Goal: Information Seeking & Learning: Learn about a topic

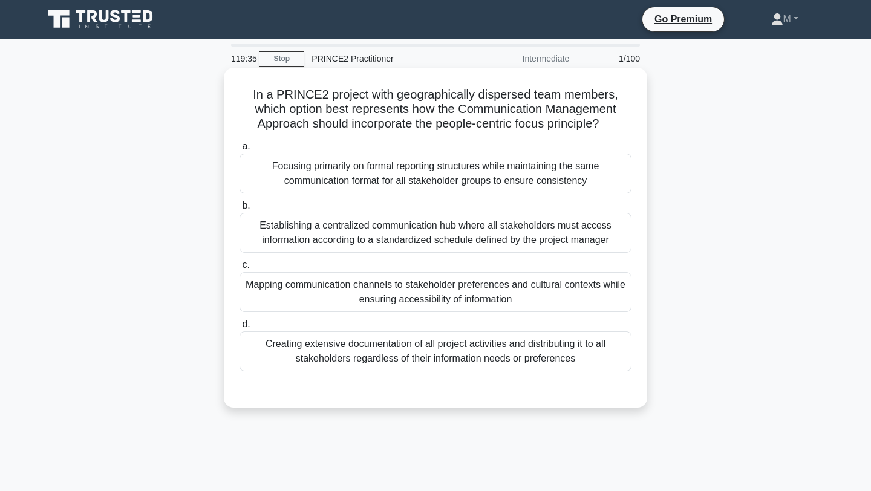
click at [343, 292] on div "Mapping communication channels to stakeholder preferences and cultural contexts…" at bounding box center [435, 292] width 392 height 40
click at [239, 269] on input "c. Mapping communication channels to stakeholder preferences and cultural conte…" at bounding box center [239, 265] width 0 height 8
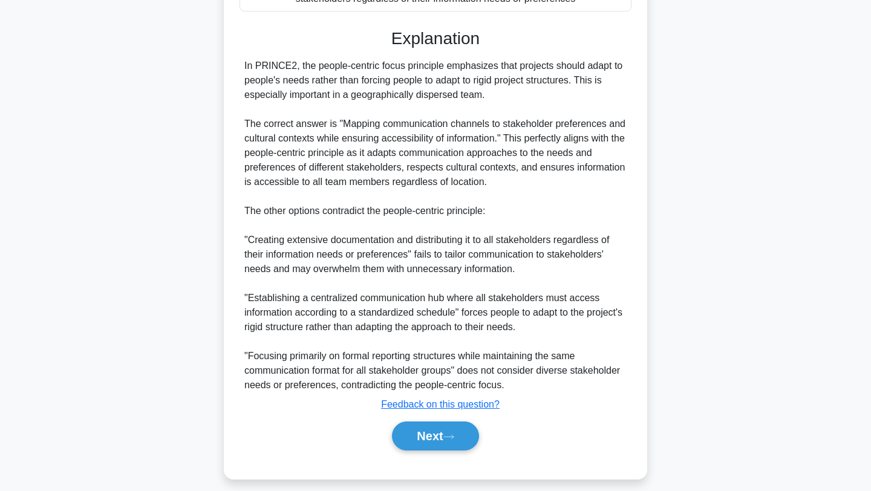
scroll to position [371, 0]
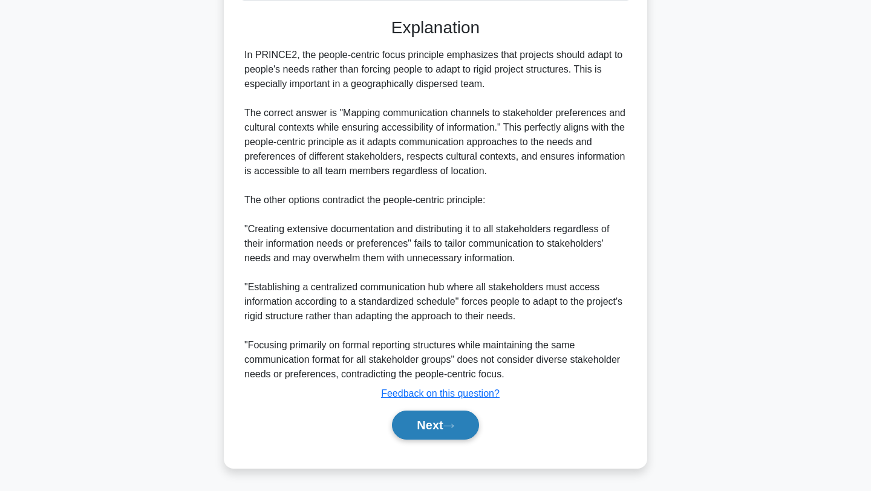
click at [418, 424] on button "Next" at bounding box center [435, 425] width 86 height 29
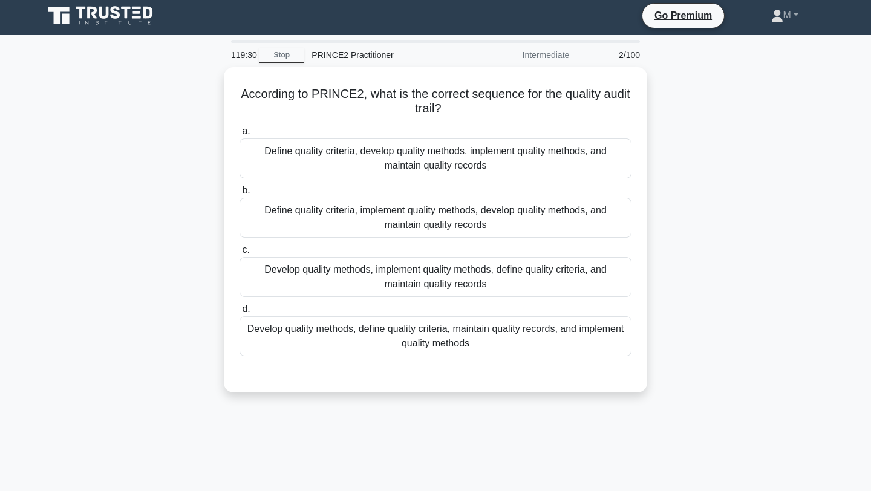
scroll to position [2, 0]
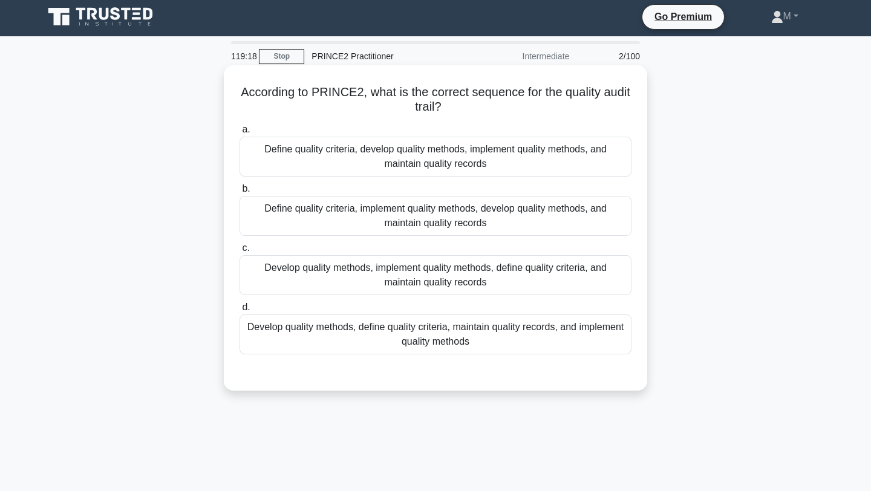
click at [444, 167] on div "Define quality criteria, develop quality methods, implement quality methods, an…" at bounding box center [435, 157] width 392 height 40
click at [239, 134] on input "a. Define quality criteria, develop quality methods, implement quality methods,…" at bounding box center [239, 130] width 0 height 8
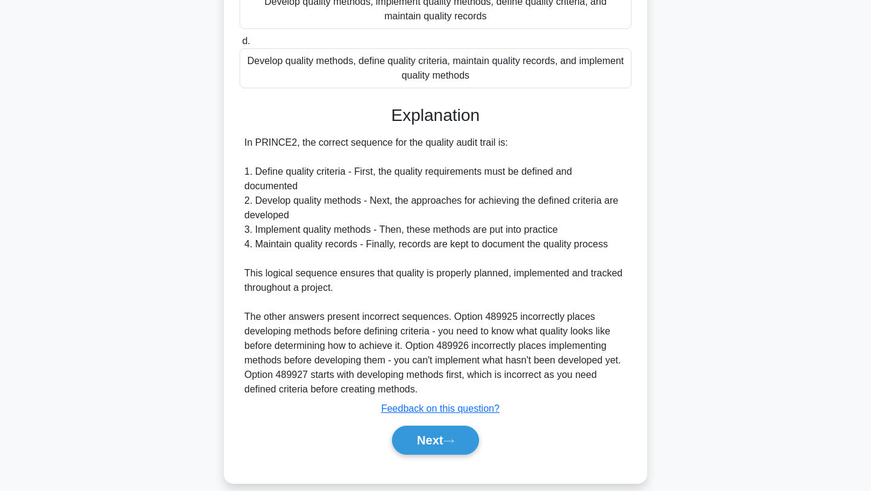
scroll to position [284, 0]
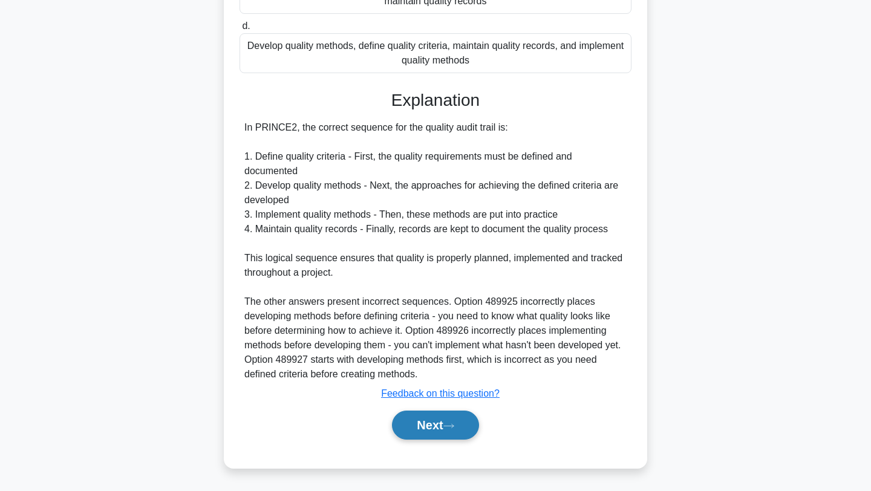
click at [427, 419] on button "Next" at bounding box center [435, 425] width 86 height 29
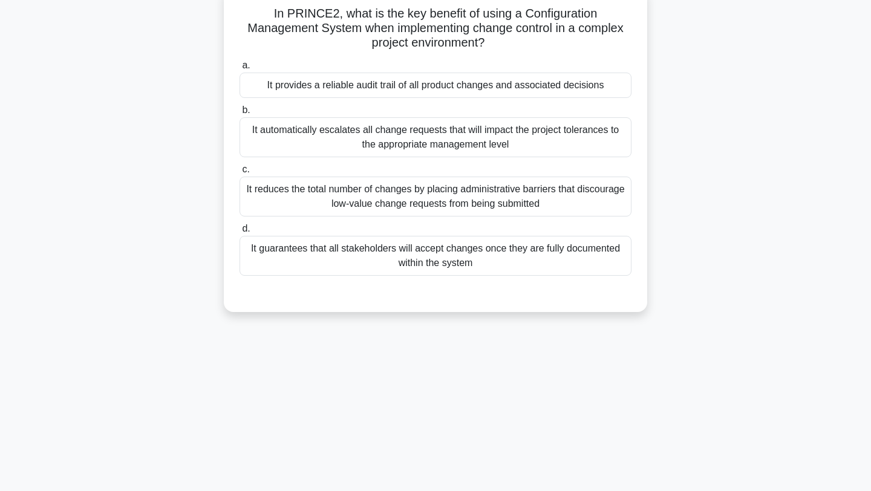
scroll to position [0, 0]
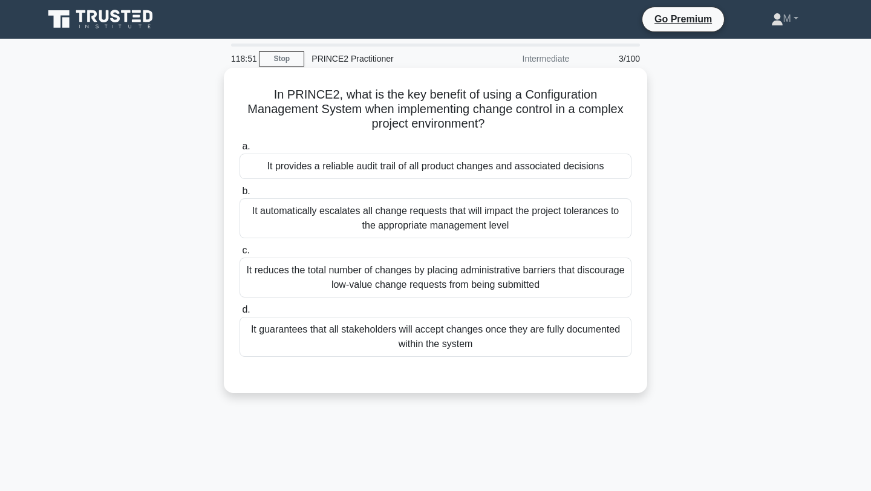
click at [384, 280] on div "It reduces the total number of changes by placing administrative barriers that …" at bounding box center [435, 278] width 392 height 40
click at [239, 255] on input "c. It reduces the total number of changes by placing administrative barriers th…" at bounding box center [239, 251] width 0 height 8
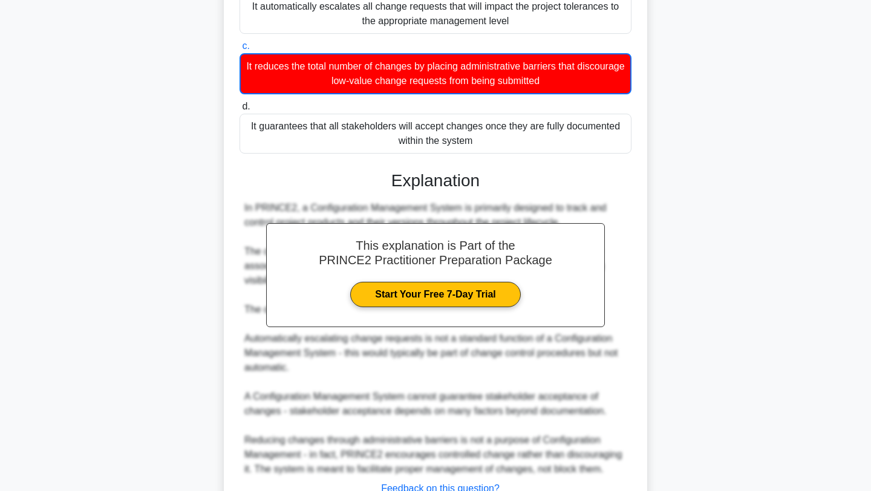
scroll to position [300, 0]
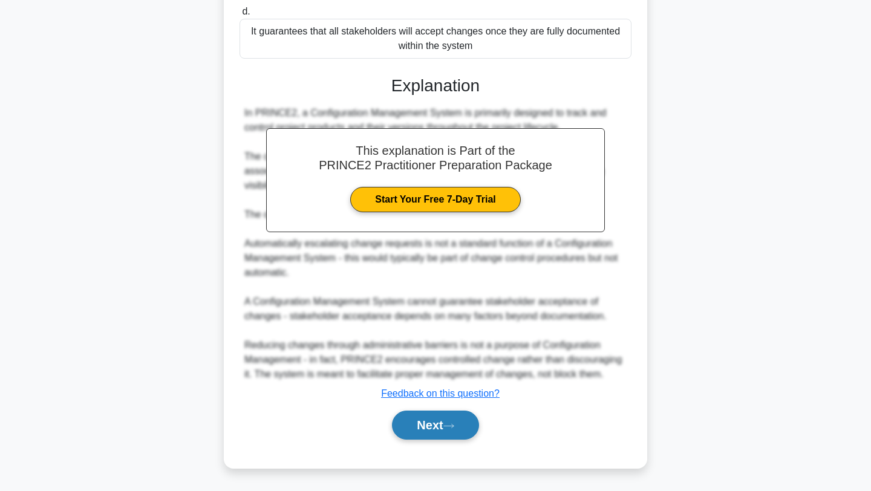
click at [420, 420] on button "Next" at bounding box center [435, 425] width 86 height 29
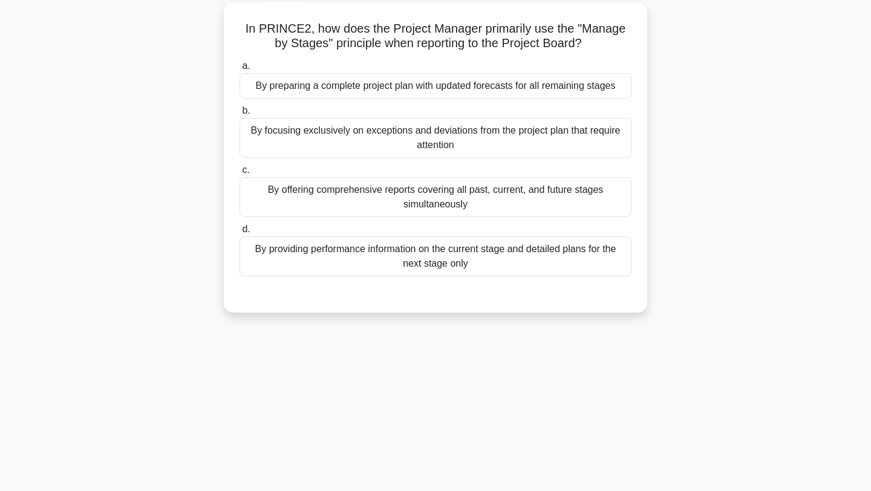
scroll to position [68, 0]
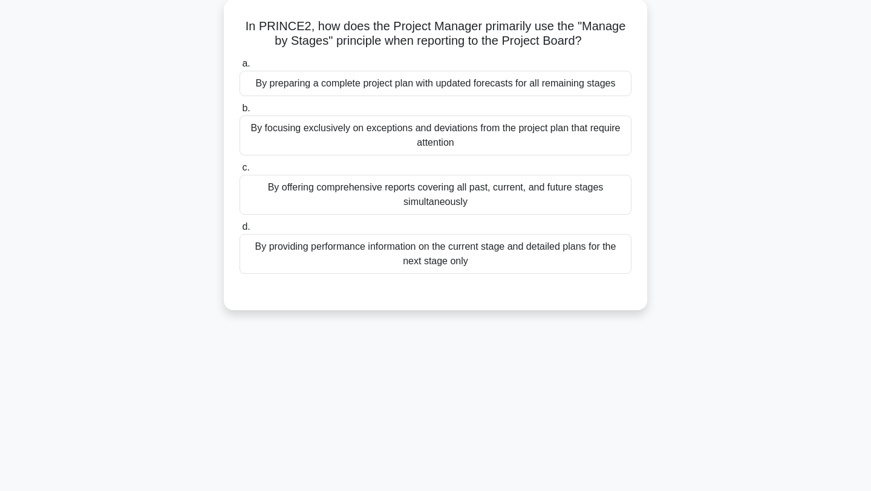
click at [426, 251] on div "By providing performance information on the current stage and detailed plans fo…" at bounding box center [435, 254] width 392 height 40
click at [239, 231] on input "d. By providing performance information on the current stage and detailed plans…" at bounding box center [239, 227] width 0 height 8
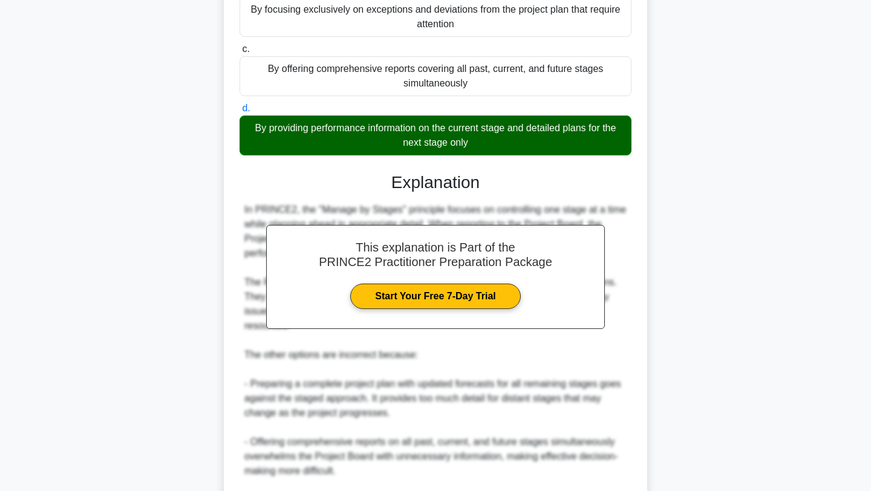
scroll to position [342, 0]
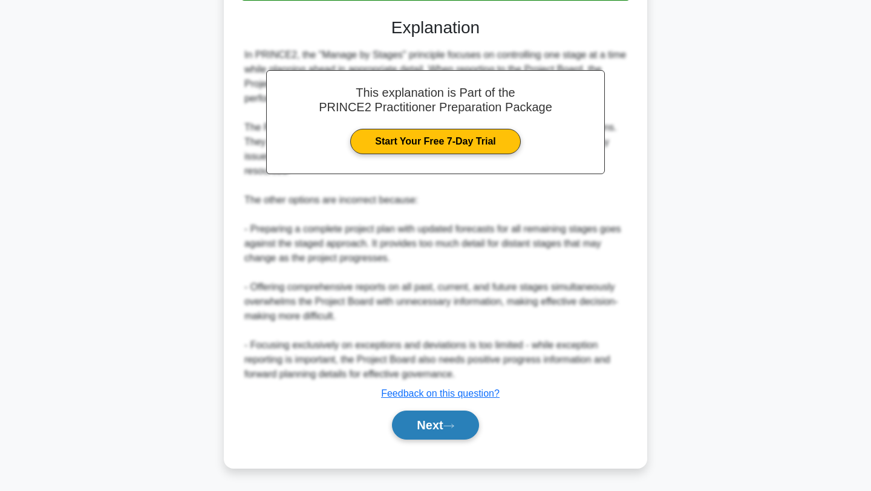
click at [426, 418] on button "Next" at bounding box center [435, 425] width 86 height 29
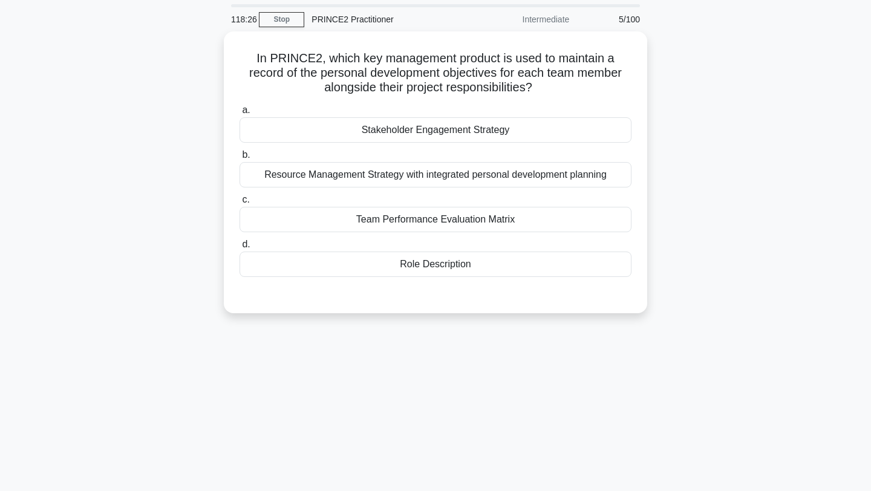
scroll to position [0, 0]
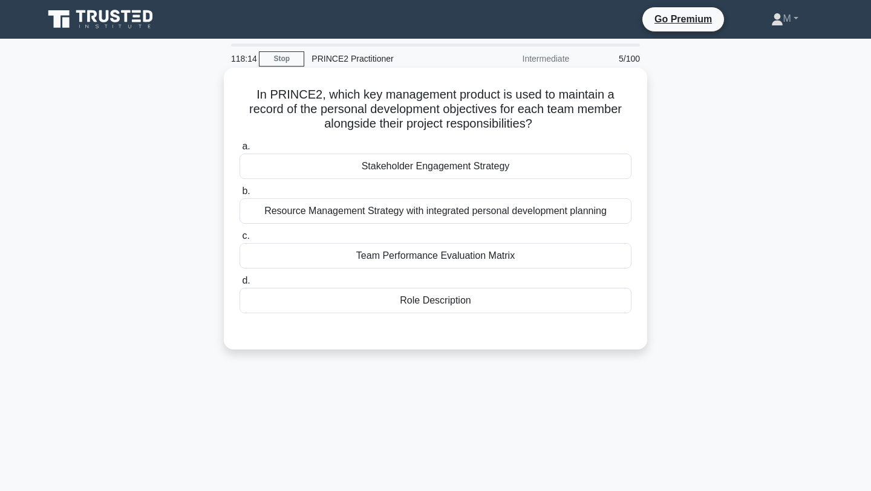
click at [491, 254] on div "Team Performance Evaluation Matrix" at bounding box center [435, 255] width 392 height 25
click at [239, 240] on input "c. Team Performance Evaluation Matrix" at bounding box center [239, 236] width 0 height 8
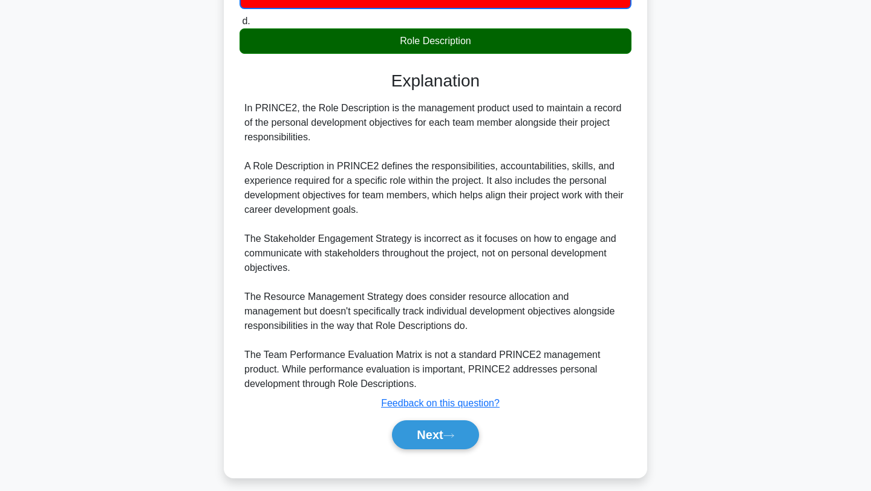
scroll to position [261, 0]
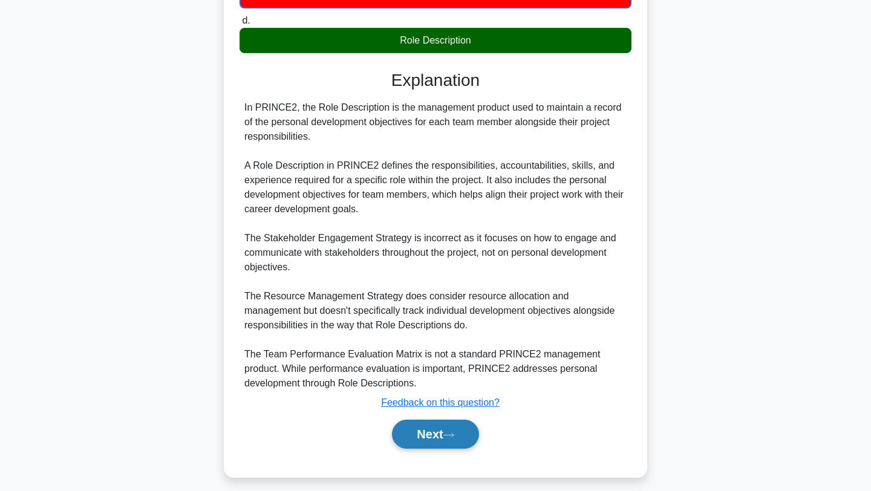
click at [434, 430] on button "Next" at bounding box center [435, 434] width 86 height 29
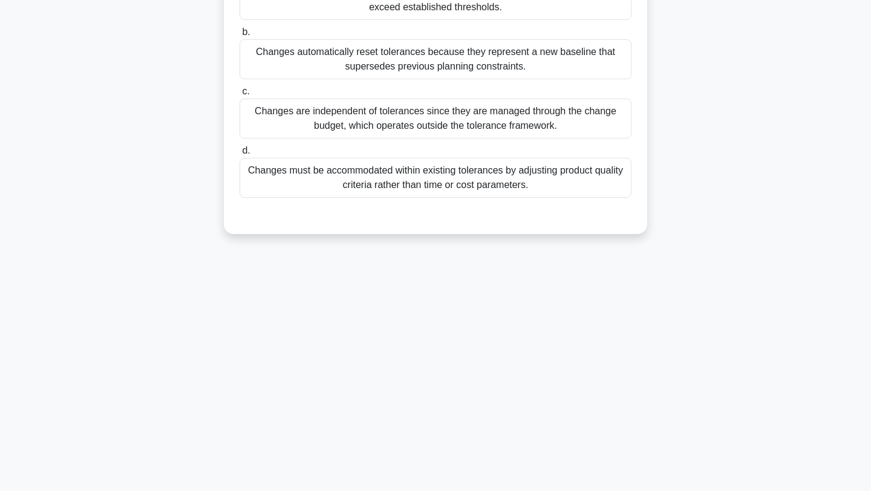
scroll to position [0, 0]
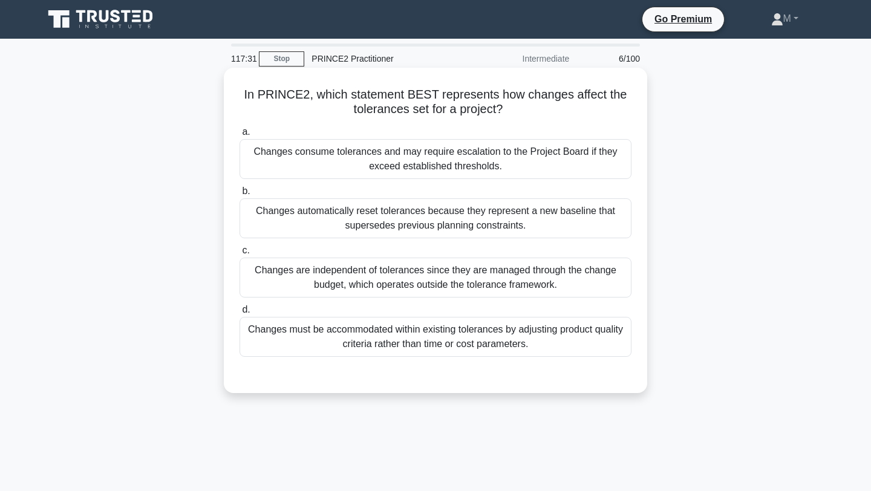
click at [305, 340] on div "Changes must be accommodated within existing tolerances by adjusting product qu…" at bounding box center [435, 337] width 392 height 40
click at [239, 314] on input "d. Changes must be accommodated within existing tolerances by adjusting product…" at bounding box center [239, 310] width 0 height 8
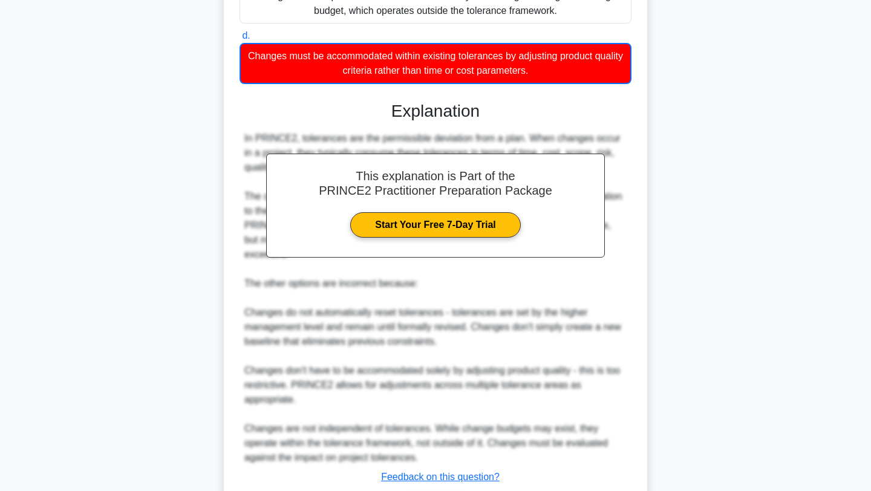
scroll to position [358, 0]
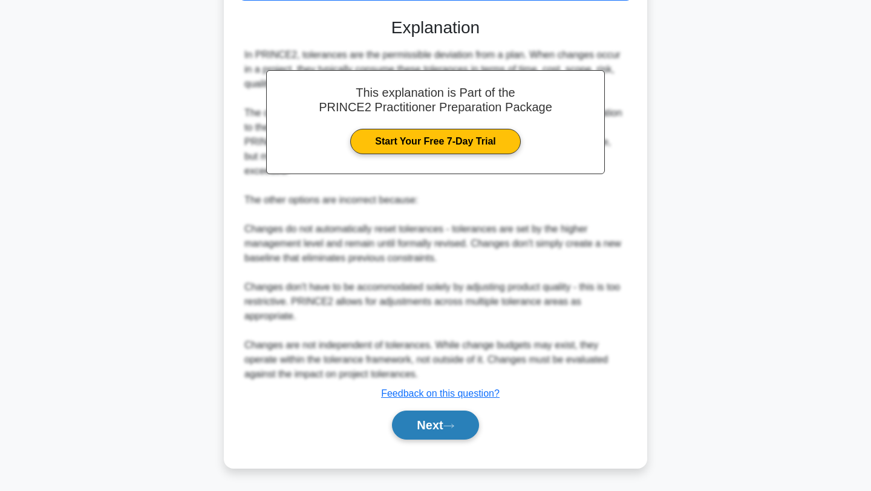
click at [425, 429] on button "Next" at bounding box center [435, 425] width 86 height 29
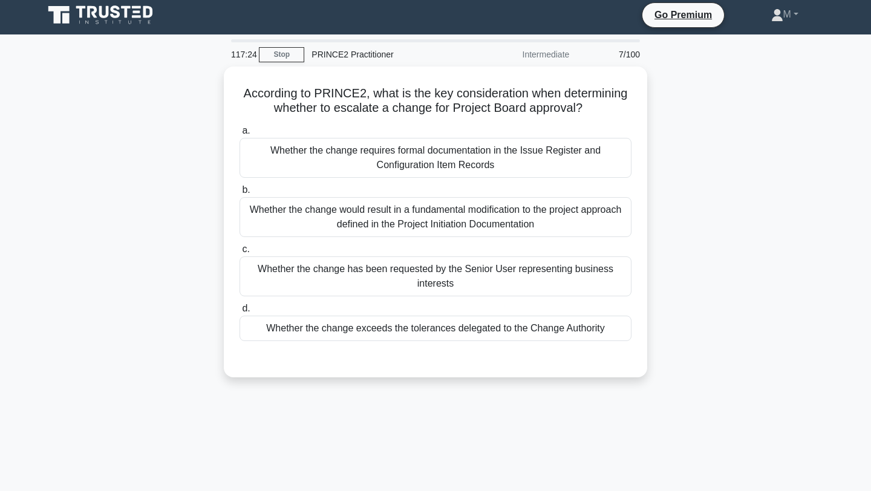
scroll to position [0, 0]
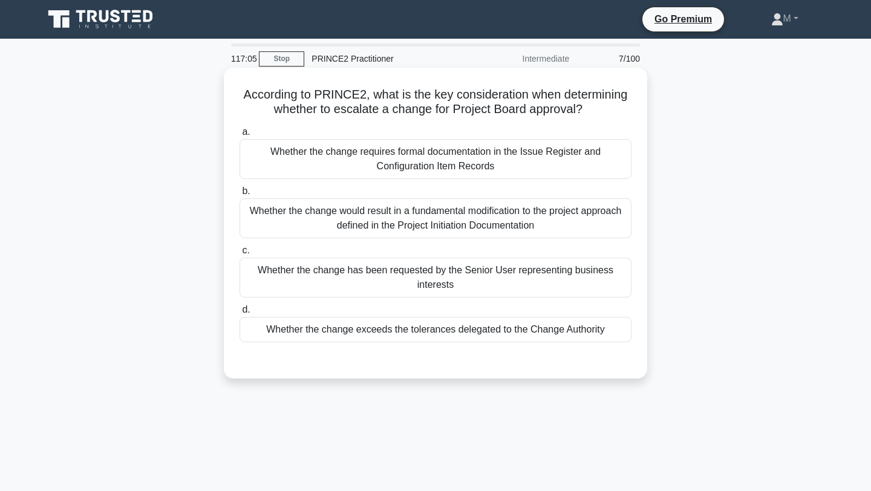
click at [330, 336] on div "Whether the change exceeds the tolerances delegated to the Change Authority" at bounding box center [435, 329] width 392 height 25
click at [239, 314] on input "d. Whether the change exceeds the tolerances delegated to the Change Authority" at bounding box center [239, 310] width 0 height 8
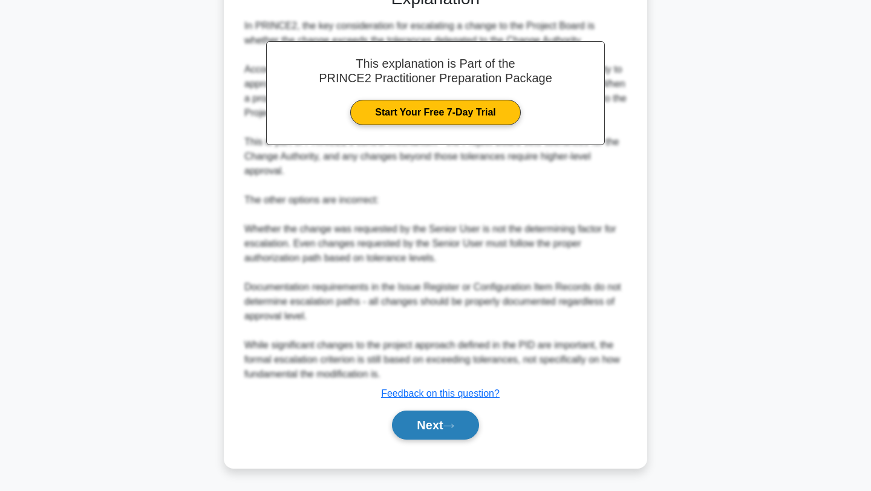
click at [422, 423] on button "Next" at bounding box center [435, 425] width 86 height 29
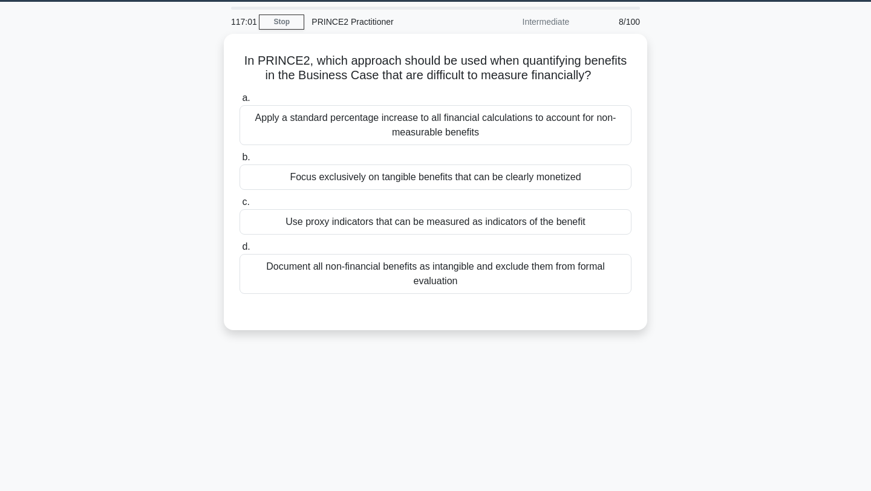
scroll to position [7, 0]
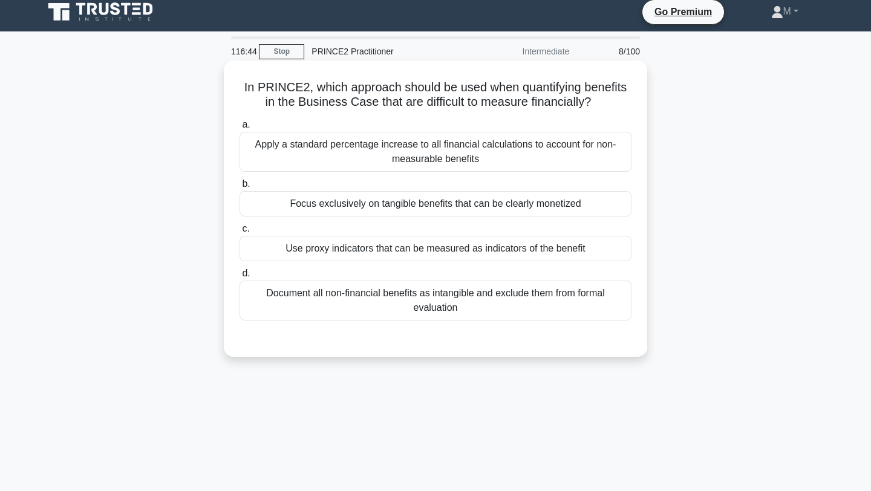
click at [378, 295] on div "Document all non-financial benefits as intangible and exclude them from formal …" at bounding box center [435, 301] width 392 height 40
click at [239, 278] on input "d. Document all non-financial benefits as intangible and exclude them from form…" at bounding box center [239, 274] width 0 height 8
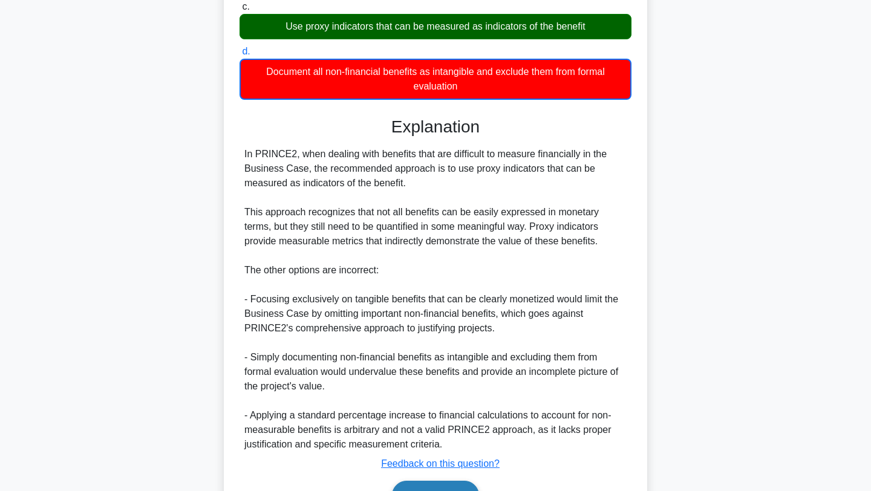
scroll to position [300, 0]
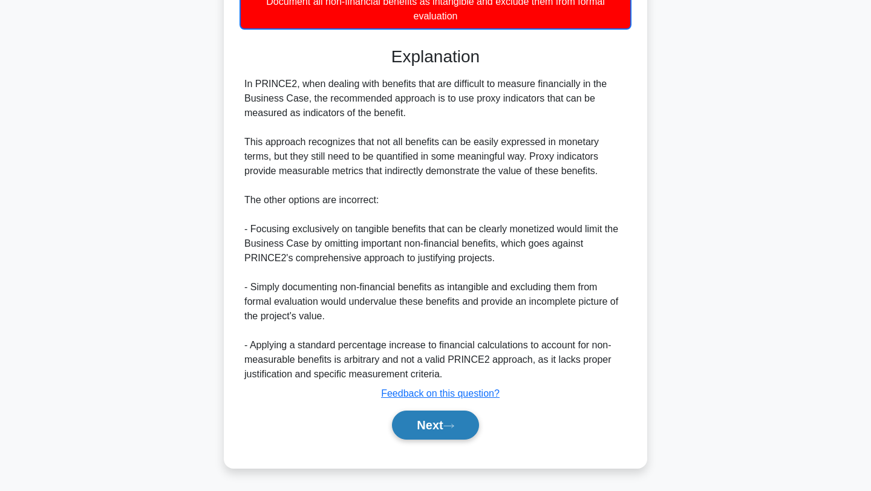
click at [441, 424] on button "Next" at bounding box center [435, 425] width 86 height 29
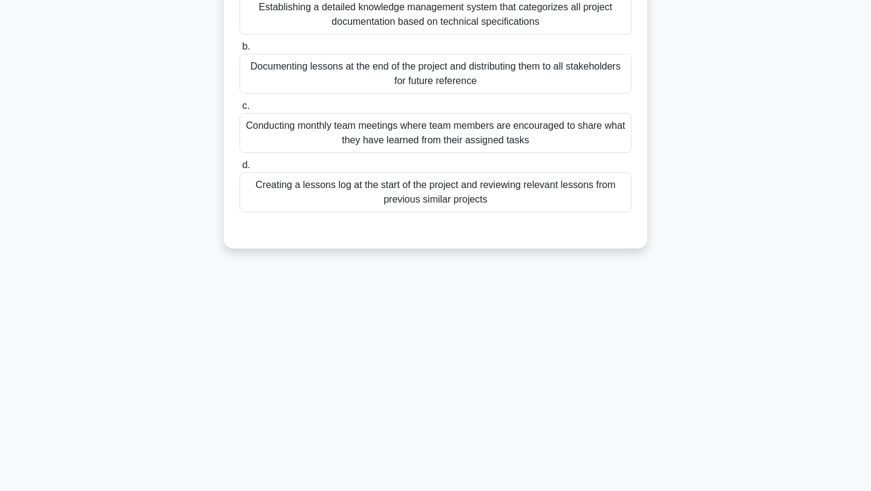
scroll to position [0, 0]
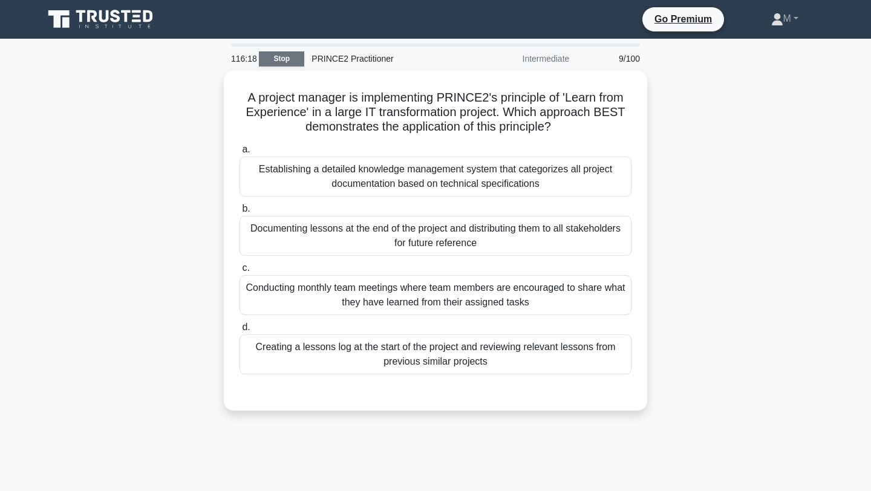
click at [287, 60] on link "Stop" at bounding box center [281, 58] width 45 height 15
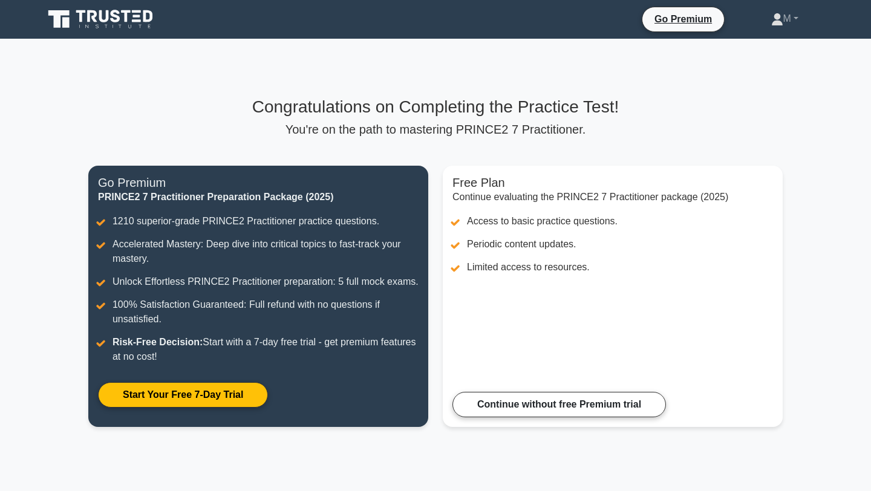
scroll to position [142, 0]
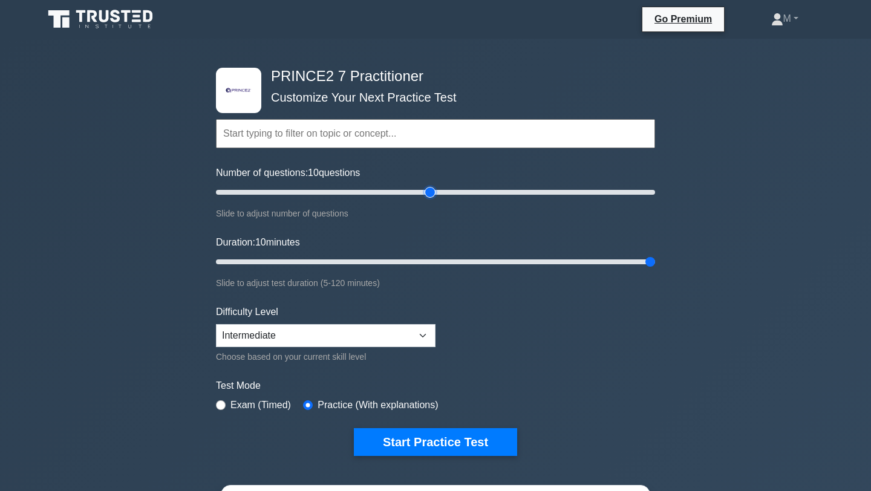
click at [433, 190] on input "Number of questions: 10 questions" at bounding box center [435, 192] width 439 height 15
drag, startPoint x: 433, startPoint y: 190, endPoint x: 441, endPoint y: 191, distance: 8.0
type input "105"
click at [441, 191] on input "Number of questions: 105 questions" at bounding box center [435, 192] width 439 height 15
type input "120"
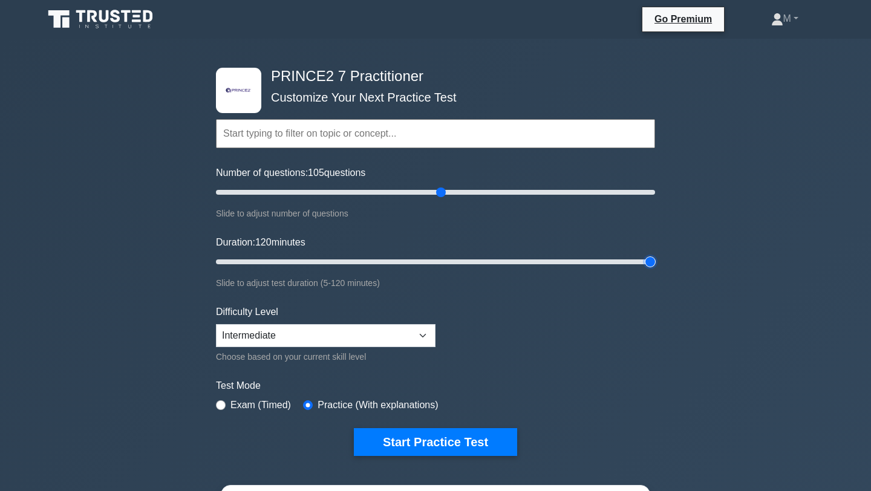
drag, startPoint x: 651, startPoint y: 264, endPoint x: 660, endPoint y: 268, distance: 10.8
click at [655, 268] on input "Duration: 120 minutes" at bounding box center [435, 262] width 439 height 15
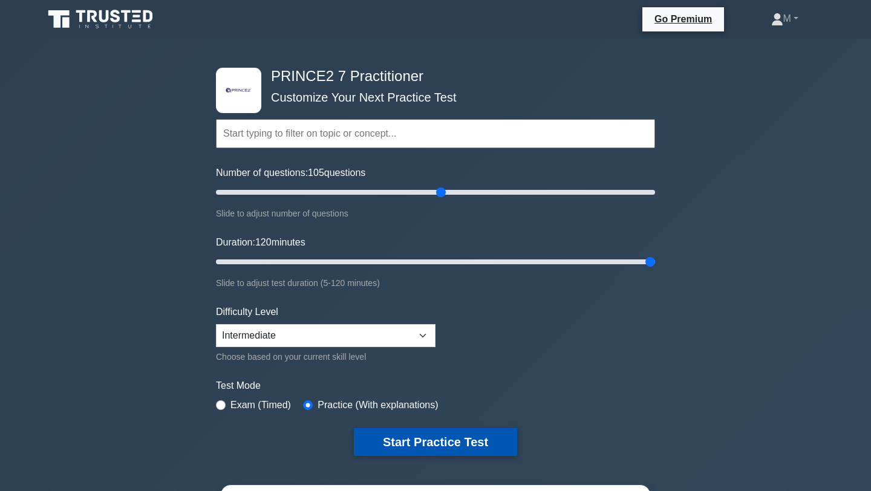
click at [439, 440] on button "Start Practice Test" at bounding box center [435, 442] width 163 height 28
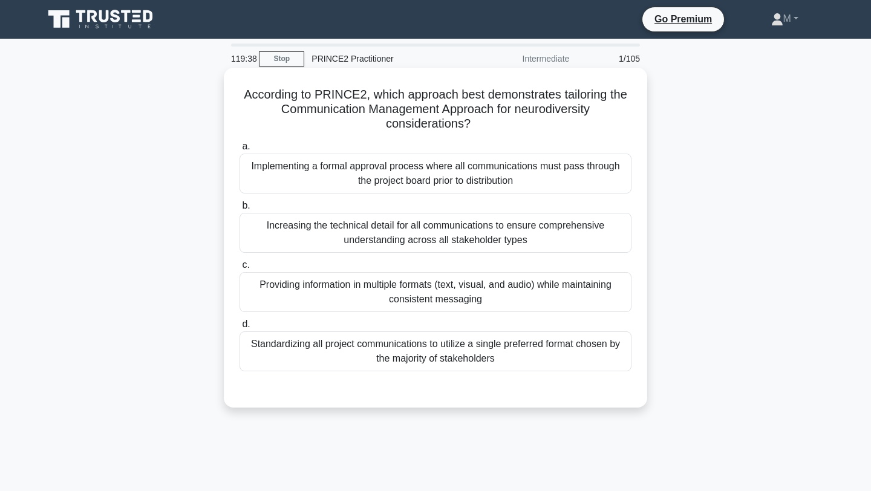
click at [475, 357] on div "Standardizing all project communications to utilize a single preferred format c…" at bounding box center [435, 351] width 392 height 40
click at [239, 328] on input "d. Standardizing all project communications to utilize a single preferred forma…" at bounding box center [239, 324] width 0 height 8
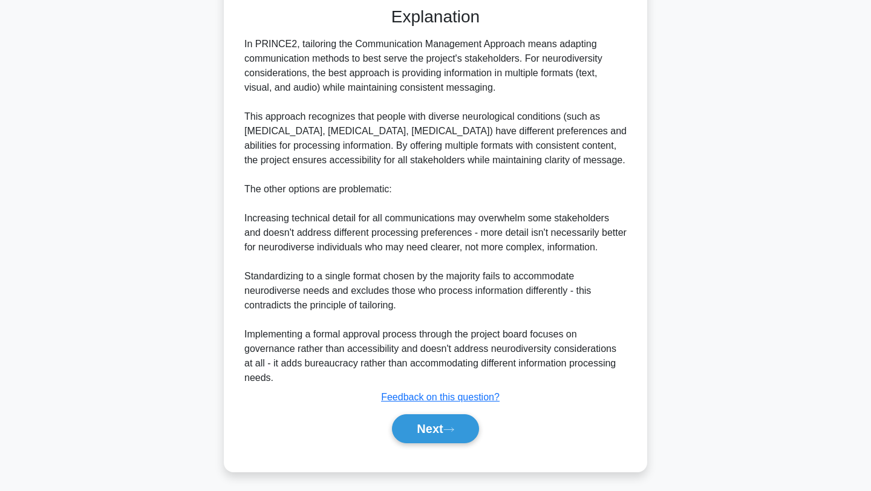
scroll to position [386, 0]
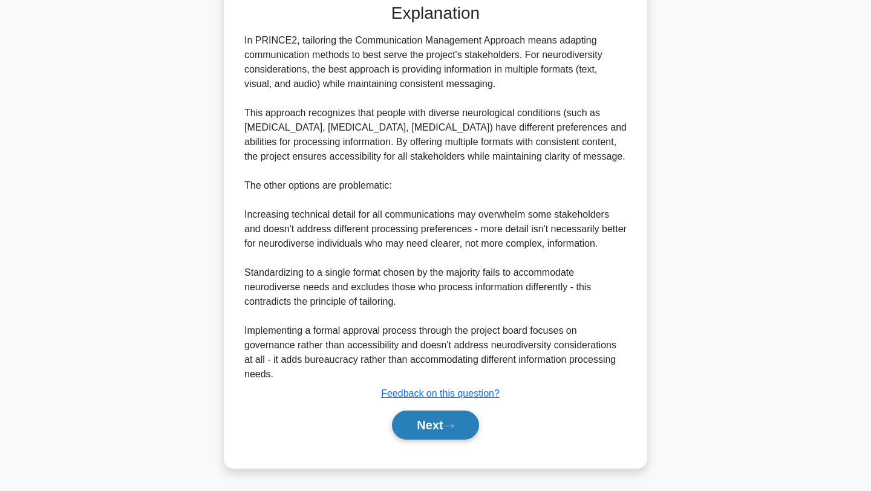
click at [450, 423] on icon at bounding box center [448, 426] width 11 height 7
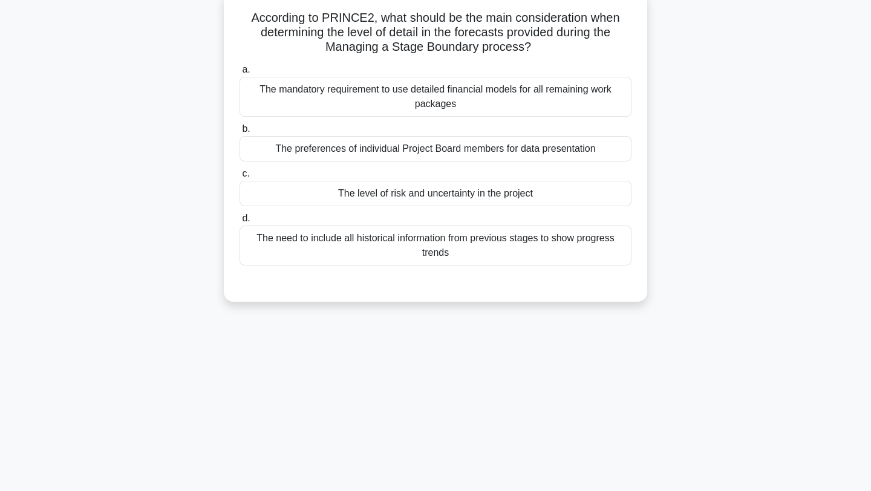
scroll to position [0, 0]
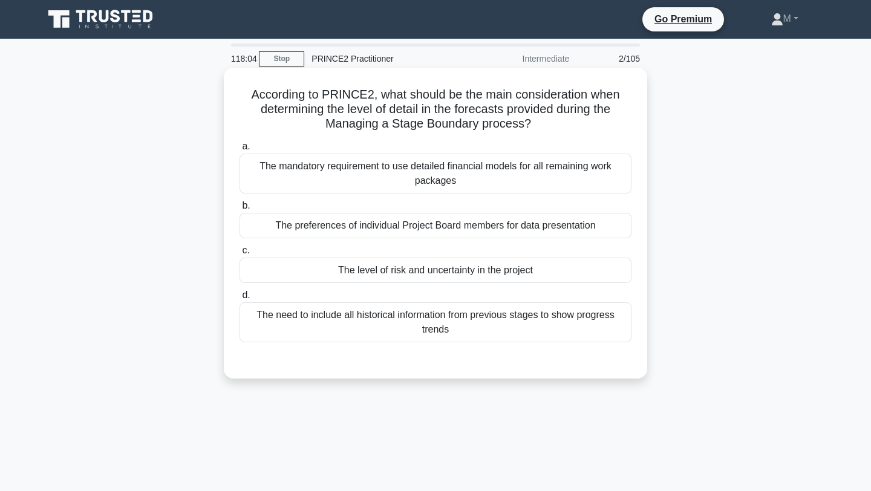
click at [487, 273] on div "The level of risk and uncertainty in the project" at bounding box center [435, 270] width 392 height 25
click at [239, 255] on input "c. The level of risk and uncertainty in the project" at bounding box center [239, 251] width 0 height 8
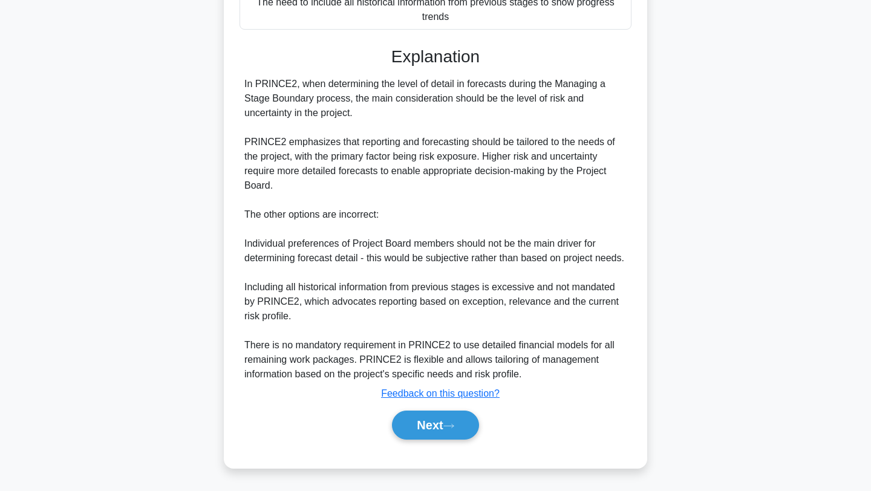
scroll to position [328, 0]
click at [434, 426] on button "Next" at bounding box center [435, 425] width 86 height 29
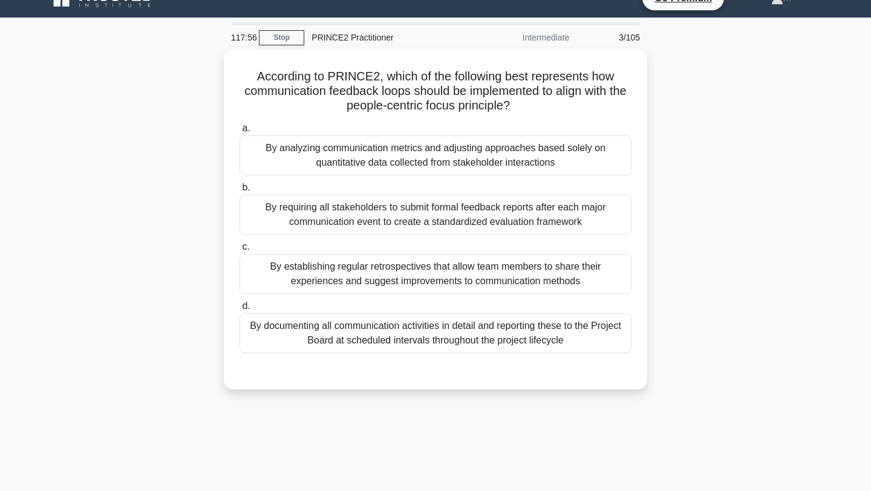
scroll to position [17, 0]
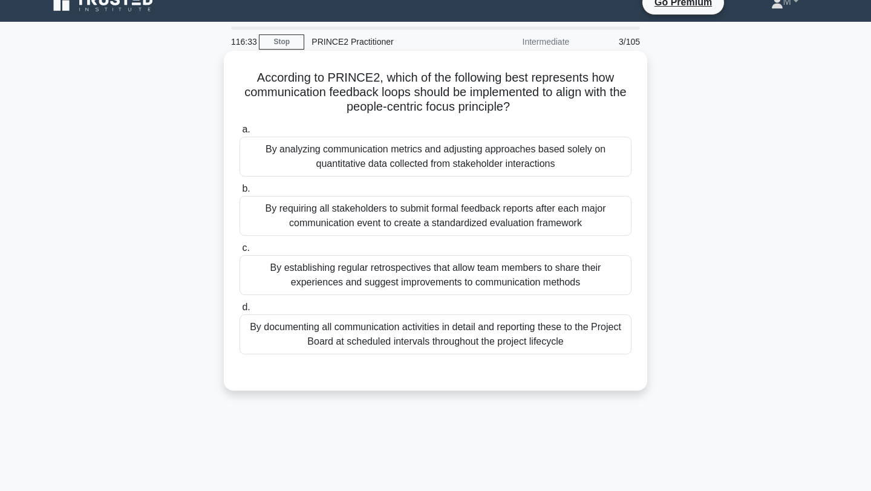
click at [476, 279] on div "By establishing regular retrospectives that allow team members to share their e…" at bounding box center [435, 275] width 392 height 40
click at [239, 252] on input "c. By establishing regular retrospectives that allow team members to share thei…" at bounding box center [239, 248] width 0 height 8
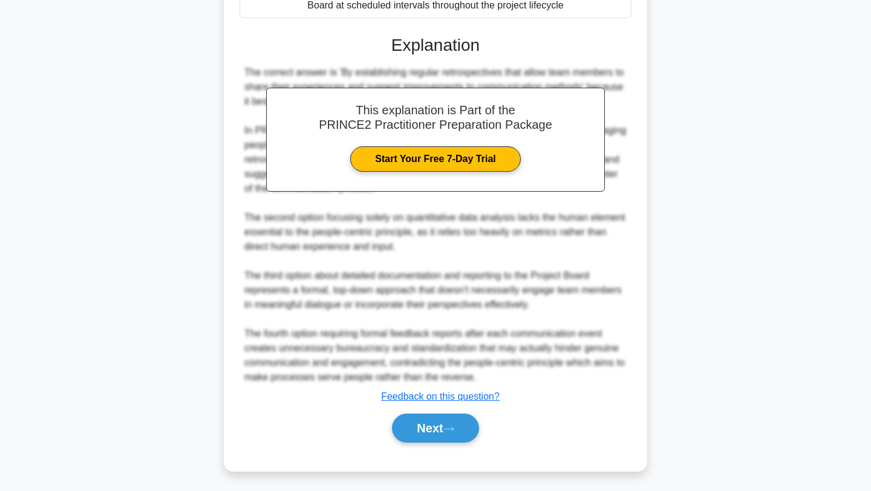
scroll to position [357, 0]
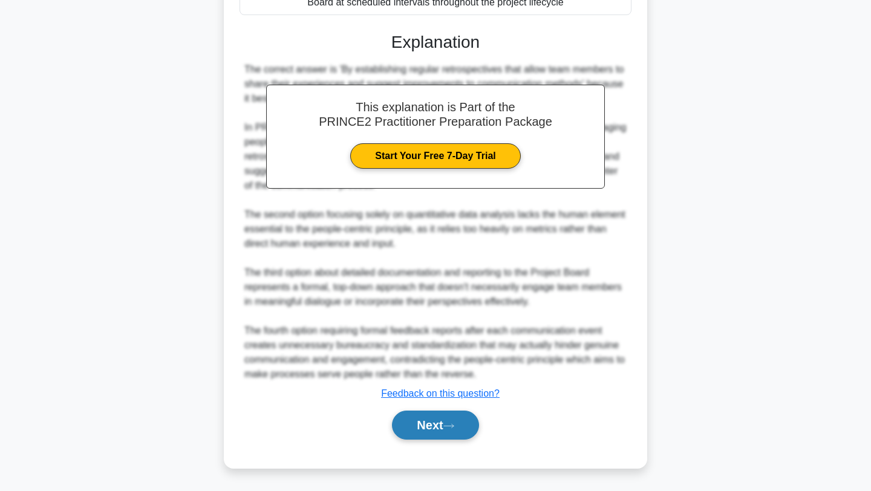
click at [443, 425] on button "Next" at bounding box center [435, 425] width 86 height 29
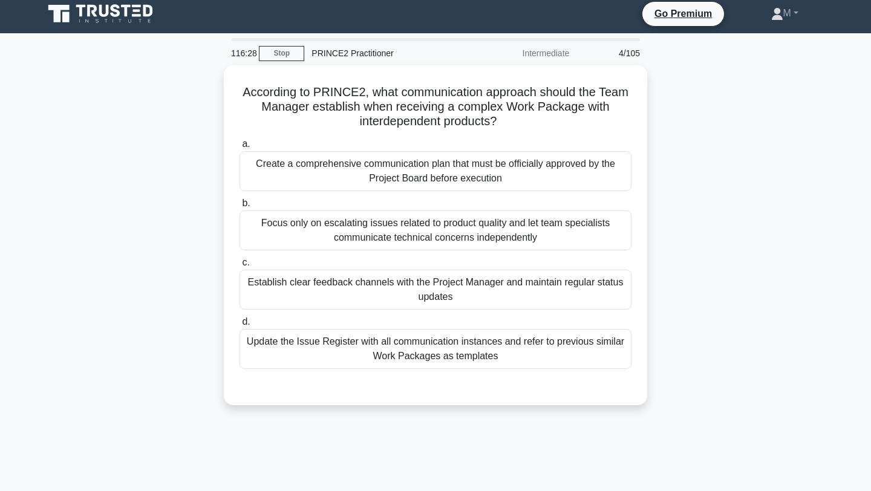
scroll to position [0, 0]
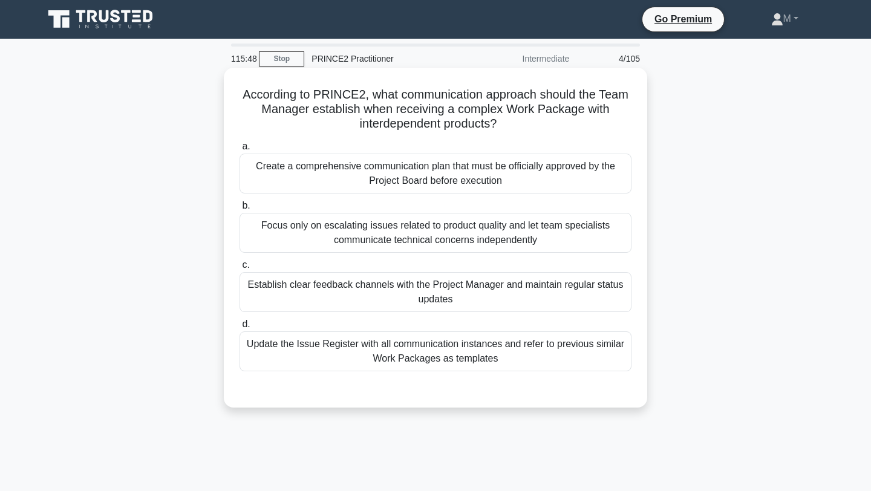
click at [522, 171] on div "Create a comprehensive communication plan that must be officially approved by t…" at bounding box center [435, 174] width 392 height 40
click at [239, 151] on input "a. Create a comprehensive communication plan that must be officially approved b…" at bounding box center [239, 147] width 0 height 8
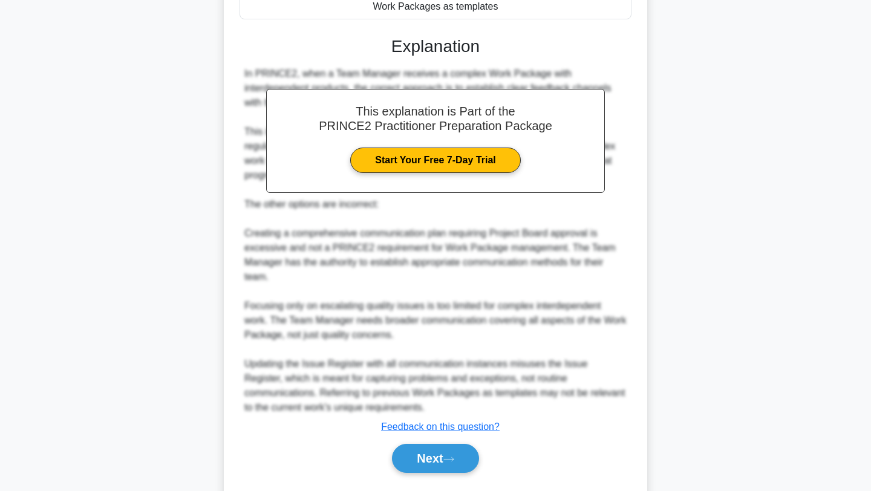
scroll to position [387, 0]
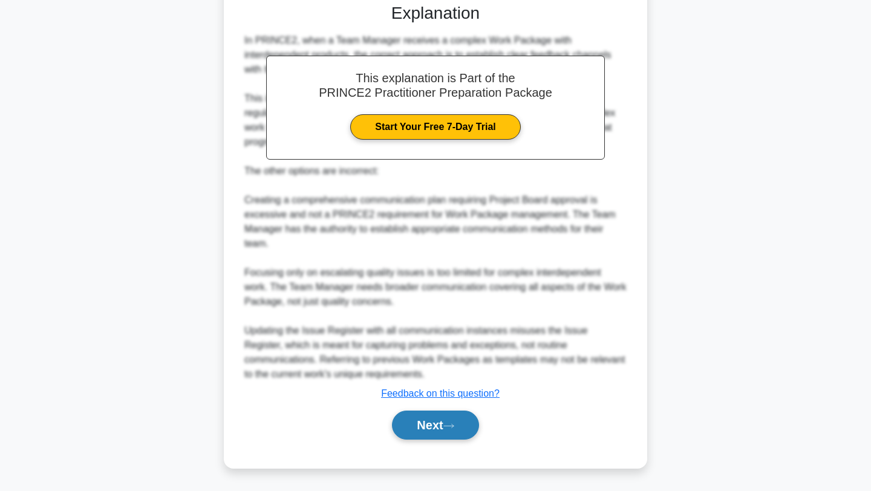
click at [437, 414] on button "Next" at bounding box center [435, 425] width 86 height 29
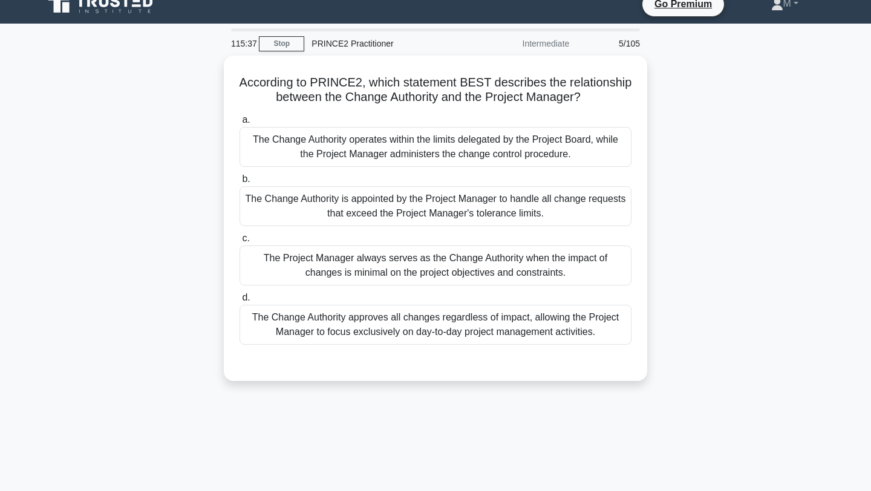
scroll to position [0, 0]
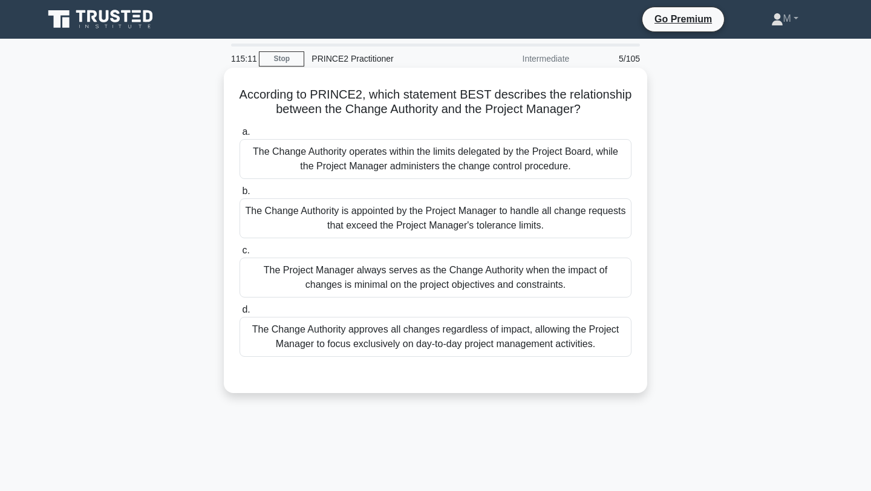
click at [383, 157] on div "The Change Authority operates within the limits delegated by the Project Board,…" at bounding box center [435, 159] width 392 height 40
click at [239, 136] on input "a. The Change Authority operates within the limits delegated by the Project Boa…" at bounding box center [239, 132] width 0 height 8
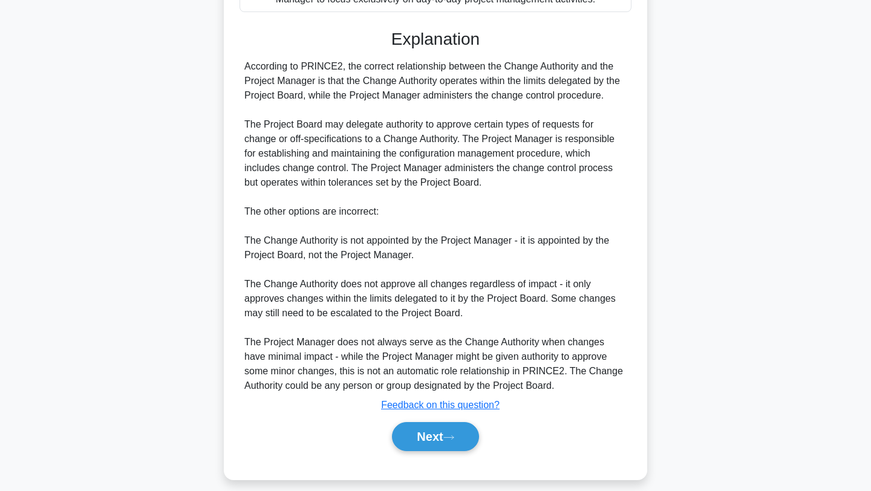
scroll to position [351, 0]
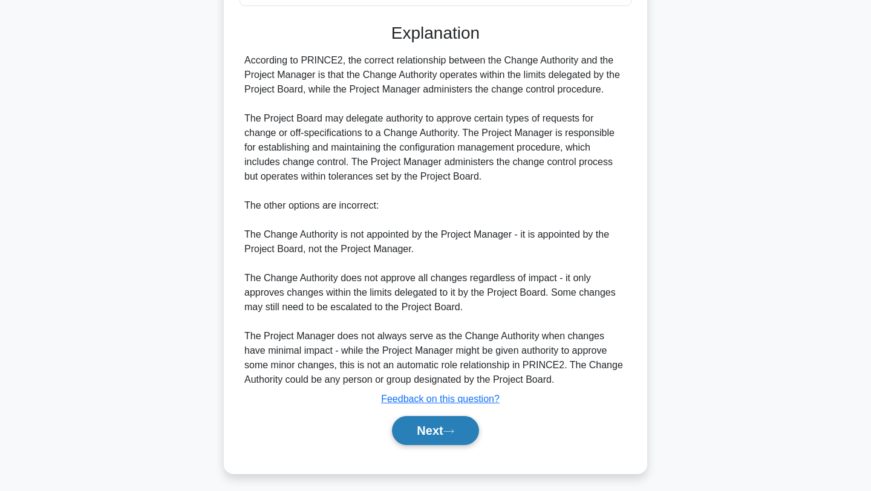
click at [428, 434] on button "Next" at bounding box center [435, 430] width 86 height 29
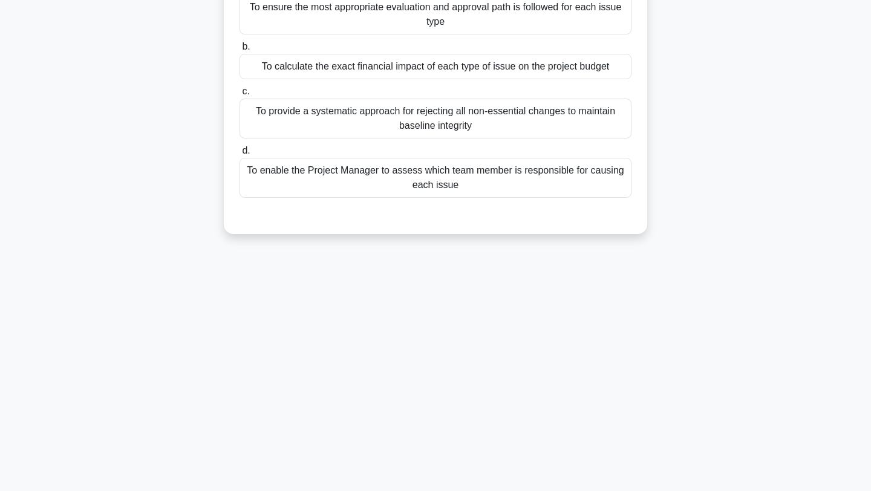
scroll to position [0, 0]
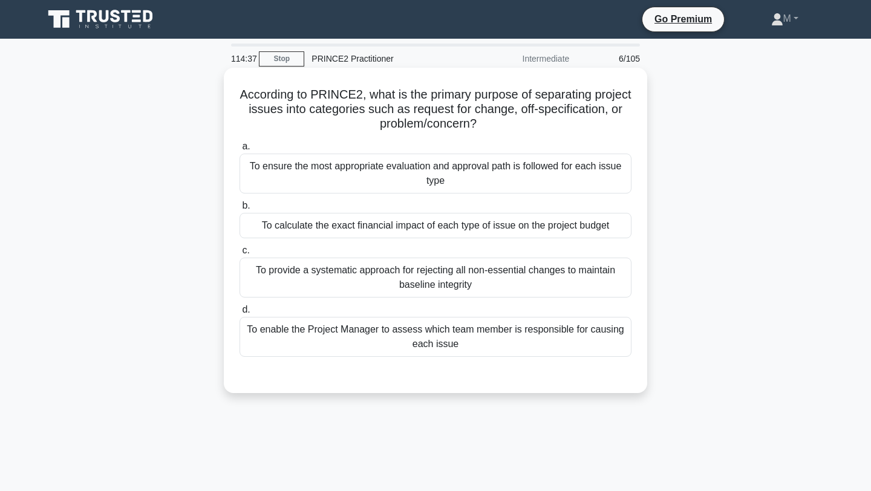
click at [453, 282] on div "To provide a systematic approach for rejecting all non-essential changes to mai…" at bounding box center [435, 278] width 392 height 40
click at [239, 255] on input "c. To provide a systematic approach for rejecting all non-essential changes to …" at bounding box center [239, 251] width 0 height 8
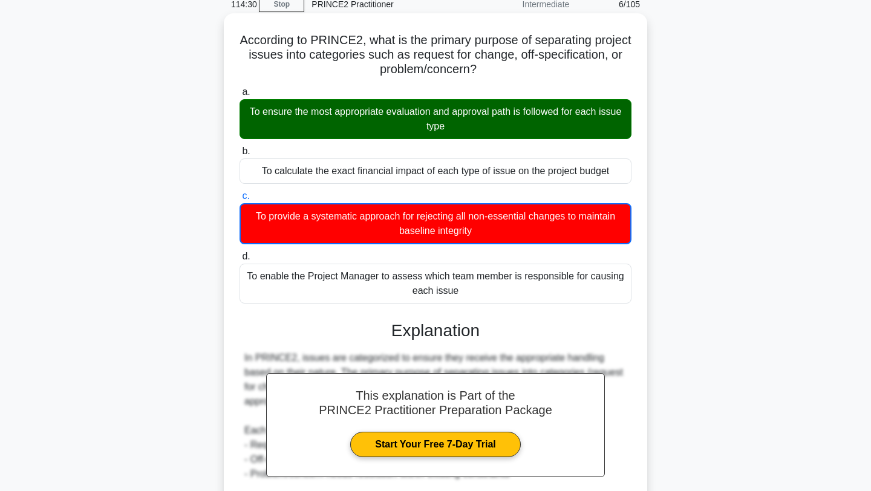
scroll to position [271, 0]
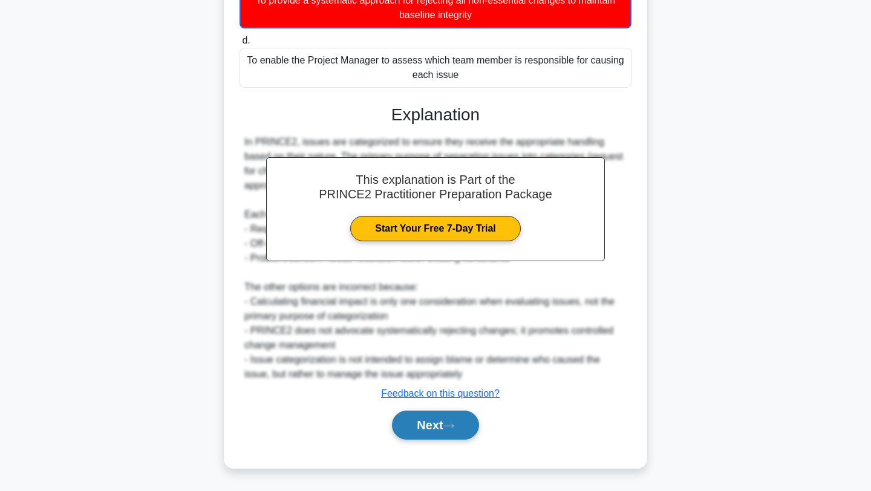
click at [440, 431] on button "Next" at bounding box center [435, 425] width 86 height 29
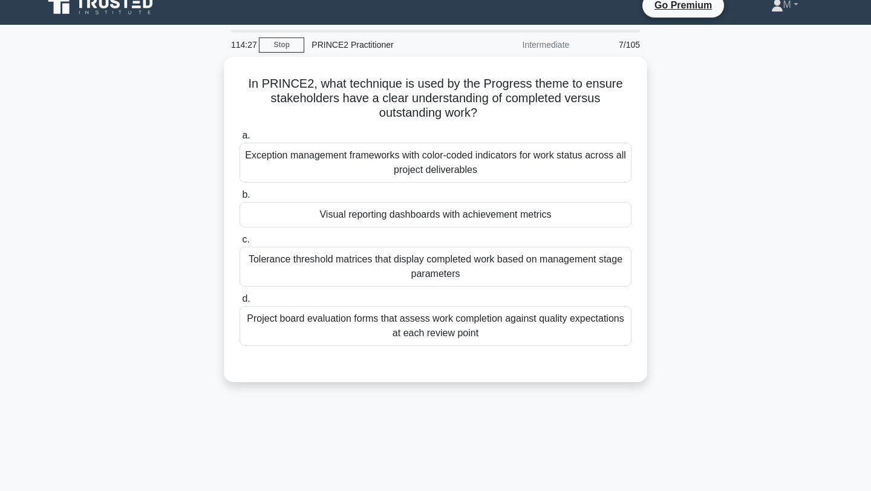
scroll to position [0, 0]
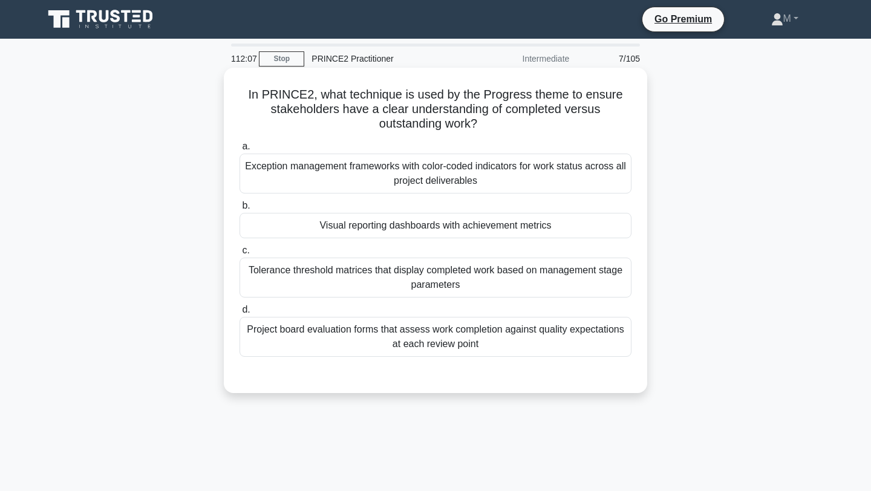
click at [530, 180] on div "Exception management frameworks with color-coded indicators for work status acr…" at bounding box center [435, 174] width 392 height 40
click at [239, 151] on input "a. Exception management frameworks with color-coded indicators for work status …" at bounding box center [239, 147] width 0 height 8
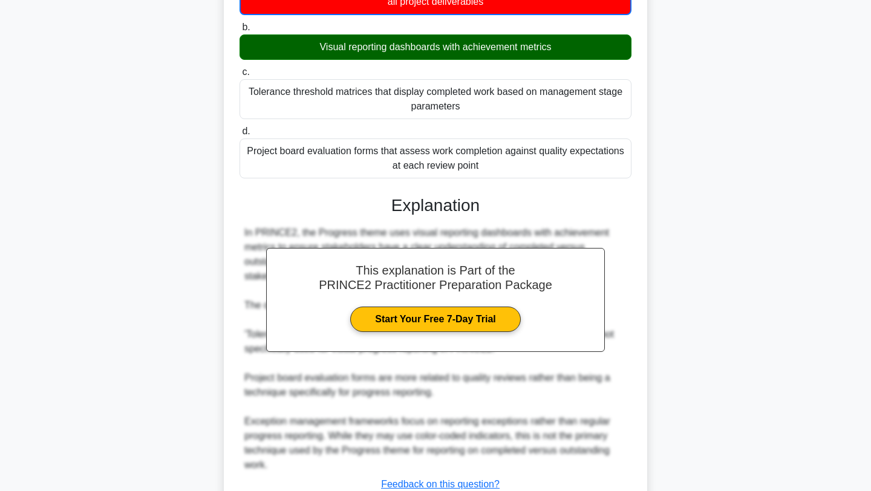
scroll to position [271, 0]
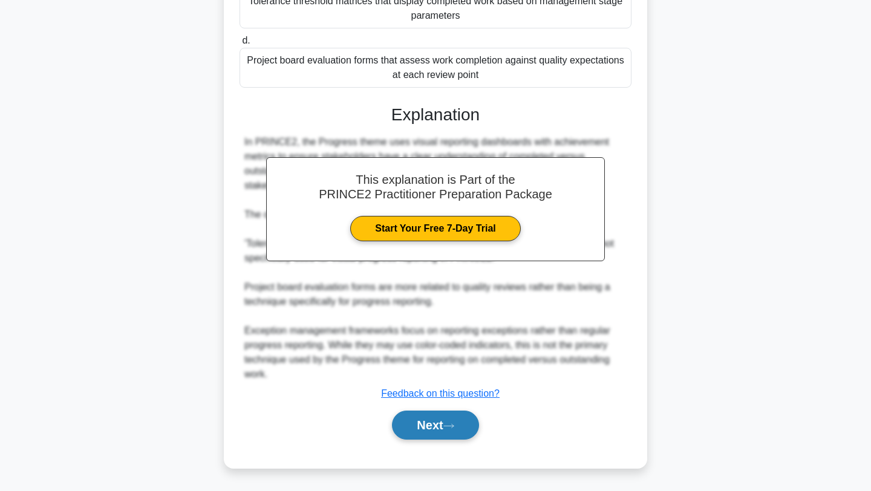
click at [438, 417] on button "Next" at bounding box center [435, 425] width 86 height 29
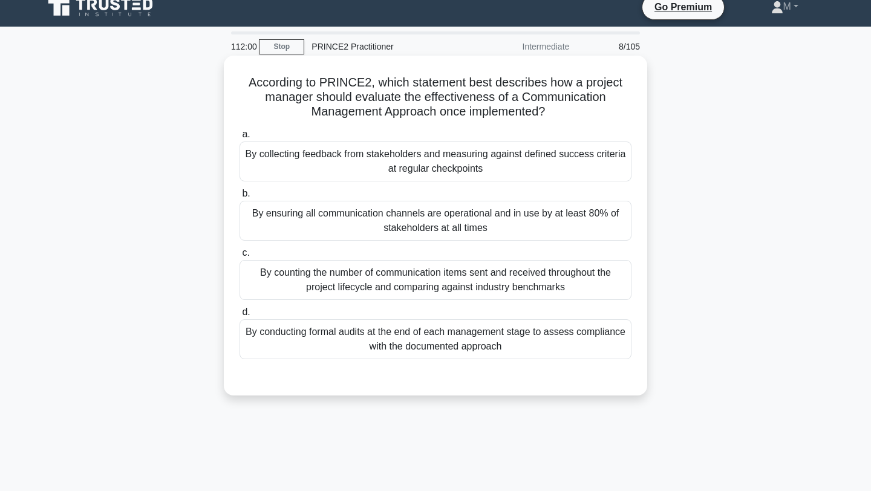
scroll to position [8, 0]
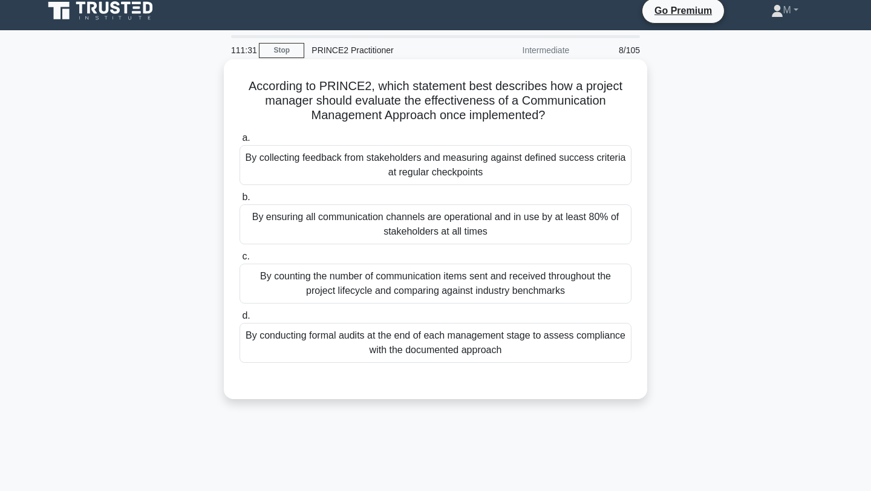
click at [435, 174] on div "By collecting feedback from stakeholders and measuring against defined success …" at bounding box center [435, 165] width 392 height 40
click at [239, 142] on input "a. By collecting feedback from stakeholders and measuring against defined succe…" at bounding box center [239, 138] width 0 height 8
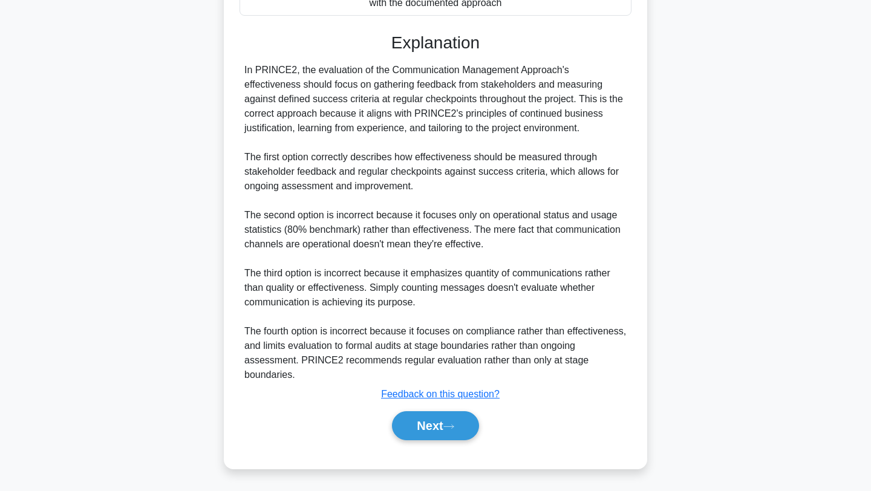
scroll to position [357, 0]
click at [451, 423] on icon at bounding box center [448, 426] width 11 height 7
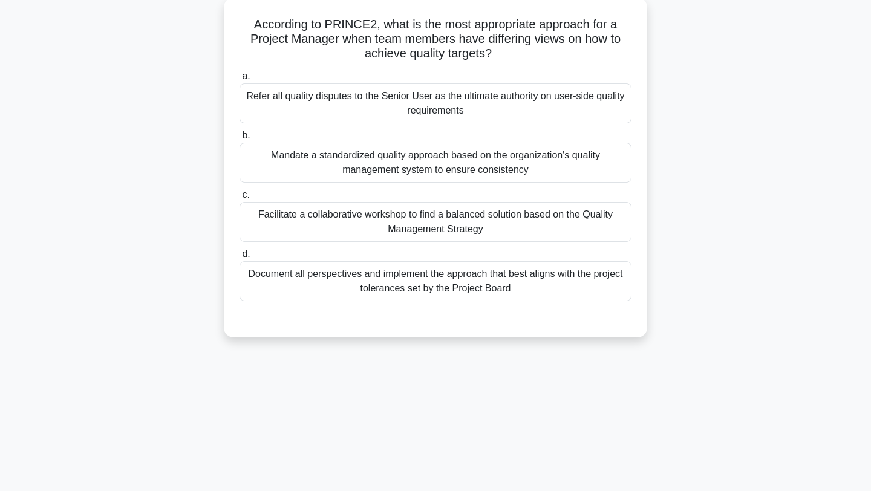
scroll to position [0, 0]
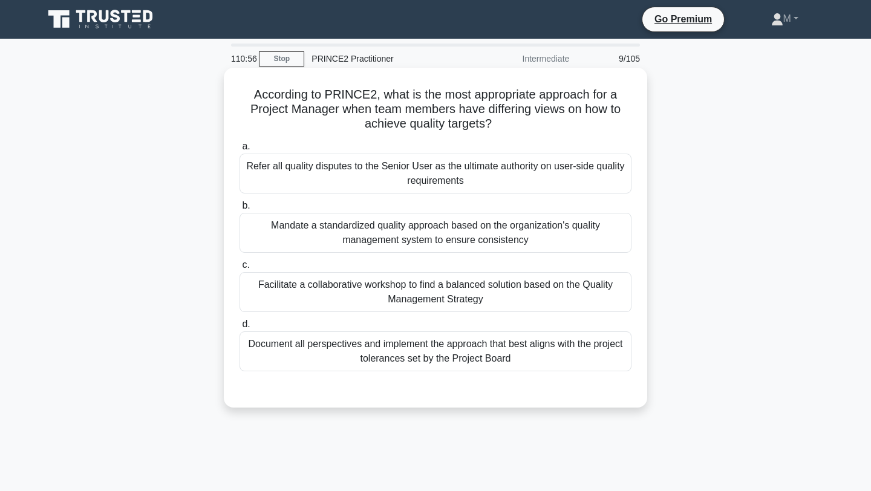
click at [489, 169] on div "Refer all quality disputes to the Senior User as the ultimate authority on user…" at bounding box center [435, 174] width 392 height 40
click at [239, 151] on input "a. Refer all quality disputes to the Senior User as the ultimate authority on u…" at bounding box center [239, 147] width 0 height 8
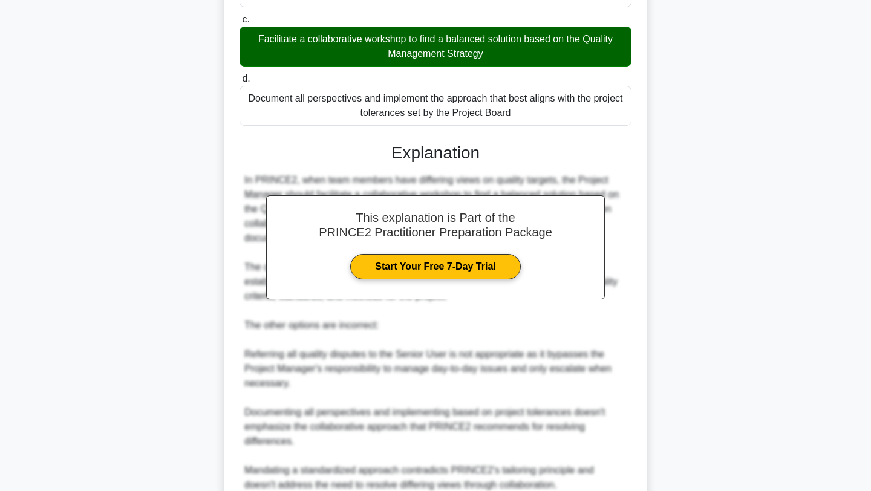
scroll to position [358, 0]
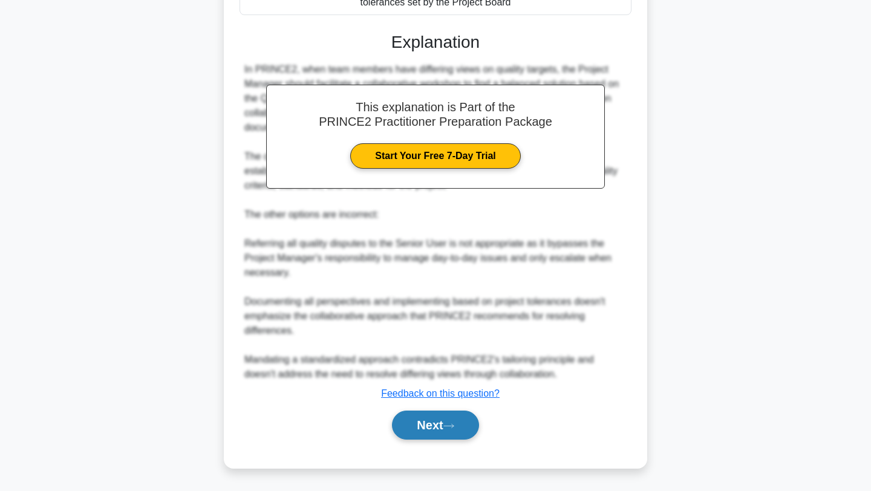
click at [444, 429] on button "Next" at bounding box center [435, 425] width 86 height 29
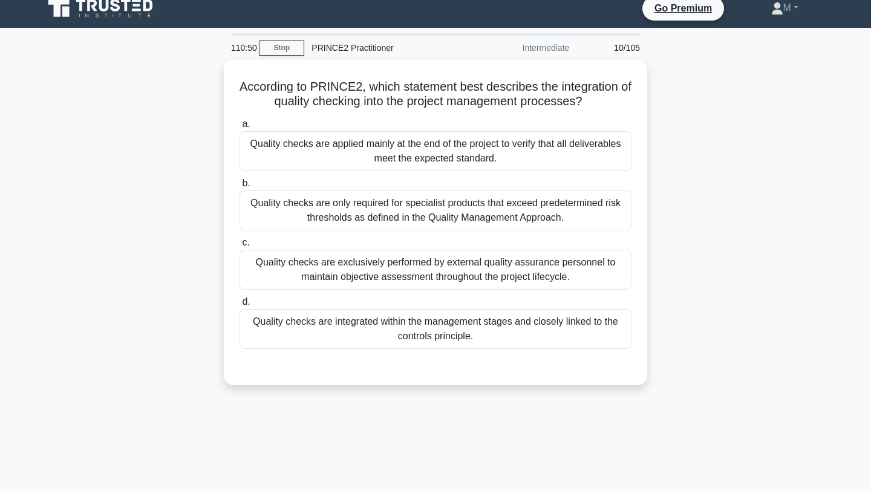
scroll to position [0, 0]
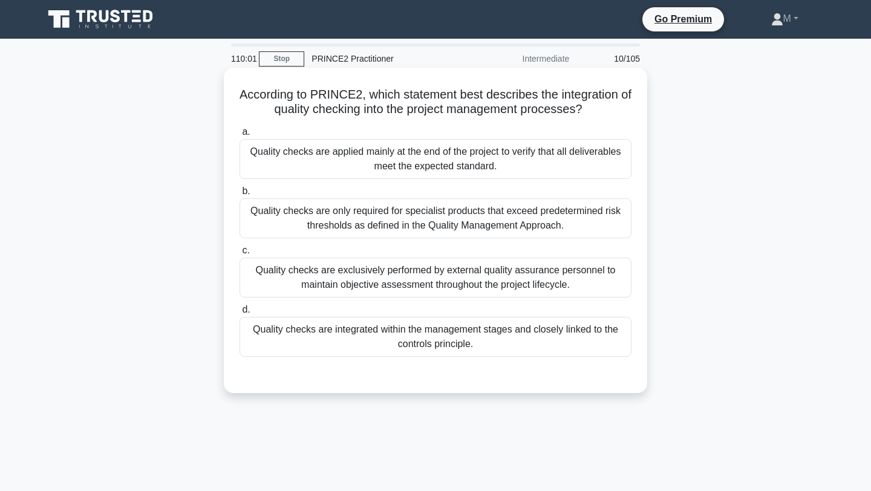
click at [385, 322] on div "Quality checks are integrated within the management stages and closely linked t…" at bounding box center [435, 337] width 392 height 40
click at [239, 314] on input "d. Quality checks are integrated within the management stages and closely linke…" at bounding box center [239, 310] width 0 height 8
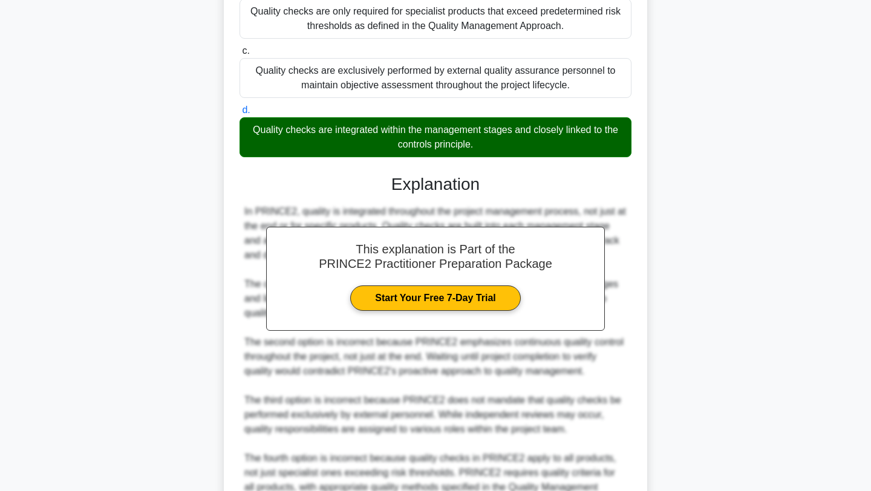
scroll to position [328, 0]
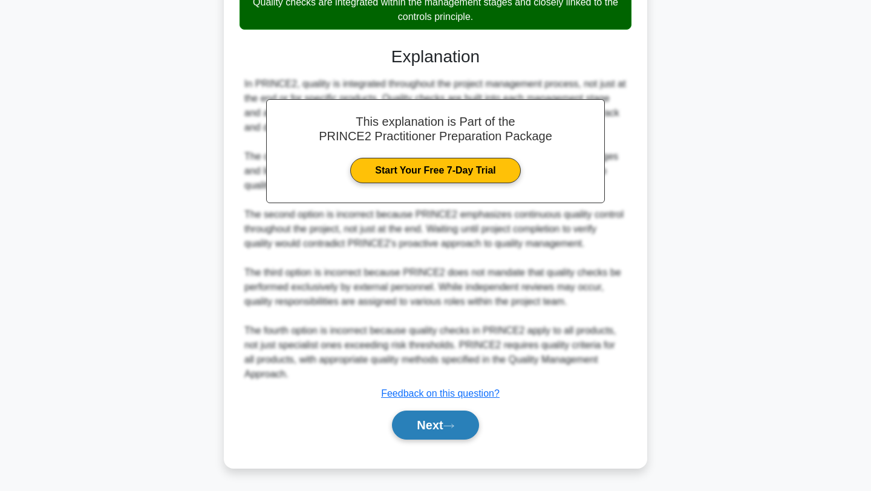
click at [444, 427] on button "Next" at bounding box center [435, 425] width 86 height 29
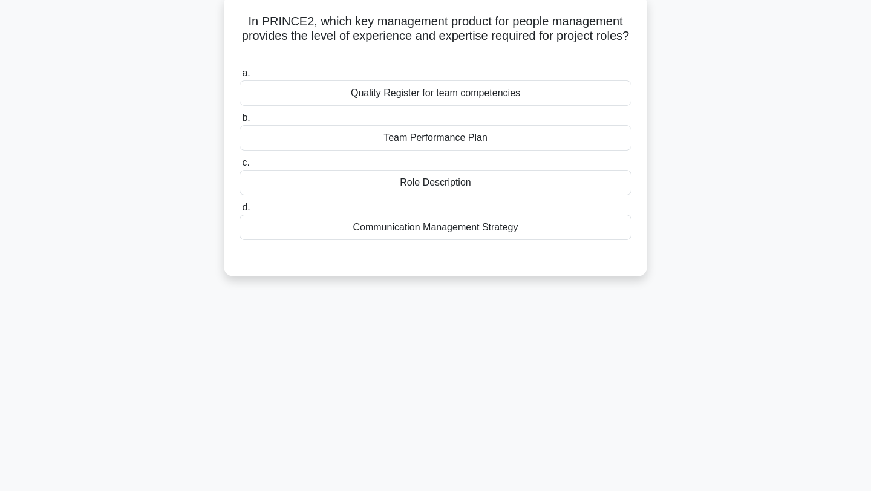
scroll to position [0, 0]
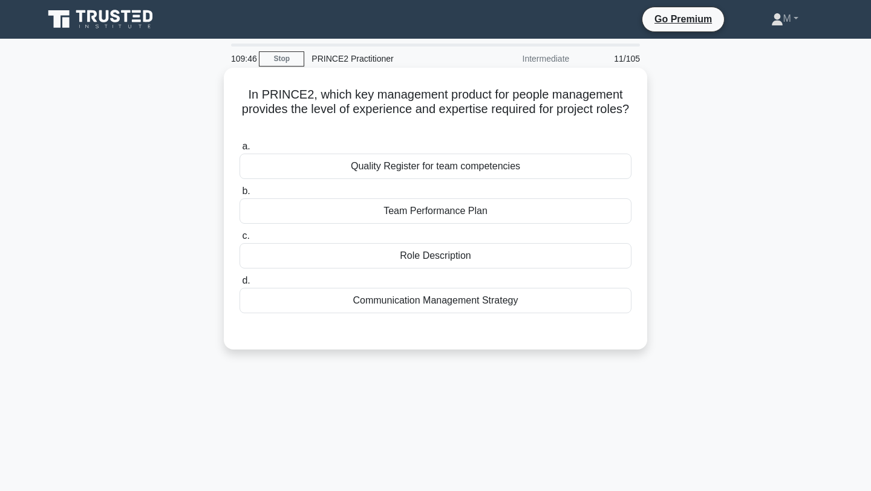
click at [497, 255] on div "Role Description" at bounding box center [435, 255] width 392 height 25
click at [239, 240] on input "c. Role Description" at bounding box center [239, 236] width 0 height 8
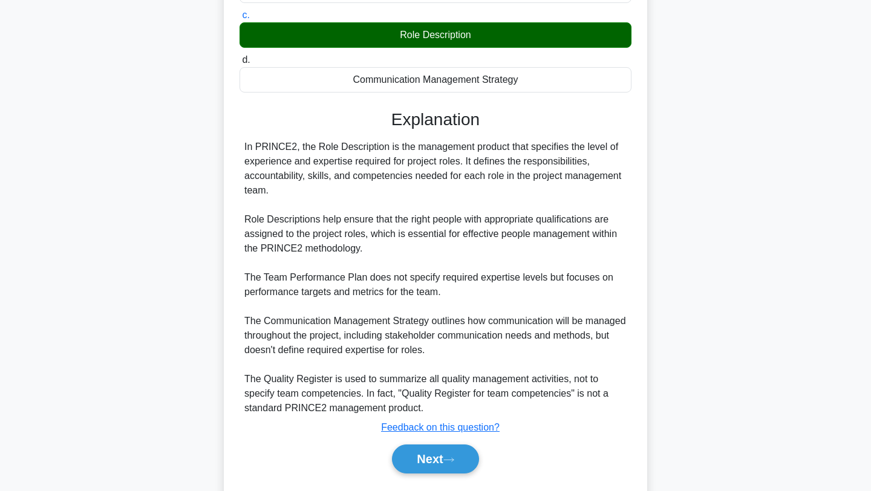
scroll to position [234, 0]
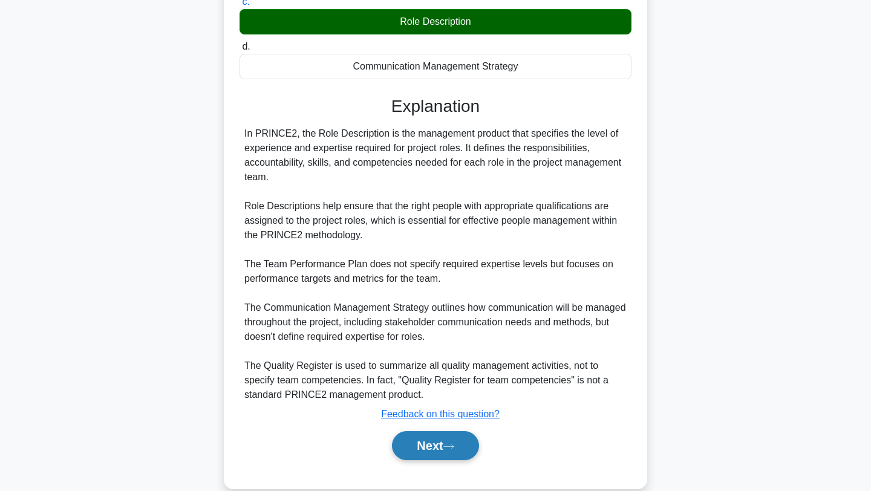
click at [435, 433] on button "Next" at bounding box center [435, 445] width 86 height 29
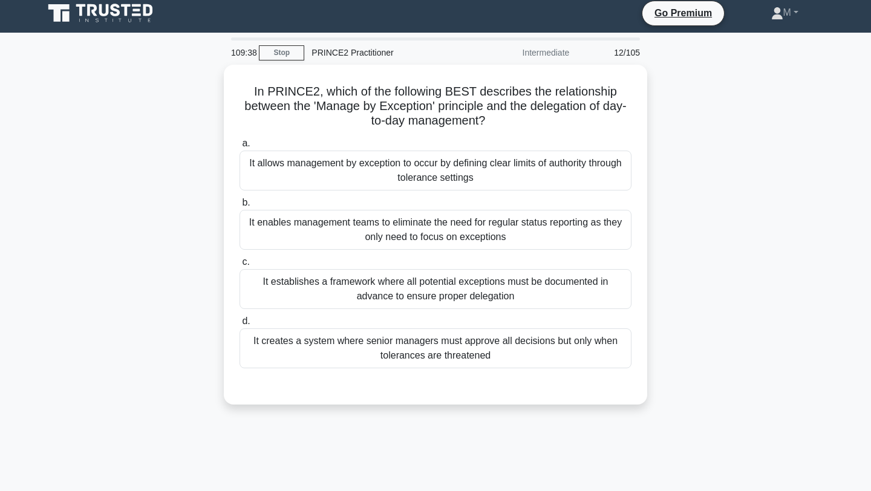
scroll to position [0, 0]
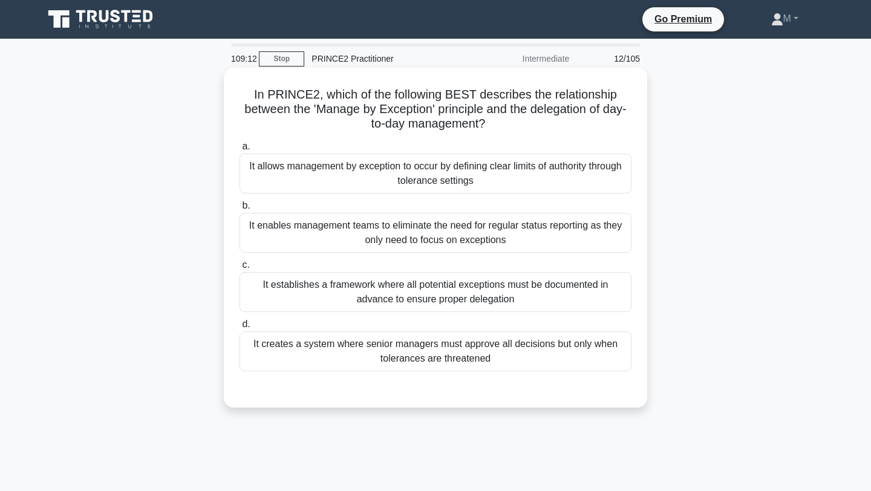
click at [483, 184] on div "It allows management by exception to occur by defining clear limits of authorit…" at bounding box center [435, 174] width 392 height 40
click at [239, 151] on input "a. It allows management by exception to occur by defining clear limits of autho…" at bounding box center [239, 147] width 0 height 8
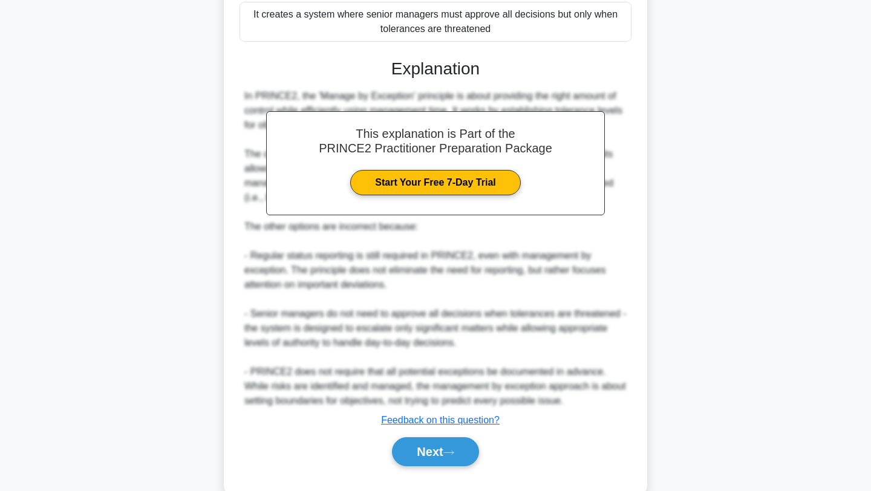
scroll to position [357, 0]
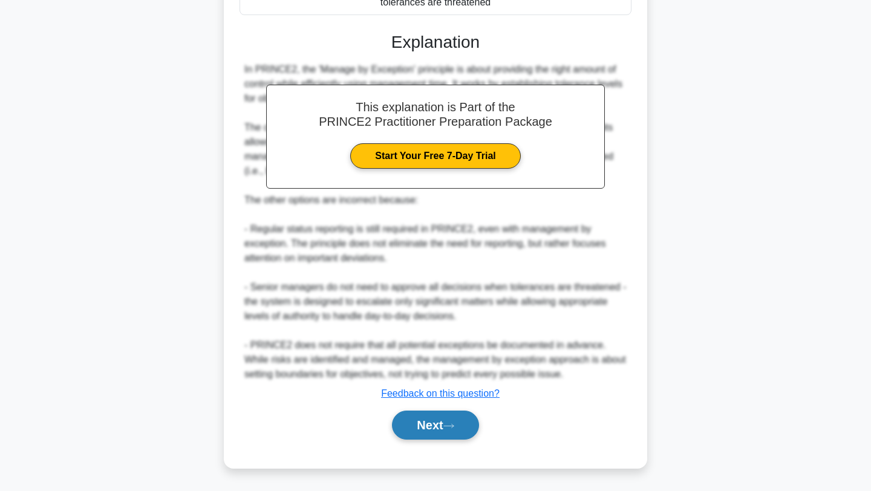
click at [432, 433] on button "Next" at bounding box center [435, 425] width 86 height 29
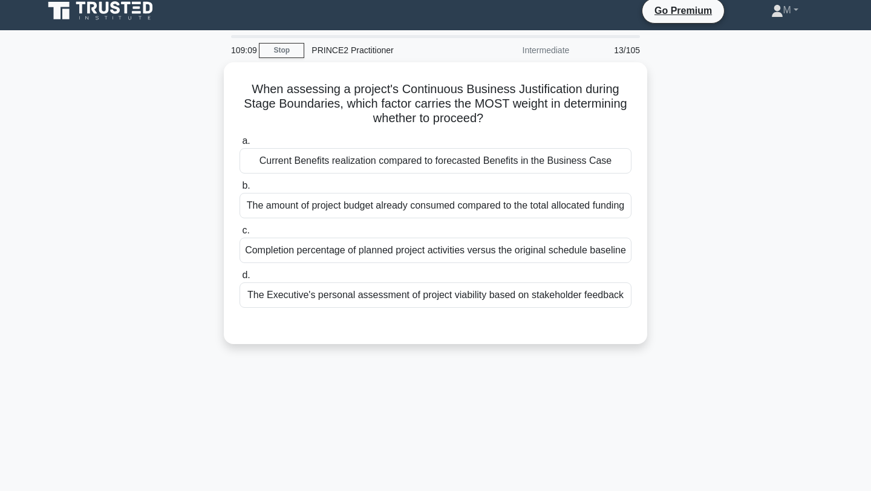
scroll to position [0, 0]
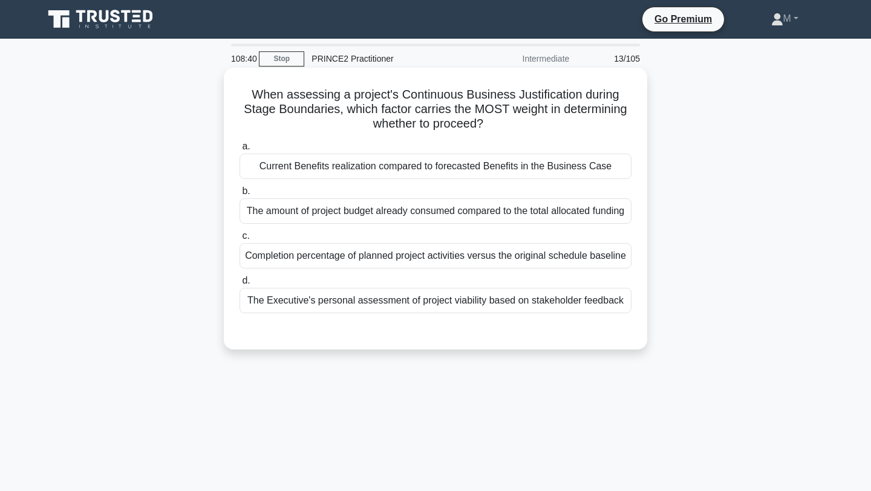
click at [415, 306] on div "The Executive's personal assessment of project viability based on stakeholder f…" at bounding box center [435, 300] width 392 height 25
click at [239, 285] on input "d. The Executive's personal assessment of project viability based on stakeholde…" at bounding box center [239, 281] width 0 height 8
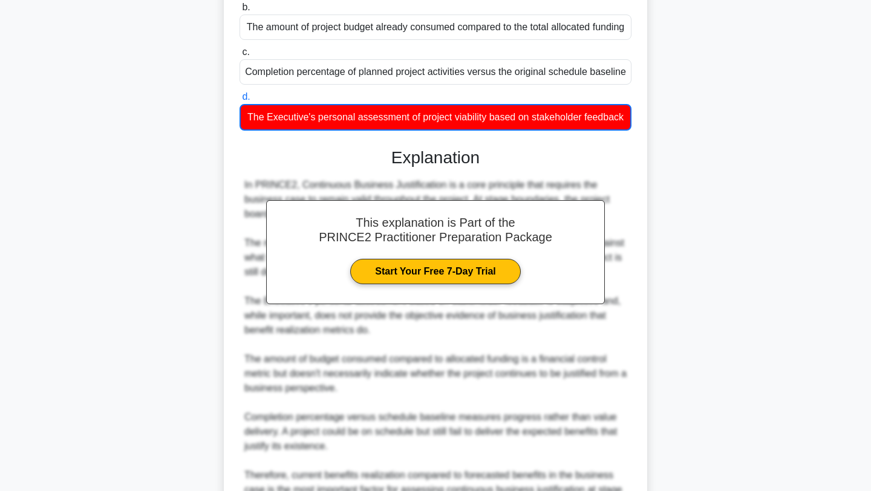
scroll to position [314, 0]
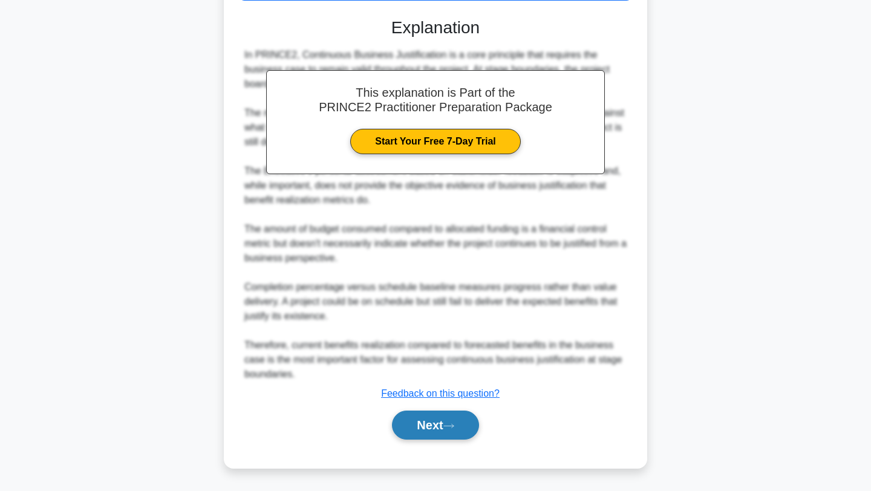
click at [407, 421] on button "Next" at bounding box center [435, 425] width 86 height 29
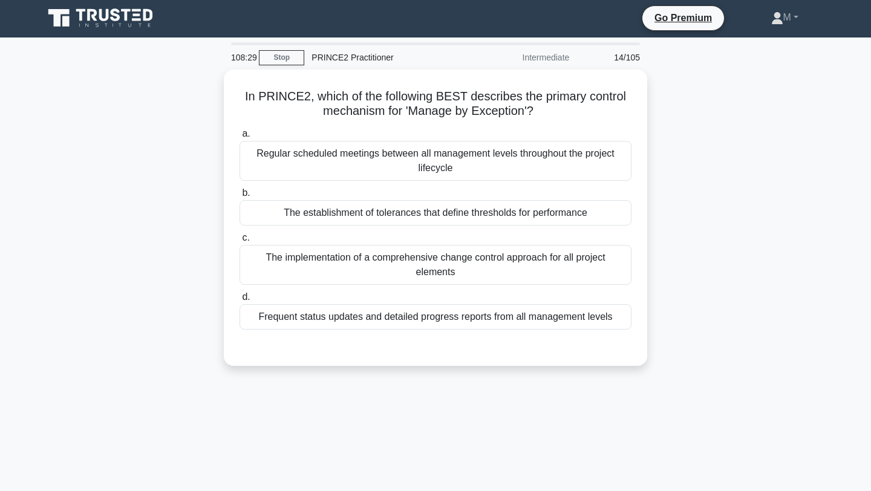
scroll to position [0, 0]
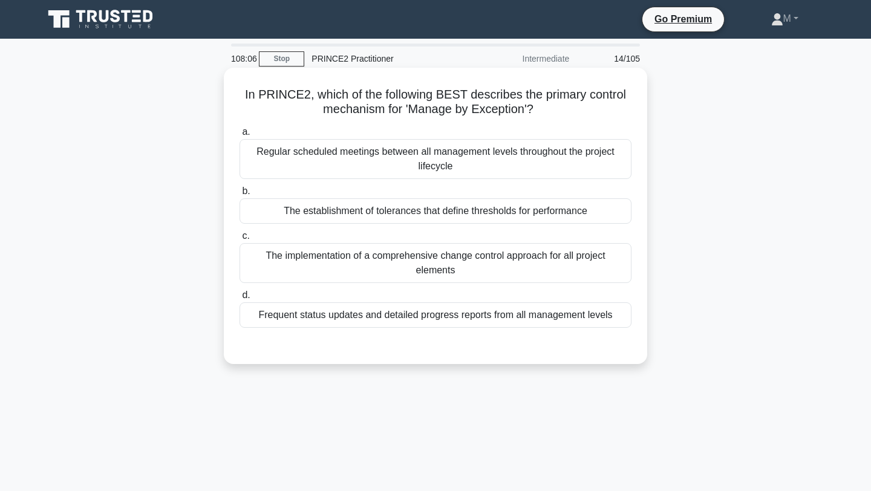
click at [459, 216] on div "The establishment of tolerances that define thresholds for performance" at bounding box center [435, 210] width 392 height 25
click at [239, 195] on input "b. The establishment of tolerances that define thresholds for performance" at bounding box center [239, 191] width 0 height 8
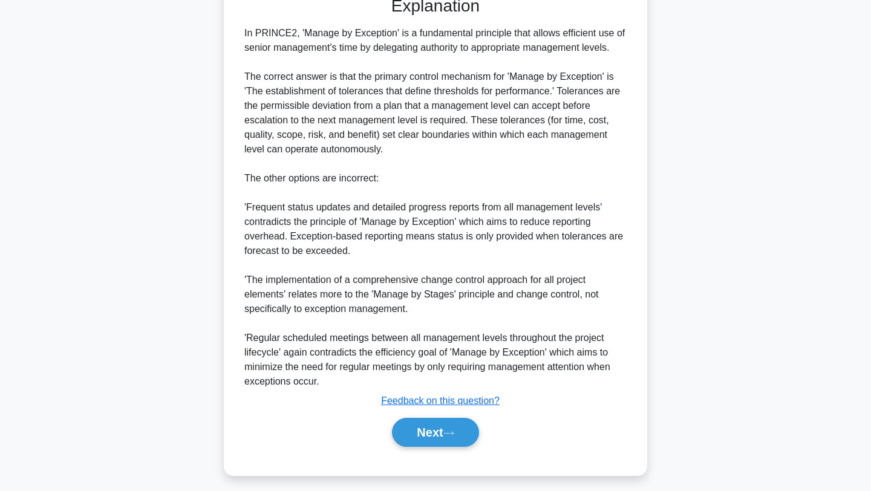
scroll to position [349, 0]
click at [449, 429] on icon at bounding box center [448, 432] width 11 height 7
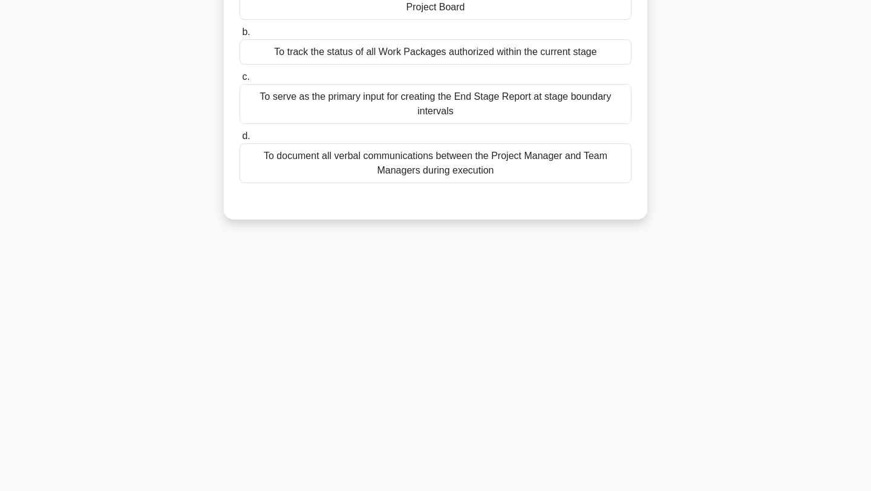
scroll to position [0, 0]
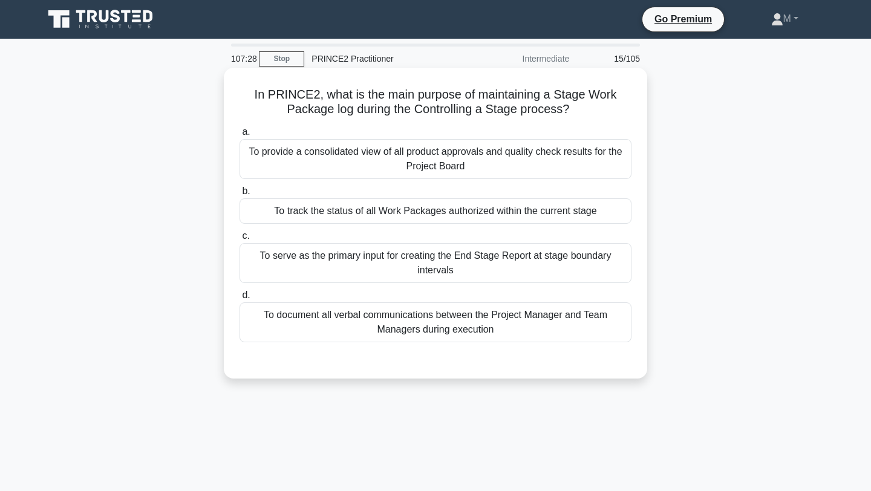
click at [485, 215] on div "To track the status of all Work Packages authorized within the current stage" at bounding box center [435, 210] width 392 height 25
click at [239, 195] on input "b. To track the status of all Work Packages authorized within the current stage" at bounding box center [239, 191] width 0 height 8
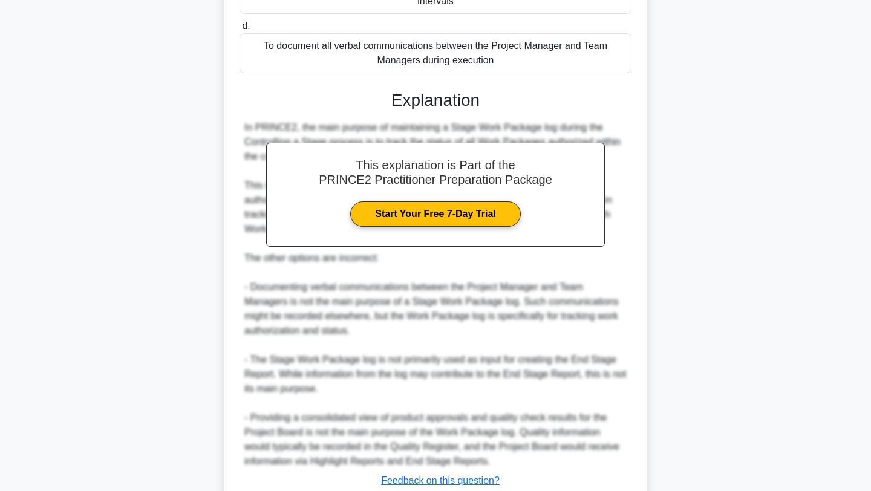
scroll to position [357, 0]
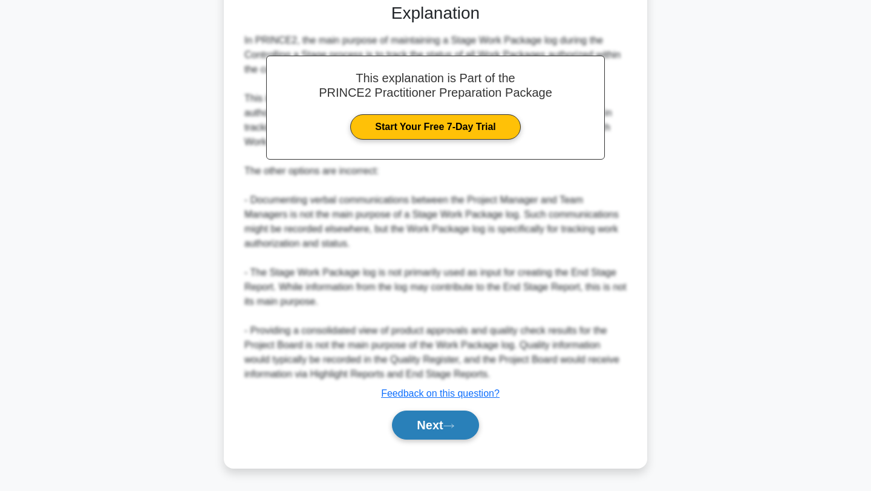
click at [446, 429] on button "Next" at bounding box center [435, 425] width 86 height 29
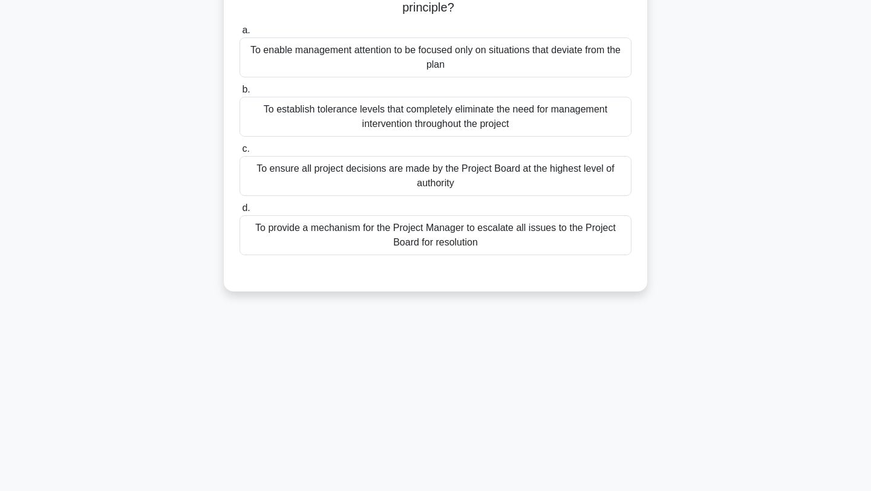
scroll to position [0, 0]
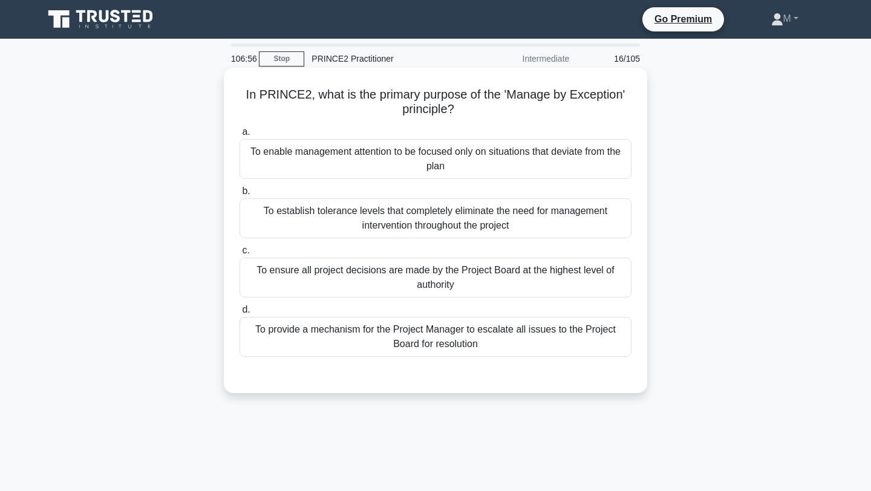
click at [508, 172] on div "To enable management attention to be focused only on situations that deviate fr…" at bounding box center [435, 159] width 392 height 40
click at [239, 136] on input "a. To enable management attention to be focused only on situations that deviate…" at bounding box center [239, 132] width 0 height 8
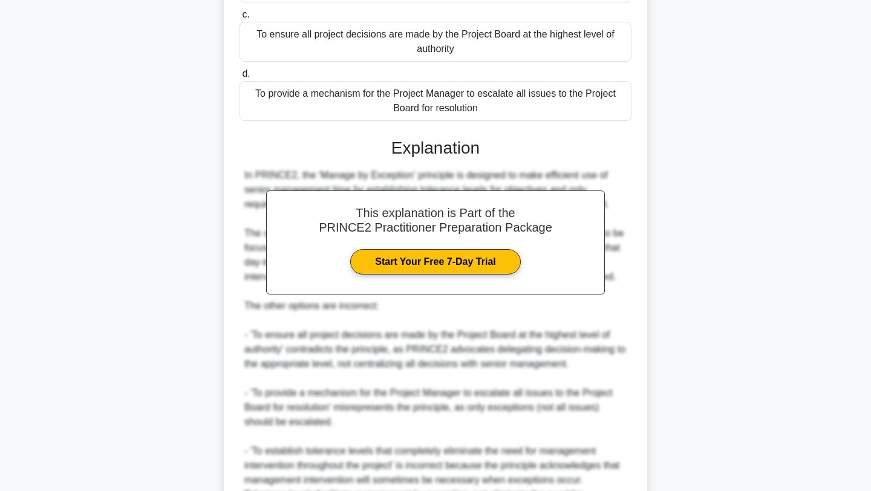
scroll to position [371, 0]
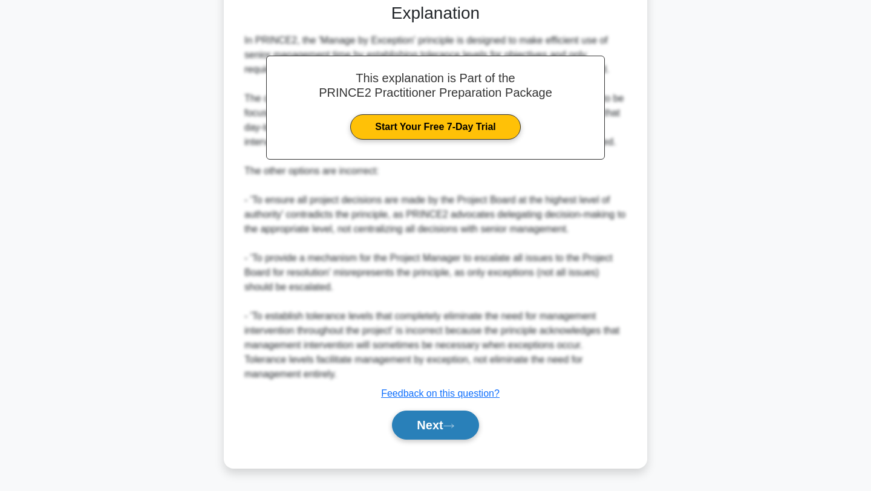
click at [446, 421] on button "Next" at bounding box center [435, 425] width 86 height 29
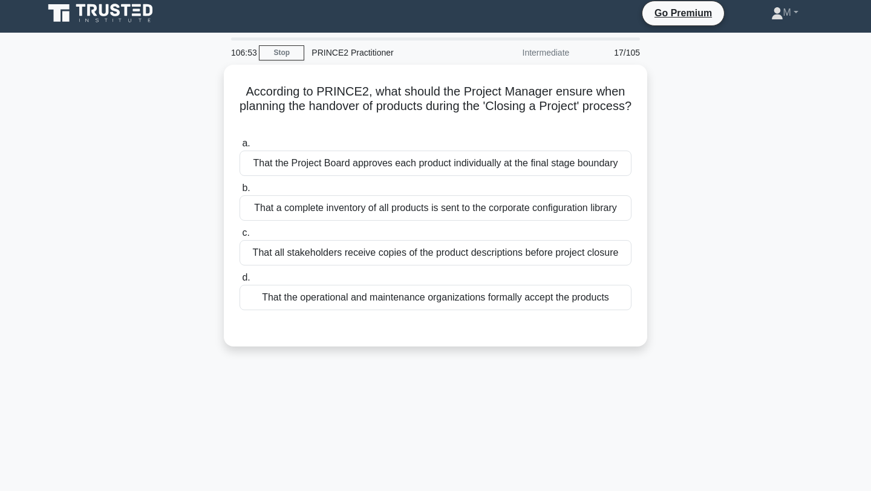
scroll to position [0, 0]
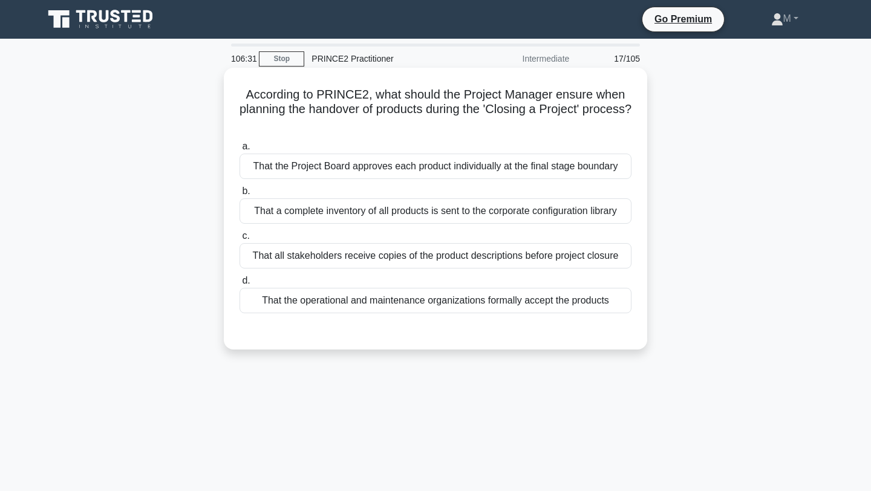
click at [438, 305] on div "That the operational and maintenance organizations formally accept the products" at bounding box center [435, 300] width 392 height 25
click at [239, 285] on input "d. That the operational and maintenance organizations formally accept the produ…" at bounding box center [239, 281] width 0 height 8
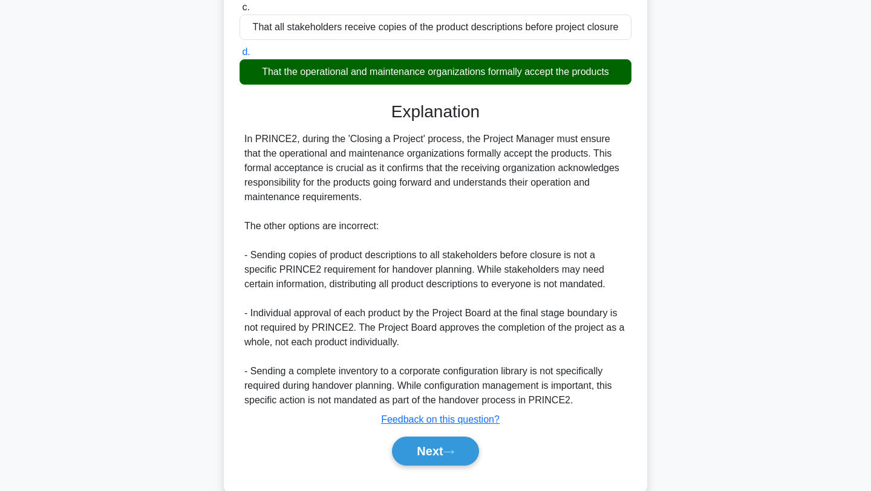
scroll to position [232, 0]
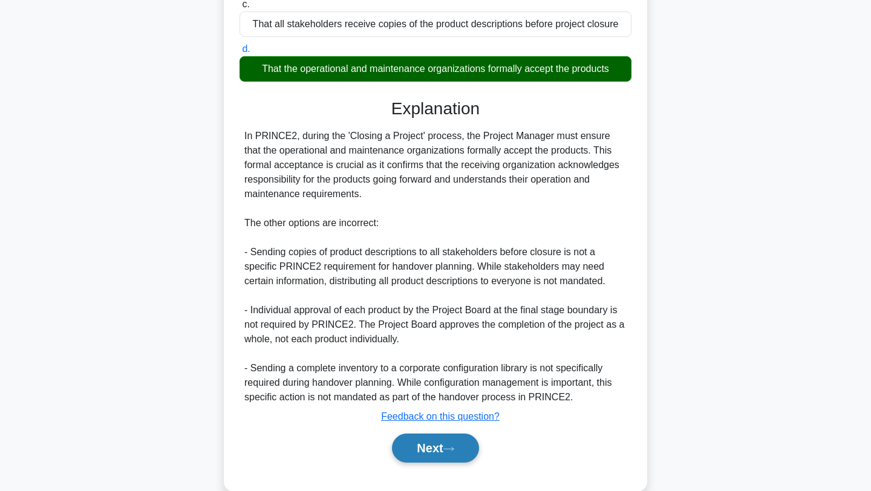
click at [442, 444] on button "Next" at bounding box center [435, 448] width 86 height 29
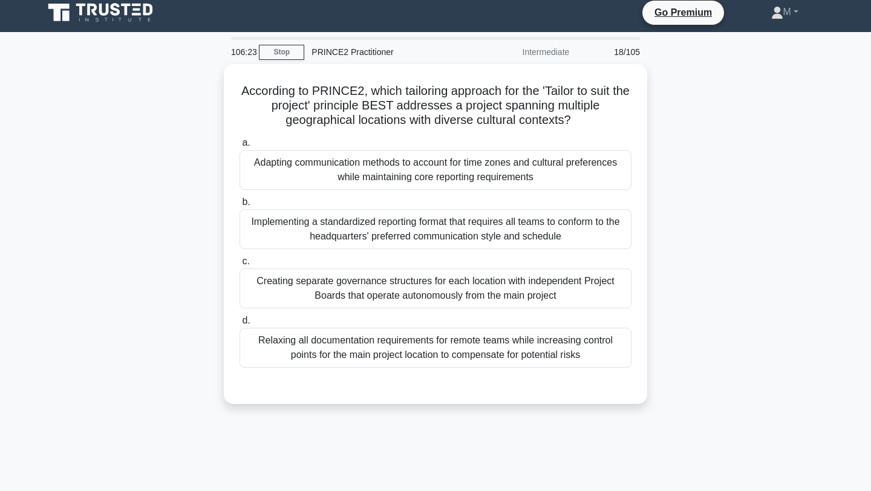
scroll to position [0, 0]
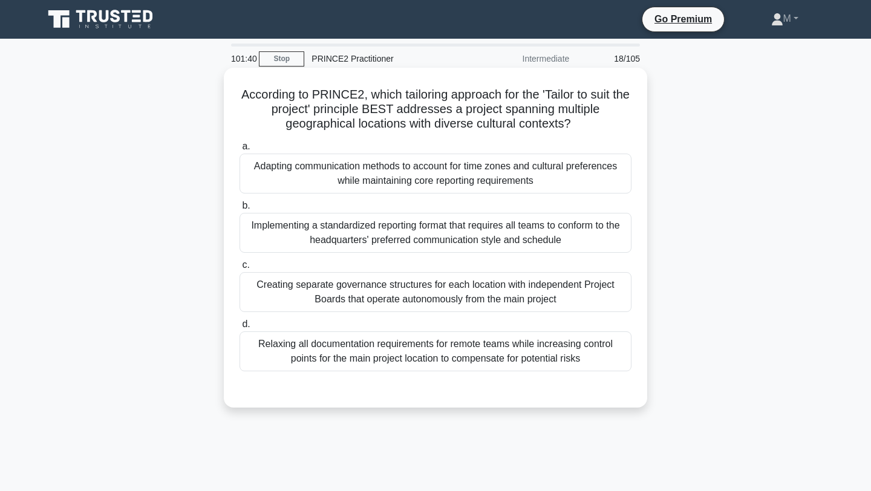
click at [477, 181] on div "Adapting communication methods to account for time zones and cultural preferenc…" at bounding box center [435, 174] width 392 height 40
click at [239, 151] on input "a. Adapting communication methods to account for time zones and cultural prefer…" at bounding box center [239, 147] width 0 height 8
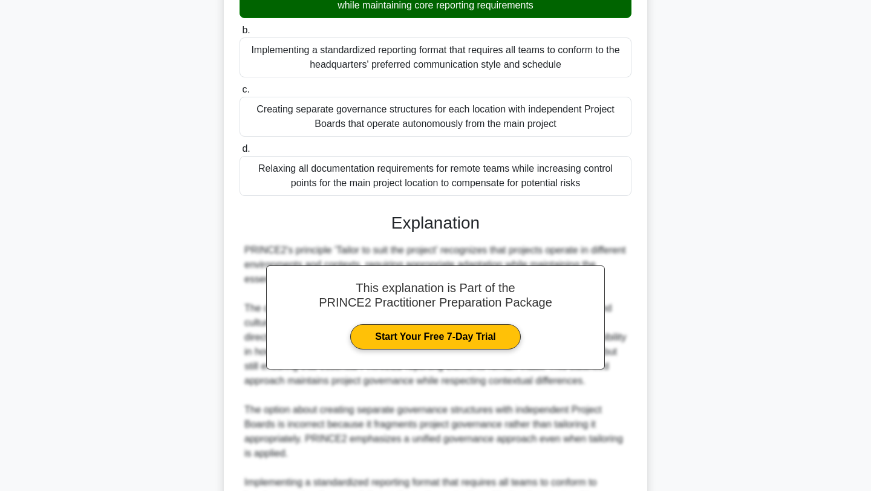
scroll to position [371, 0]
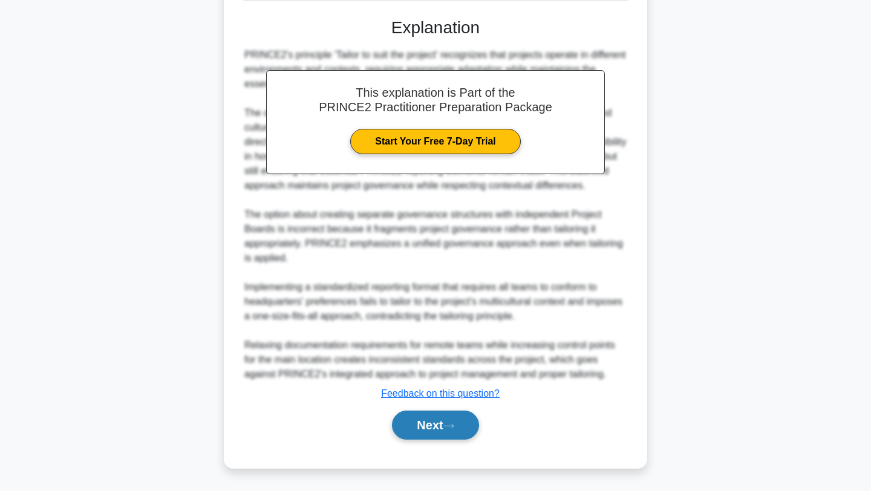
click at [424, 419] on button "Next" at bounding box center [435, 425] width 86 height 29
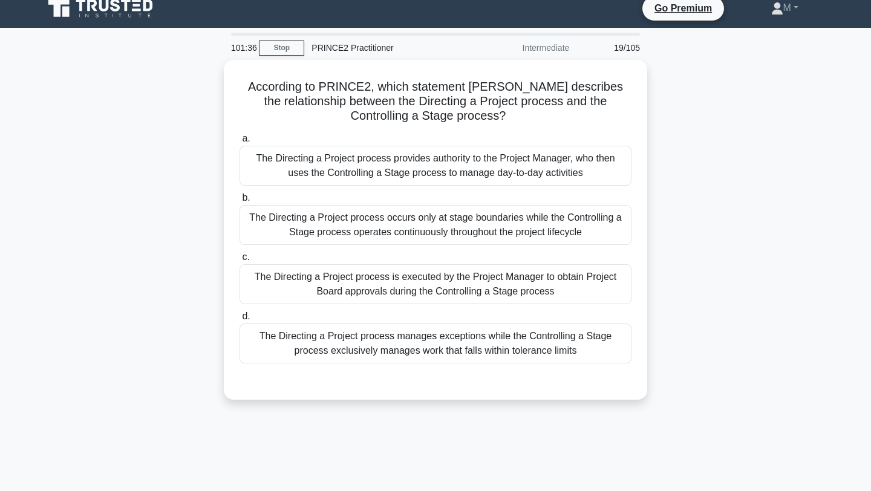
scroll to position [0, 0]
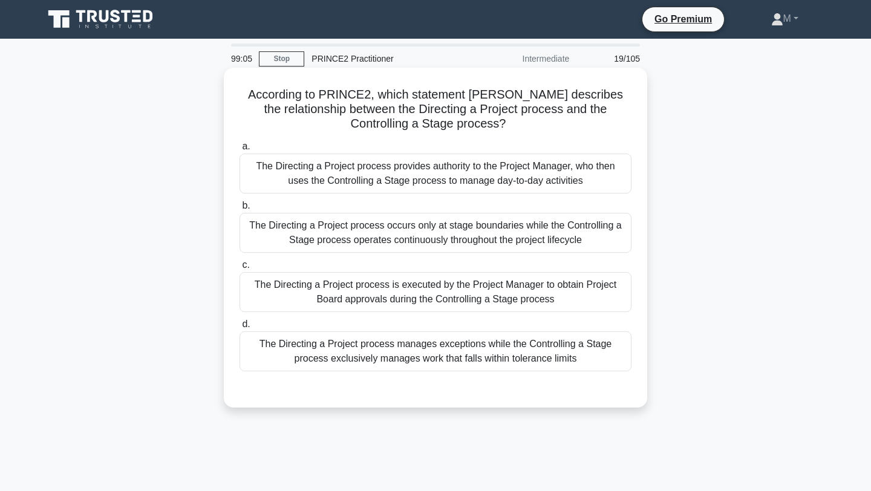
click at [443, 232] on div "The Directing a Project process occurs only at stage boundaries while the Contr…" at bounding box center [435, 233] width 392 height 40
click at [239, 210] on input "b. The Directing a Project process occurs only at stage boundaries while the Co…" at bounding box center [239, 206] width 0 height 8
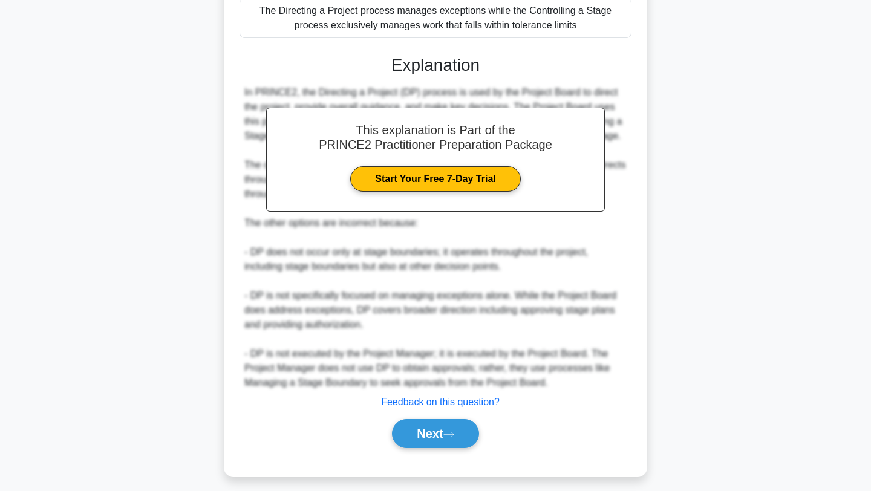
scroll to position [343, 0]
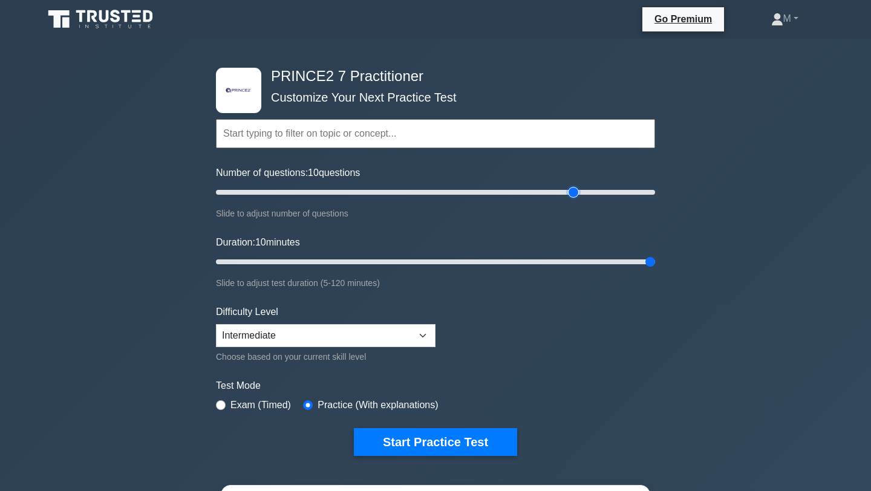
type input "165"
click at [570, 195] on input "Number of questions: 10 questions" at bounding box center [435, 192] width 439 height 15
click at [648, 263] on input "Duration: 10 minutes" at bounding box center [435, 262] width 439 height 15
type input "120"
click at [645, 264] on input "Duration: 120 minutes" at bounding box center [435, 262] width 439 height 15
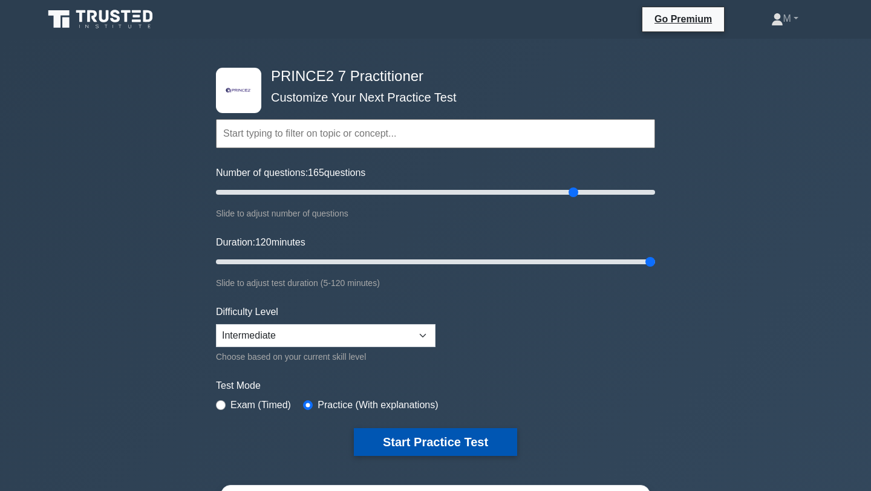
click at [472, 440] on button "Start Practice Test" at bounding box center [435, 442] width 163 height 28
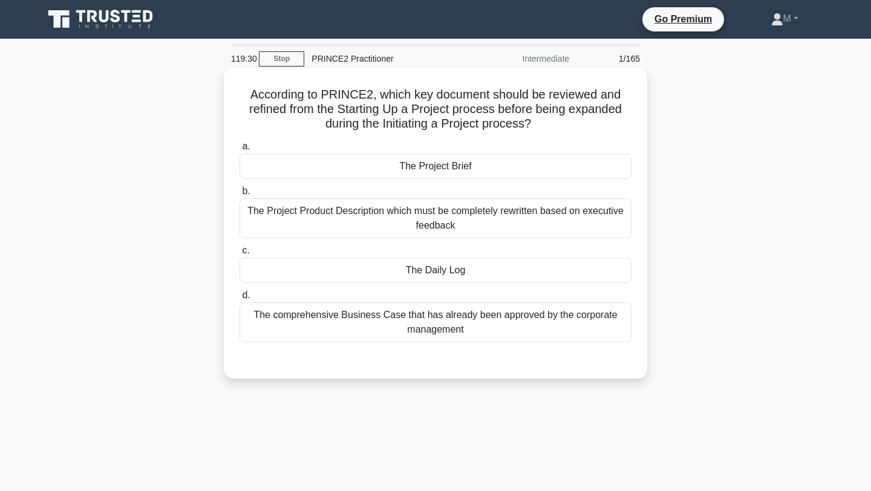
click at [346, 329] on div "The comprehensive Business Case that has already been approved by the corporate…" at bounding box center [435, 322] width 392 height 40
click at [239, 299] on input "d. The comprehensive Business Case that has already been approved by the corpor…" at bounding box center [239, 295] width 0 height 8
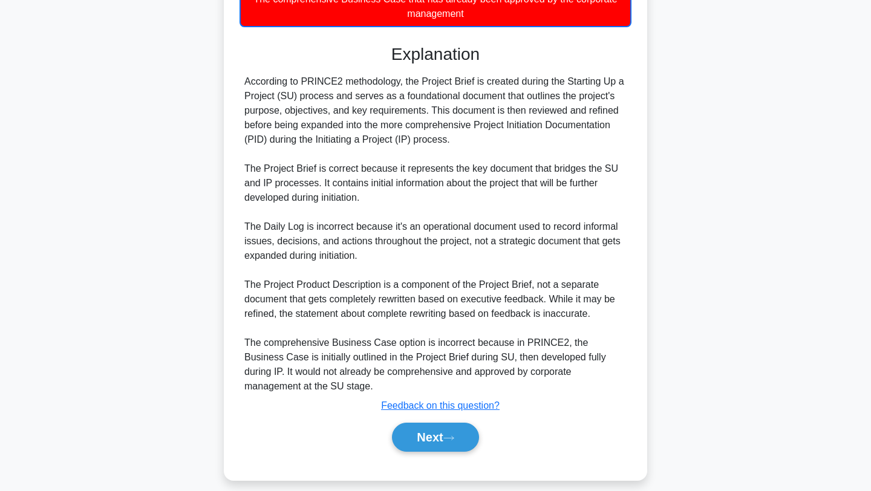
scroll to position [318, 0]
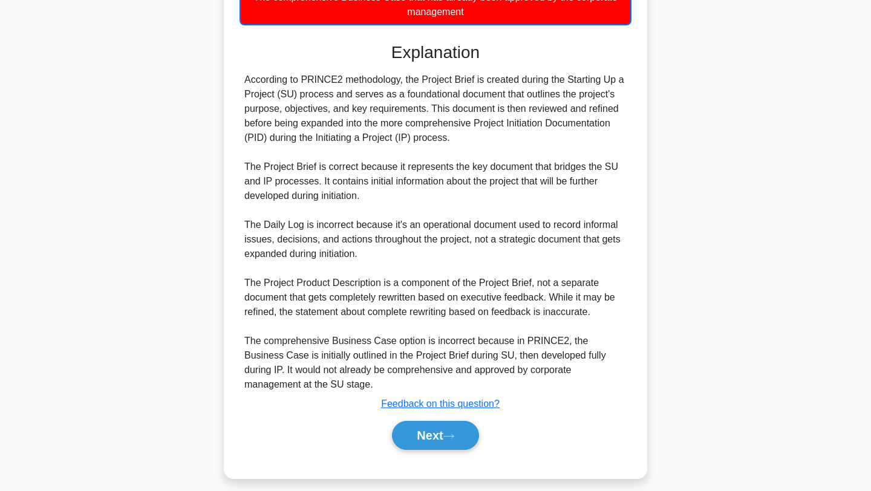
drag, startPoint x: 431, startPoint y: 438, endPoint x: 507, endPoint y: 230, distance: 221.9
click at [507, 230] on div "Explanation According to PRINCE2 methodology, the Project Brief is created duri…" at bounding box center [435, 248] width 392 height 412
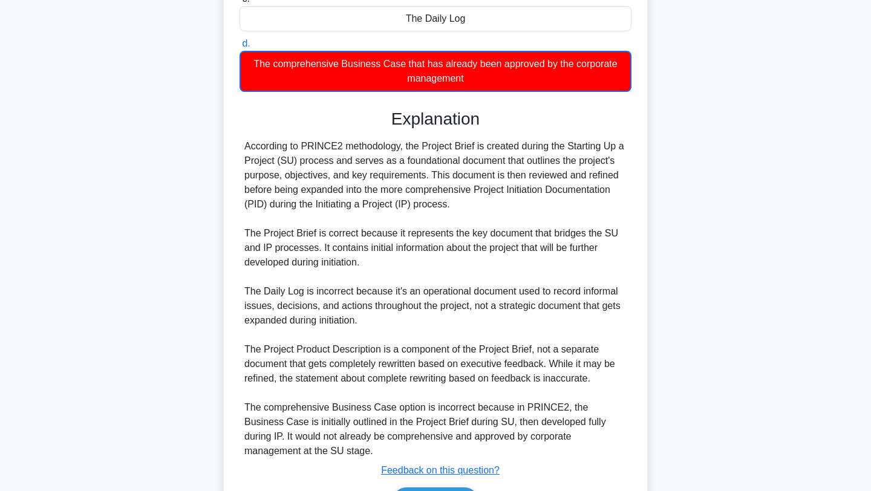
scroll to position [329, 0]
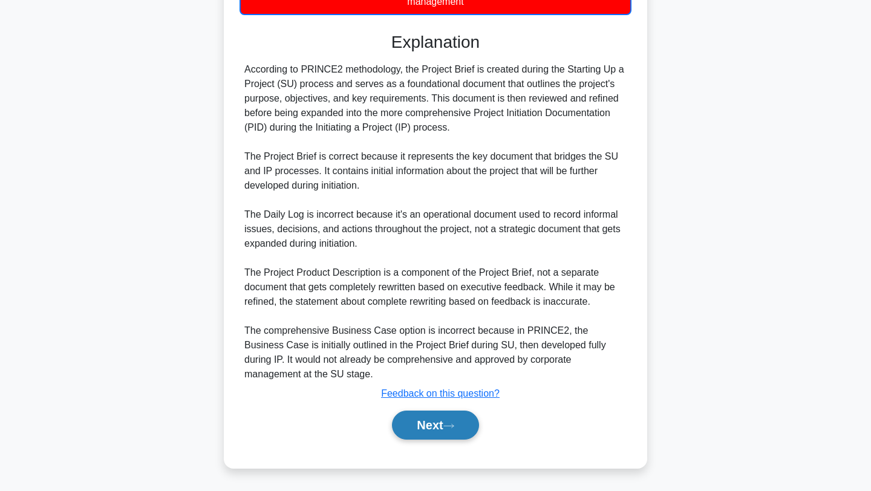
click at [446, 415] on button "Next" at bounding box center [435, 425] width 86 height 29
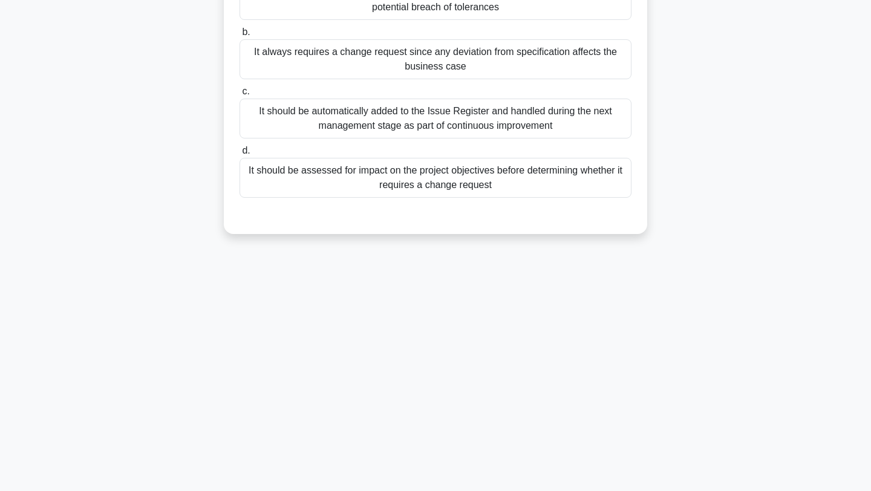
scroll to position [0, 0]
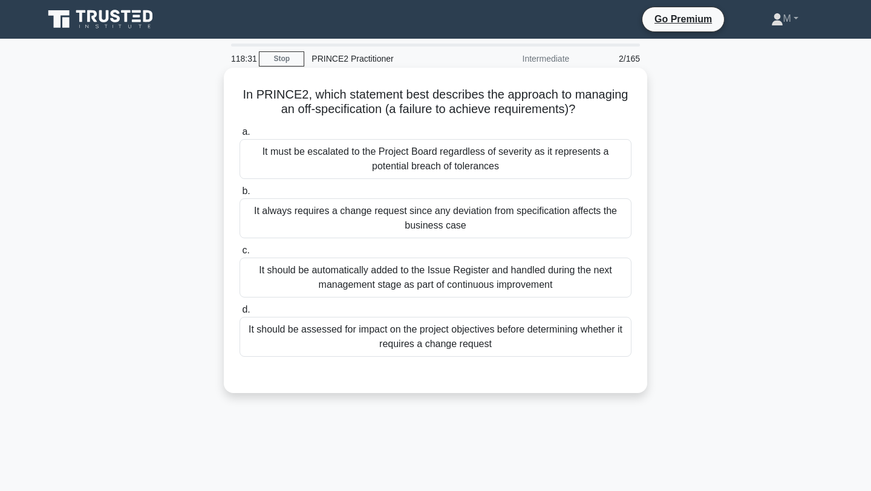
click at [520, 154] on div "It must be escalated to the Project Board regardless of severity as it represen…" at bounding box center [435, 159] width 392 height 40
click at [239, 136] on input "a. It must be escalated to the Project Board regardless of severity as it repre…" at bounding box center [239, 132] width 0 height 8
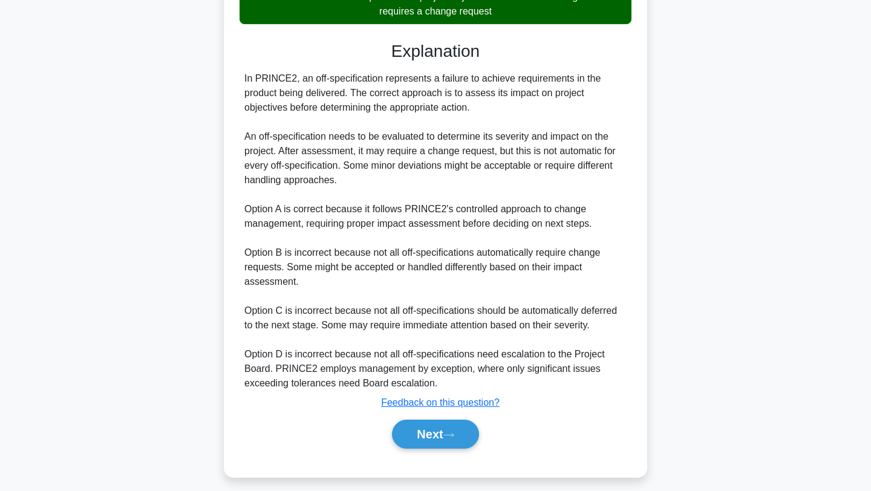
scroll to position [337, 0]
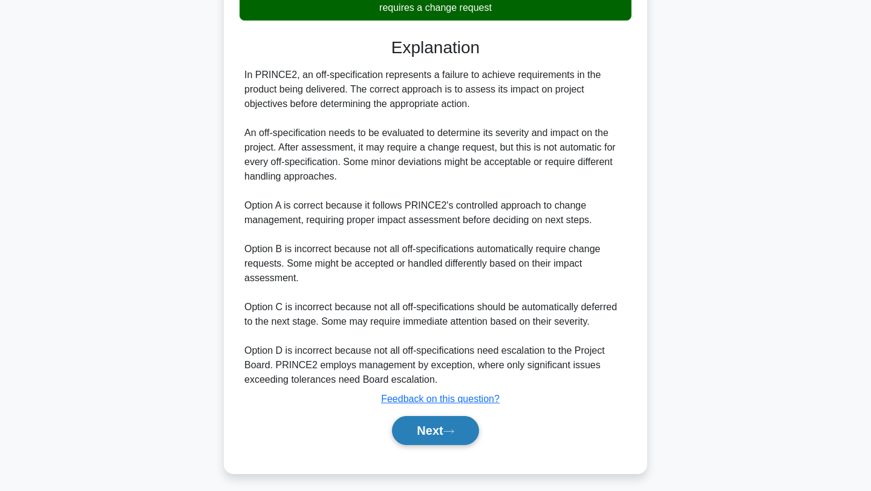
click at [455, 421] on button "Next" at bounding box center [435, 430] width 86 height 29
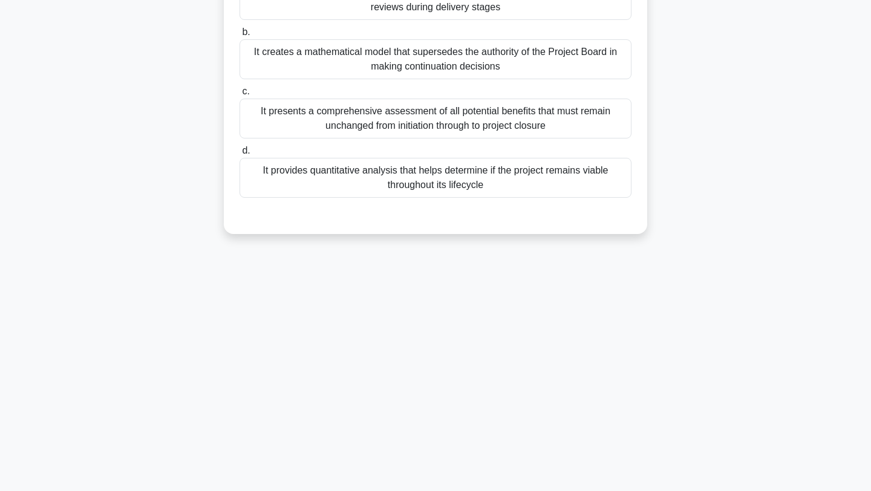
scroll to position [0, 0]
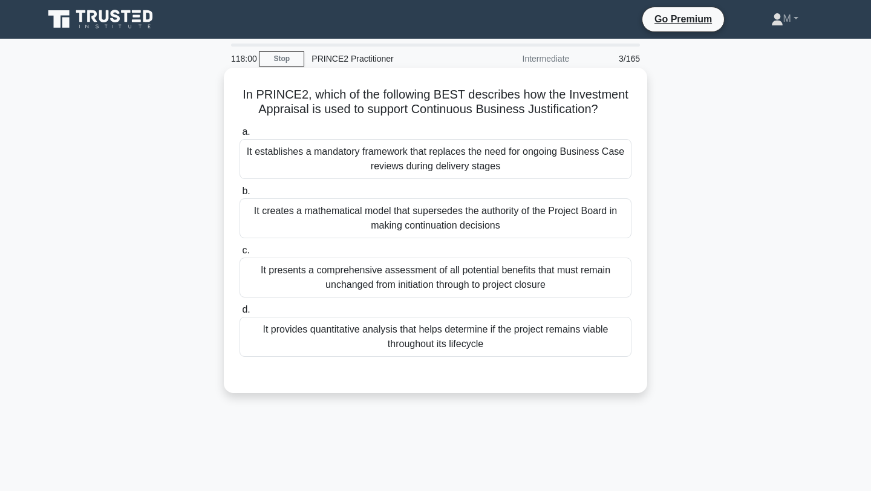
click at [541, 341] on div "It provides quantitative analysis that helps determine if the project remains v…" at bounding box center [435, 337] width 392 height 40
click at [239, 314] on input "d. It provides quantitative analysis that helps determine if the project remain…" at bounding box center [239, 310] width 0 height 8
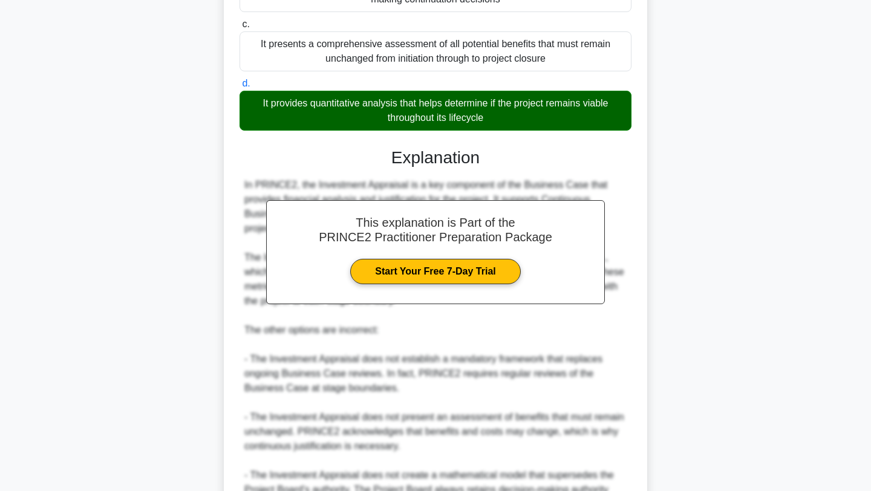
scroll to position [357, 0]
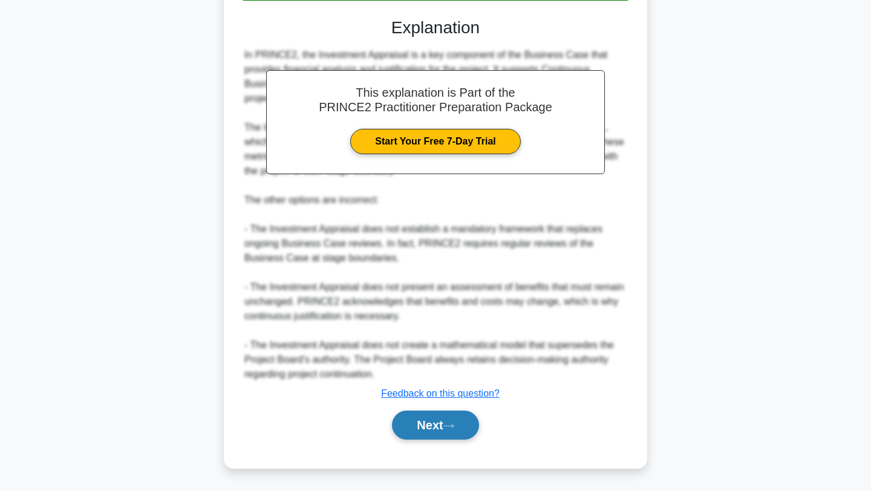
click at [449, 423] on icon at bounding box center [448, 426] width 11 height 7
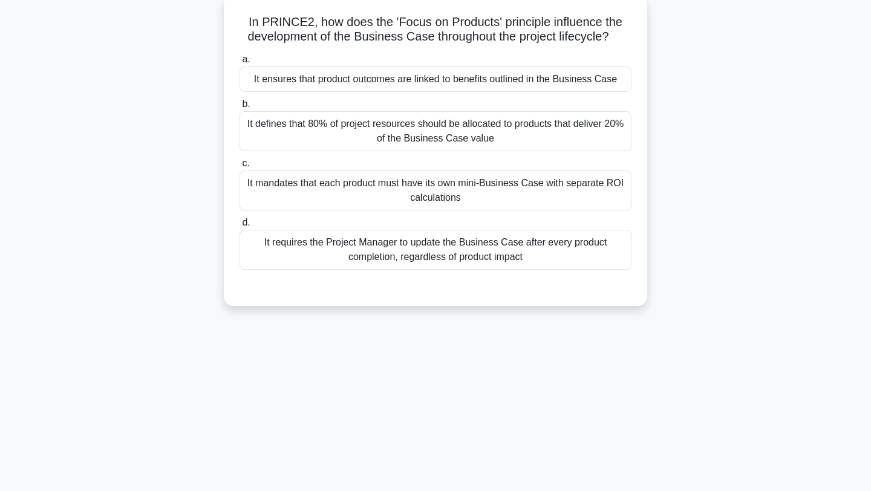
scroll to position [0, 0]
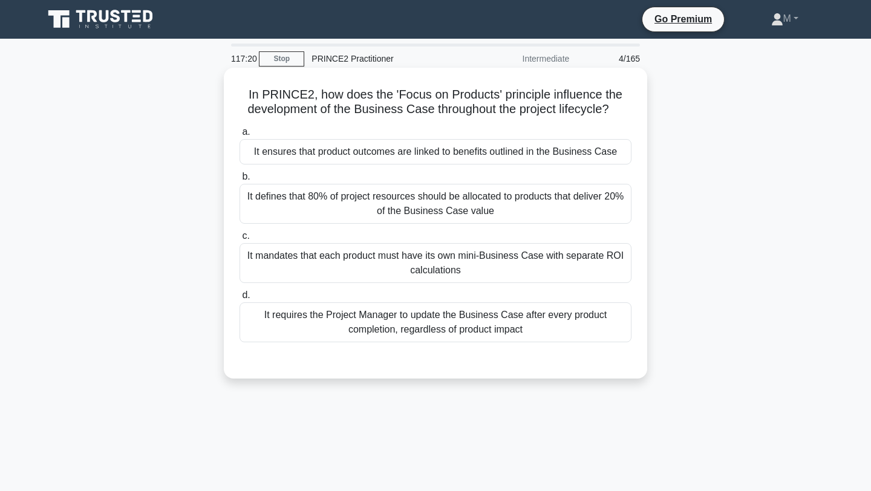
click at [552, 148] on div "It ensures that product outcomes are linked to benefits outlined in the Busines…" at bounding box center [435, 151] width 392 height 25
click at [239, 136] on input "a. It ensures that product outcomes are linked to benefits outlined in the Busi…" at bounding box center [239, 132] width 0 height 8
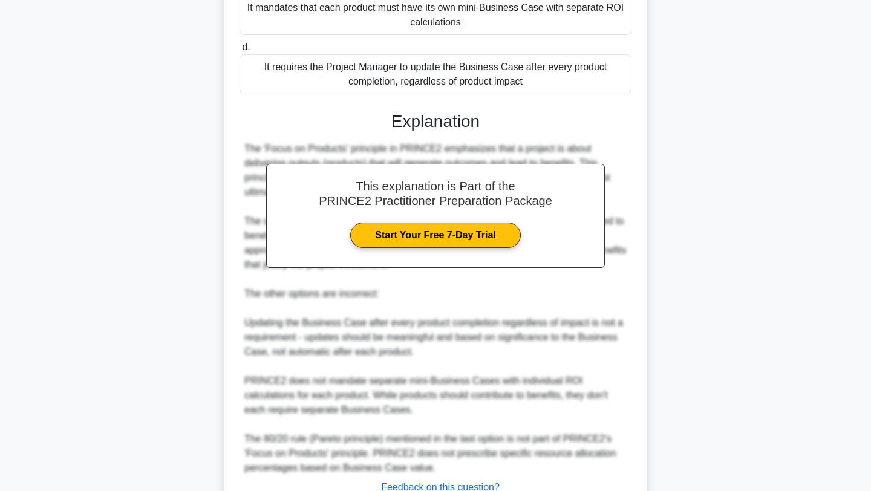
scroll to position [342, 0]
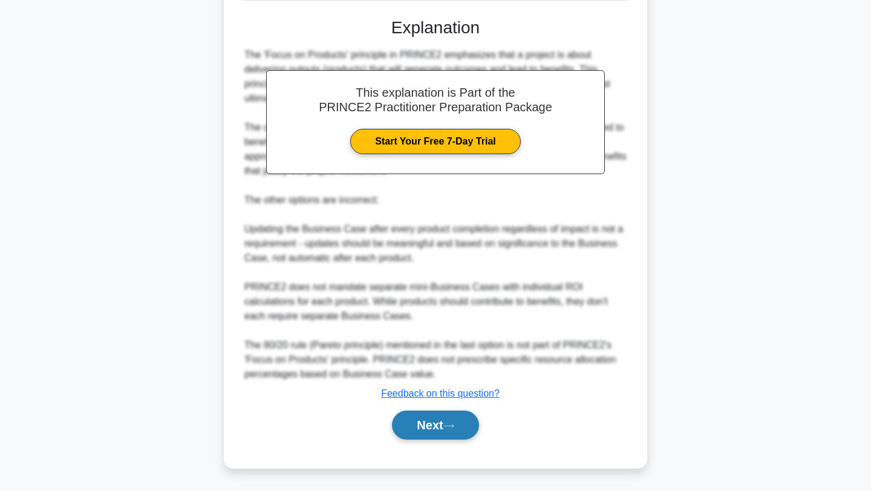
click at [440, 417] on button "Next" at bounding box center [435, 425] width 86 height 29
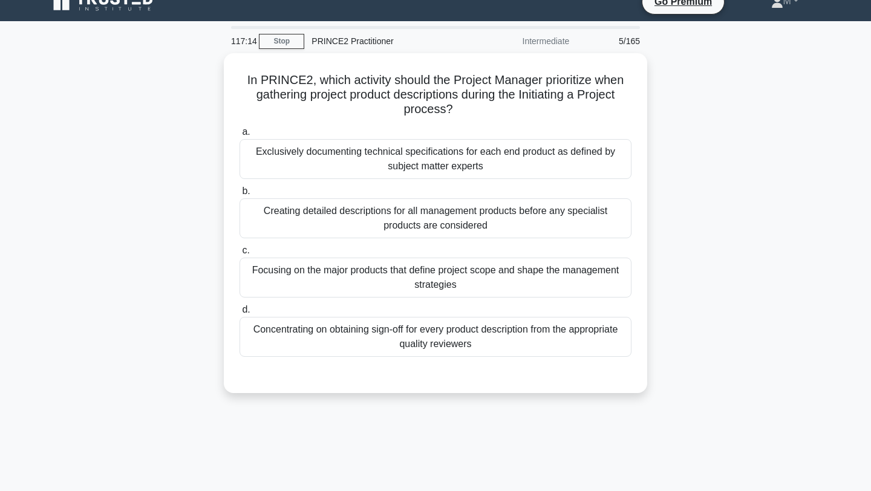
scroll to position [0, 0]
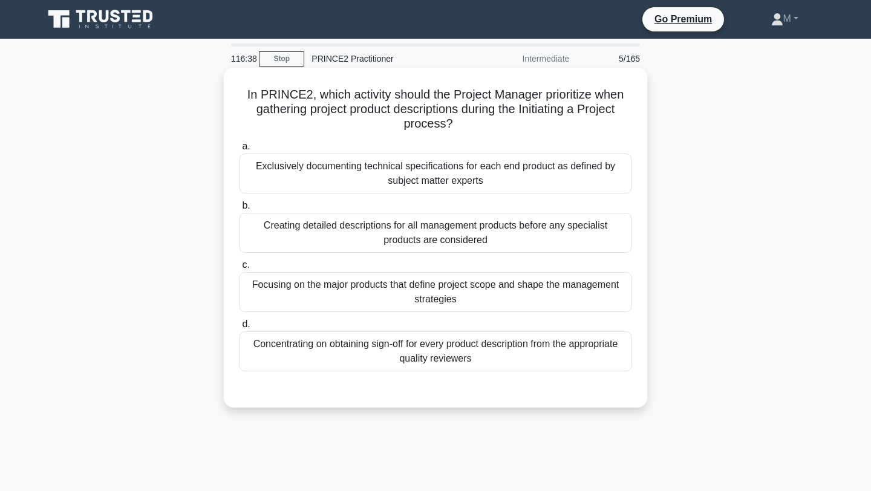
click at [444, 301] on div "Focusing on the major products that define project scope and shape the manageme…" at bounding box center [435, 292] width 392 height 40
click at [239, 269] on input "c. Focusing on the major products that define project scope and shape the manag…" at bounding box center [239, 265] width 0 height 8
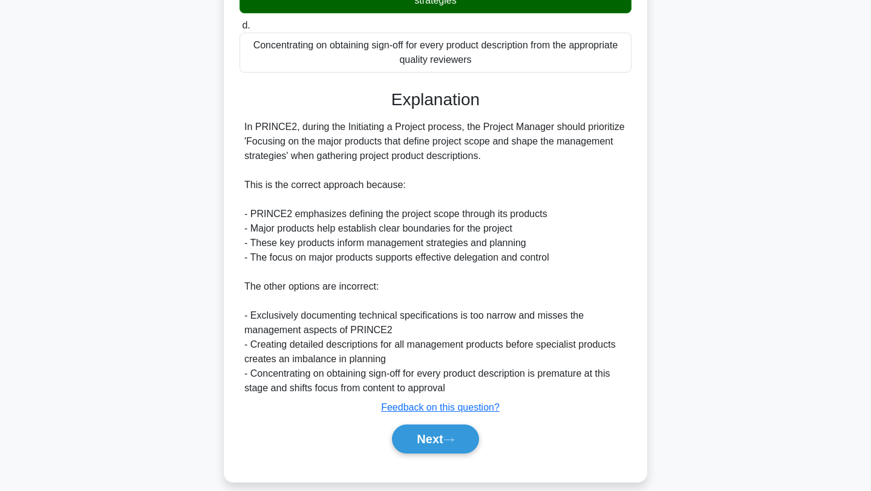
scroll to position [313, 0]
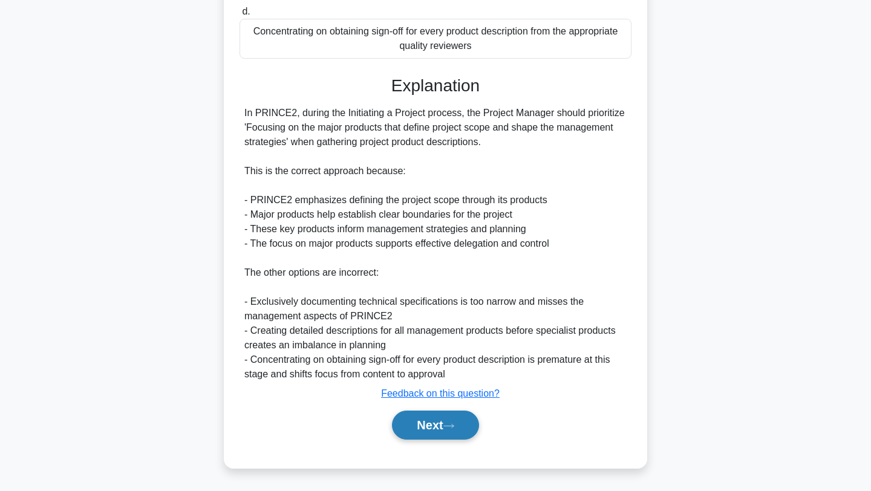
click at [427, 426] on button "Next" at bounding box center [435, 425] width 86 height 29
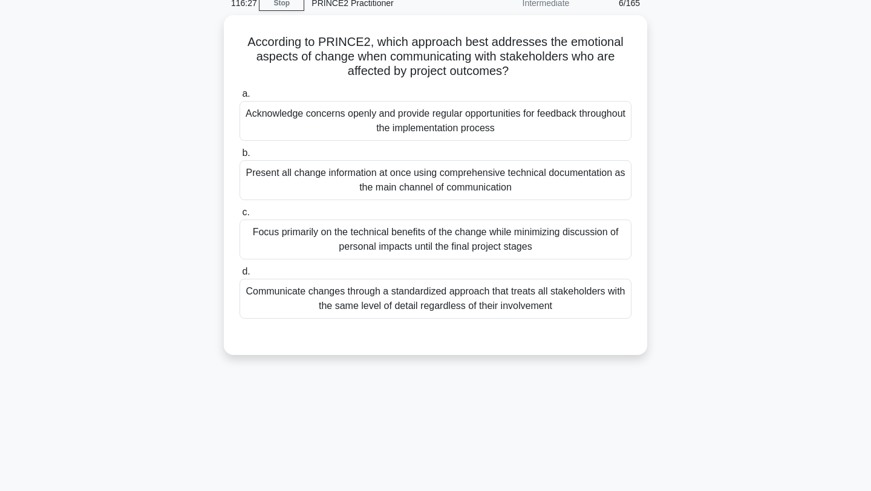
scroll to position [0, 0]
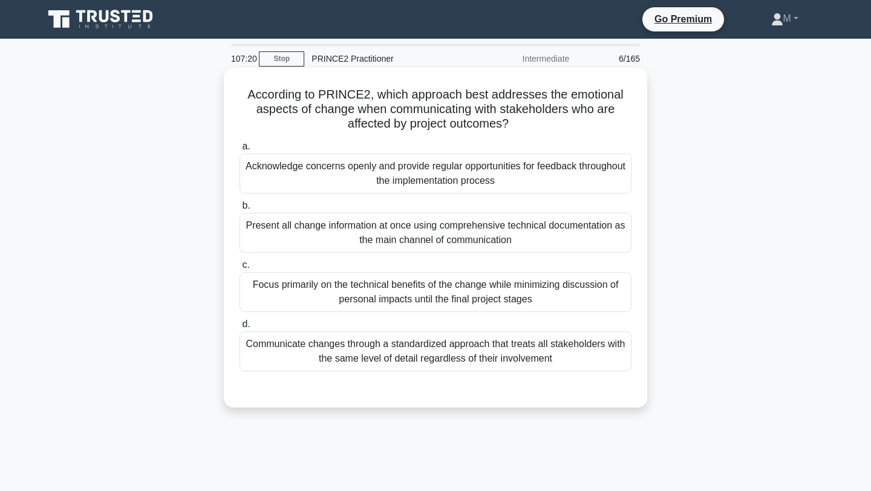
click at [468, 163] on div "Acknowledge concerns openly and provide regular opportunities for feedback thro…" at bounding box center [435, 174] width 392 height 40
click at [239, 151] on input "a. Acknowledge concerns openly and provide regular opportunities for feedback t…" at bounding box center [239, 147] width 0 height 8
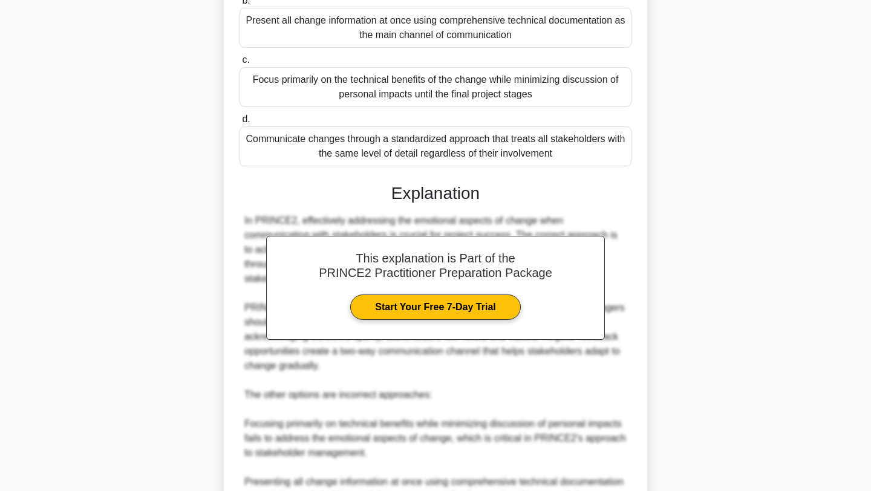
scroll to position [400, 0]
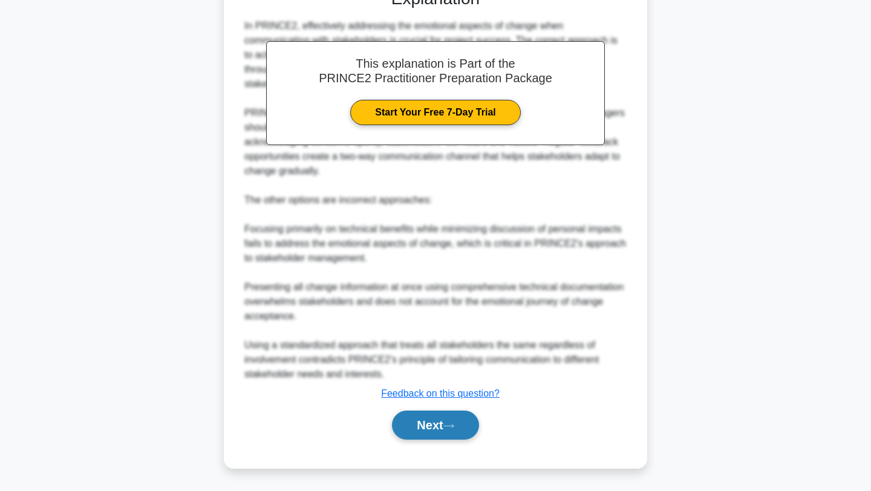
click at [414, 424] on button "Next" at bounding box center [435, 425] width 86 height 29
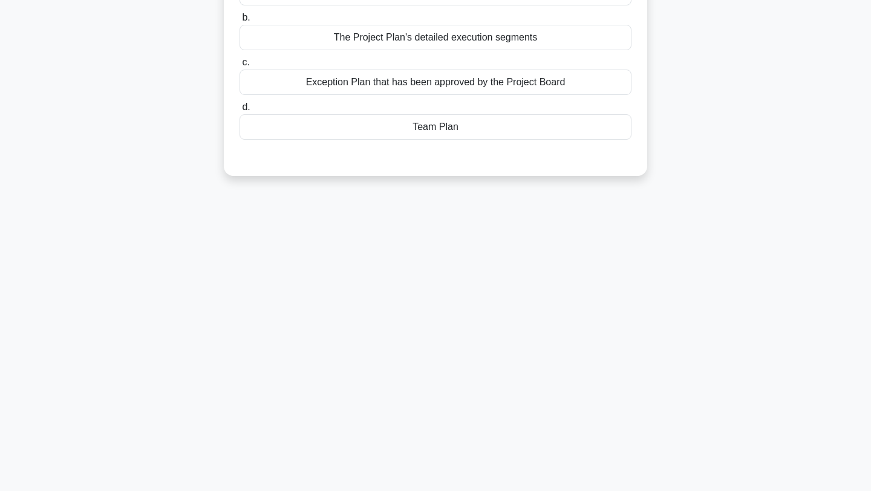
scroll to position [0, 0]
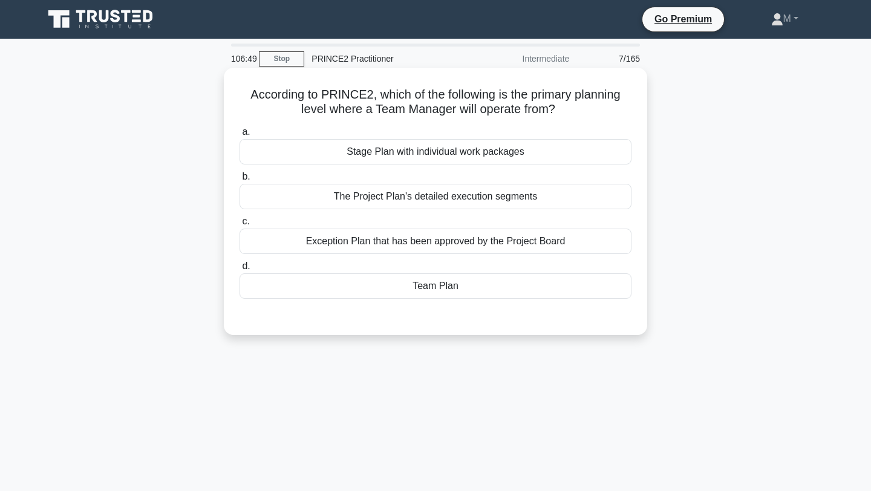
click at [473, 286] on div "Team Plan" at bounding box center [435, 285] width 392 height 25
click at [239, 270] on input "d. Team Plan" at bounding box center [239, 266] width 0 height 8
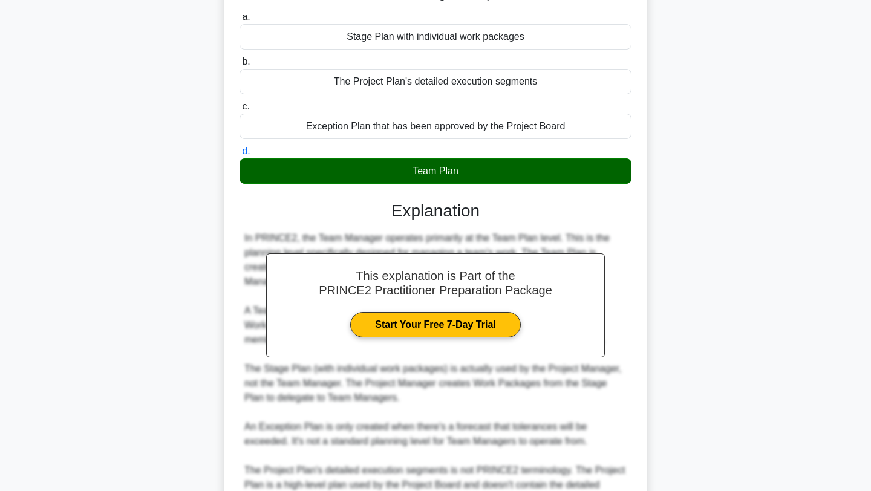
scroll to position [226, 0]
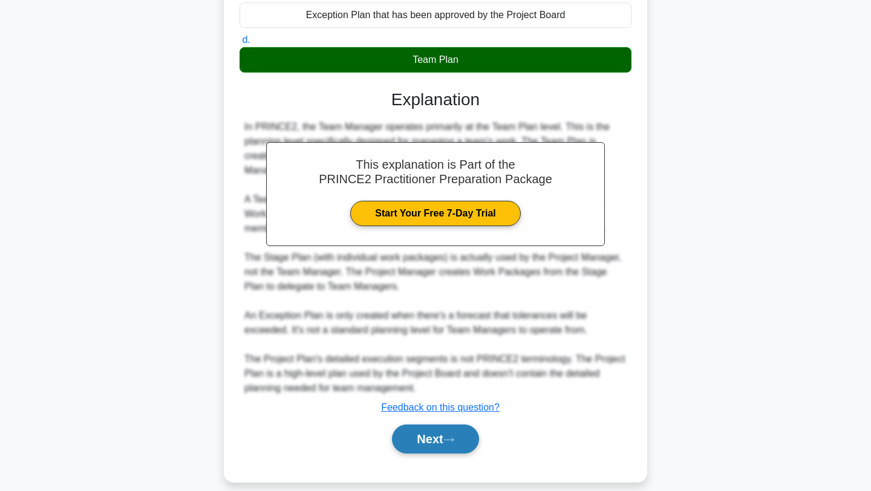
click at [431, 431] on button "Next" at bounding box center [435, 438] width 86 height 29
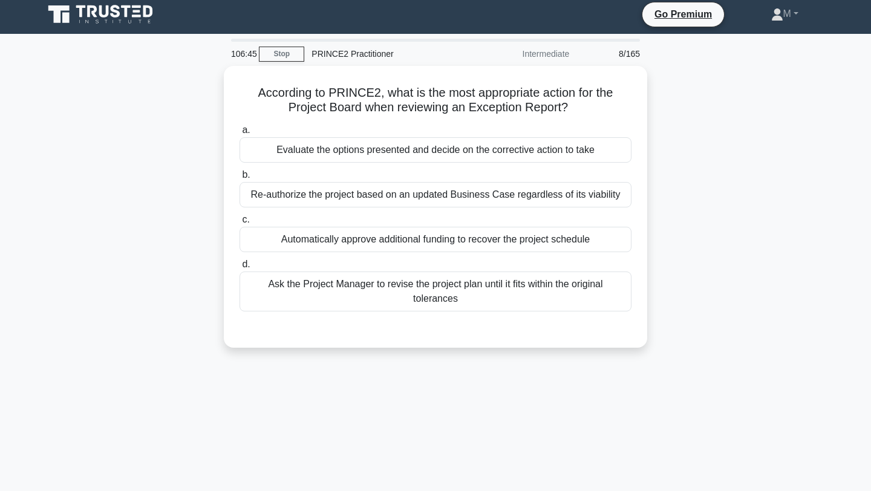
scroll to position [0, 0]
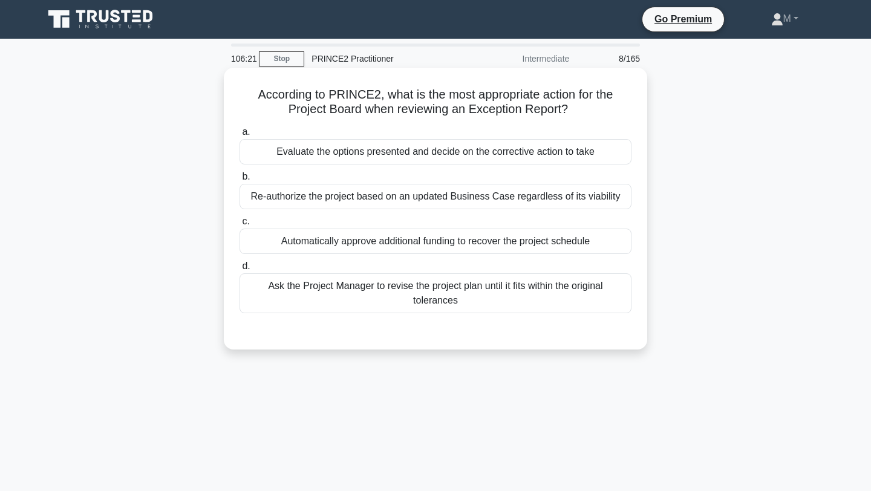
click at [460, 158] on div "Evaluate the options presented and decide on the corrective action to take" at bounding box center [435, 151] width 392 height 25
click at [239, 136] on input "a. Evaluate the options presented and decide on the corrective action to take" at bounding box center [239, 132] width 0 height 8
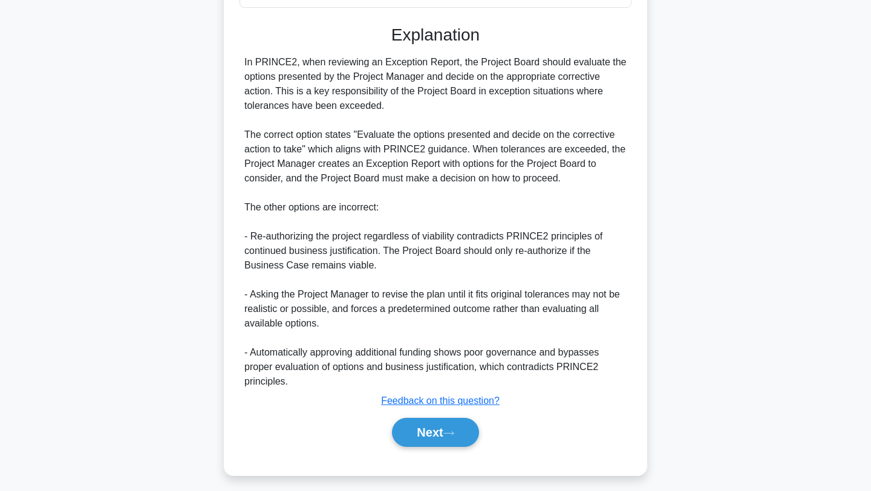
scroll to position [313, 0]
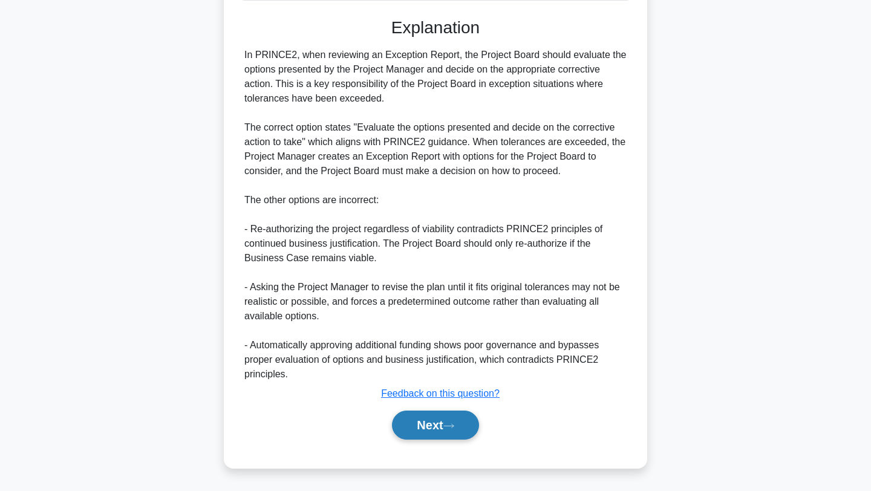
click at [435, 431] on button "Next" at bounding box center [435, 425] width 86 height 29
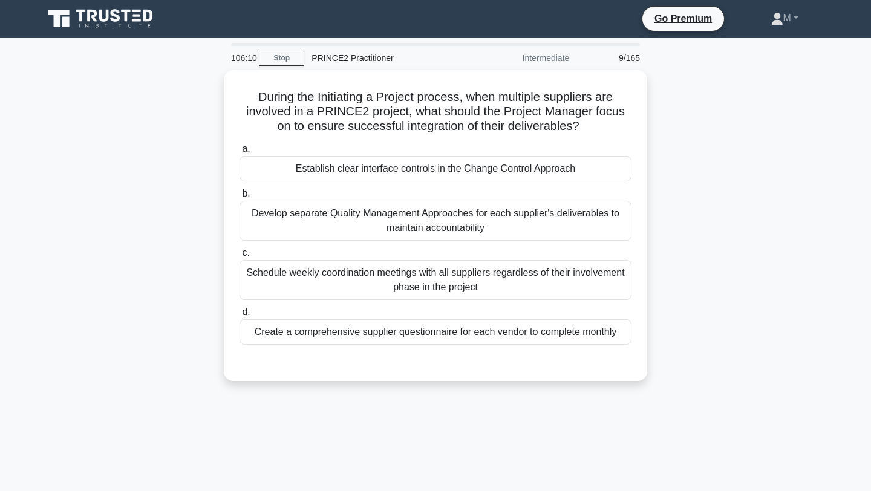
scroll to position [0, 0]
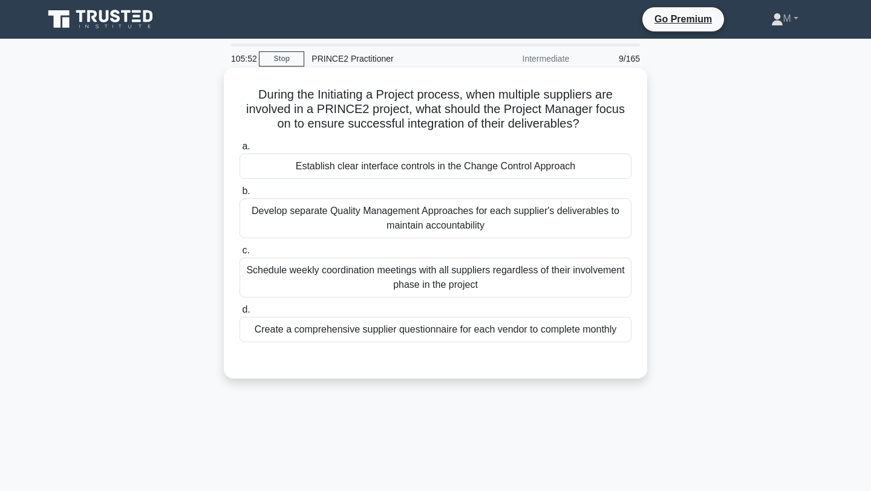
click at [481, 218] on div "Develop separate Quality Management Approaches for each supplier's deliverables…" at bounding box center [435, 218] width 392 height 40
click at [239, 195] on input "b. Develop separate Quality Management Approaches for each supplier's deliverab…" at bounding box center [239, 191] width 0 height 8
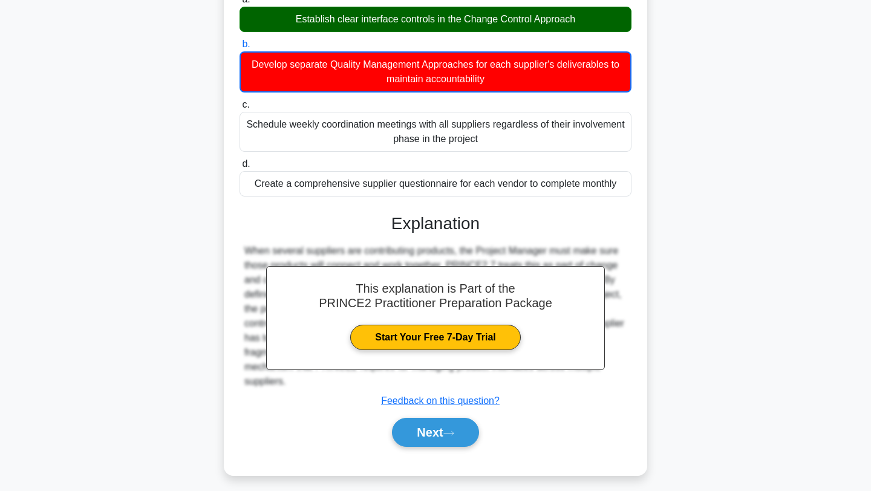
scroll to position [150, 0]
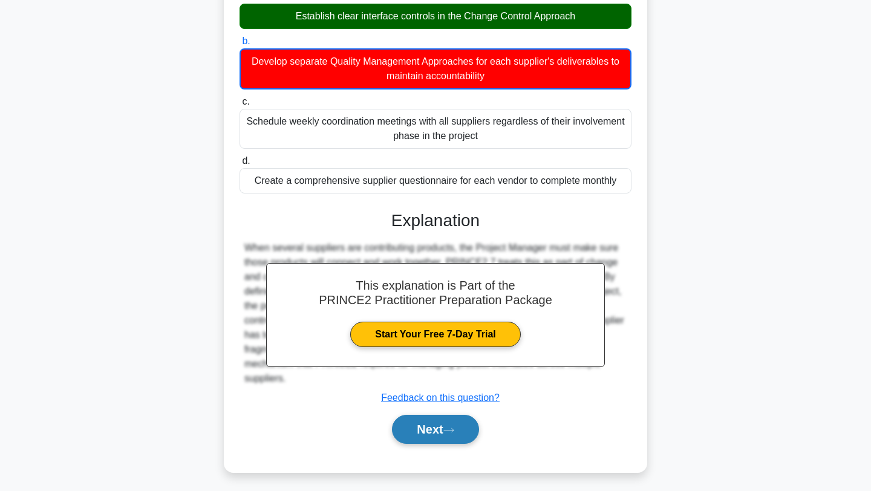
click at [423, 424] on button "Next" at bounding box center [435, 429] width 86 height 29
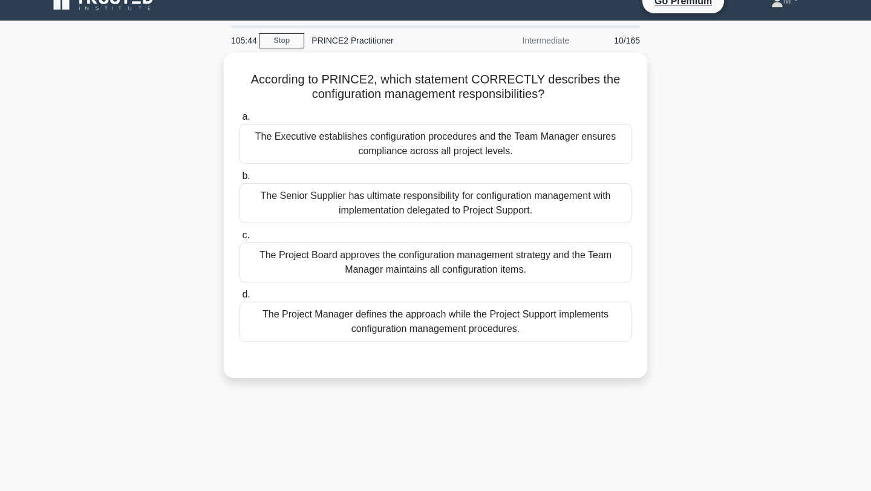
scroll to position [17, 0]
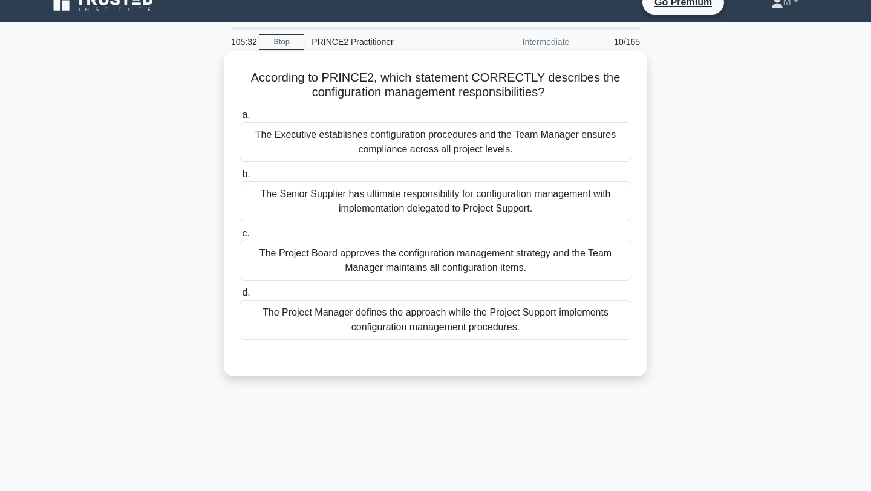
click at [498, 258] on div "The Project Board approves the configuration management strategy and the Team M…" at bounding box center [435, 261] width 392 height 40
click at [239, 238] on input "c. The Project Board approves the configuration management strategy and the Tea…" at bounding box center [239, 234] width 0 height 8
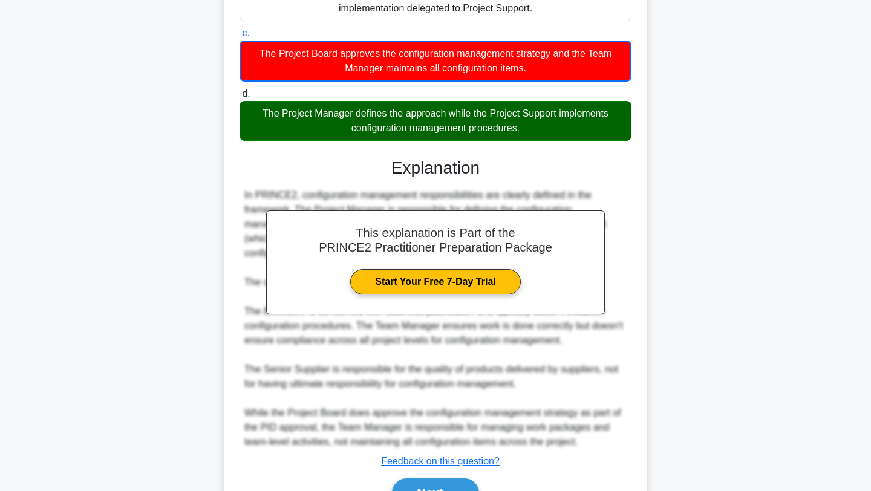
scroll to position [285, 0]
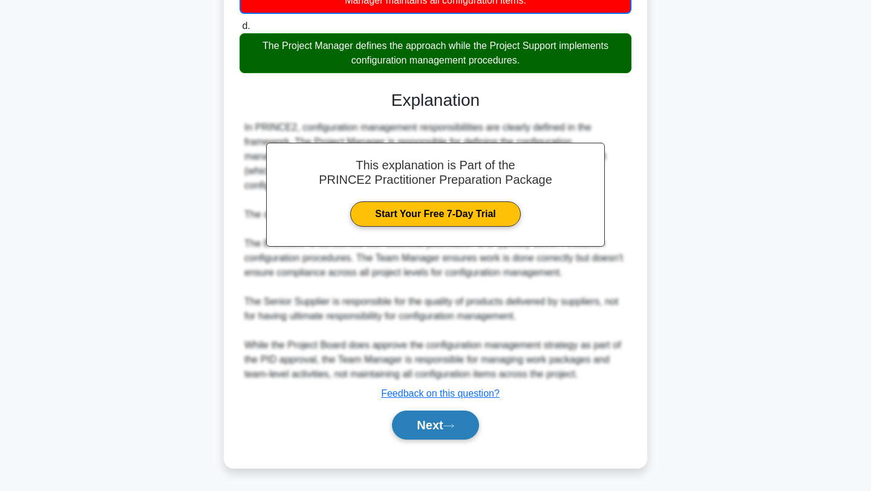
click at [444, 425] on button "Next" at bounding box center [435, 425] width 86 height 29
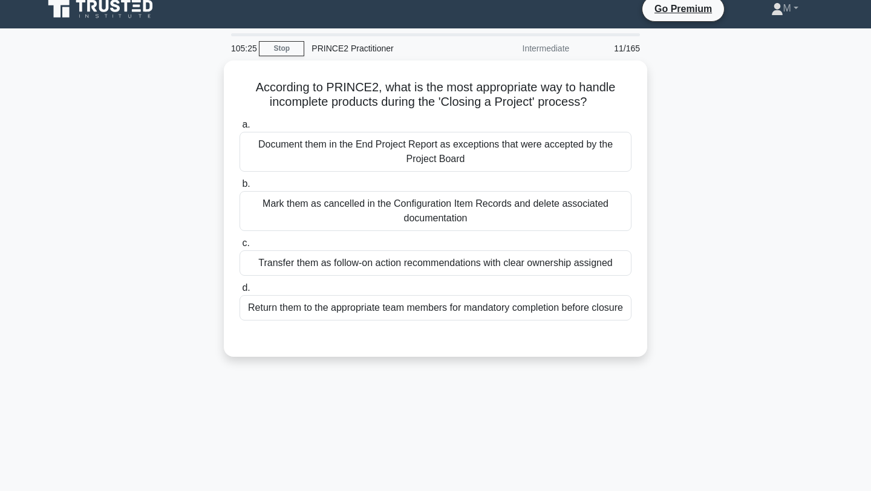
scroll to position [10, 0]
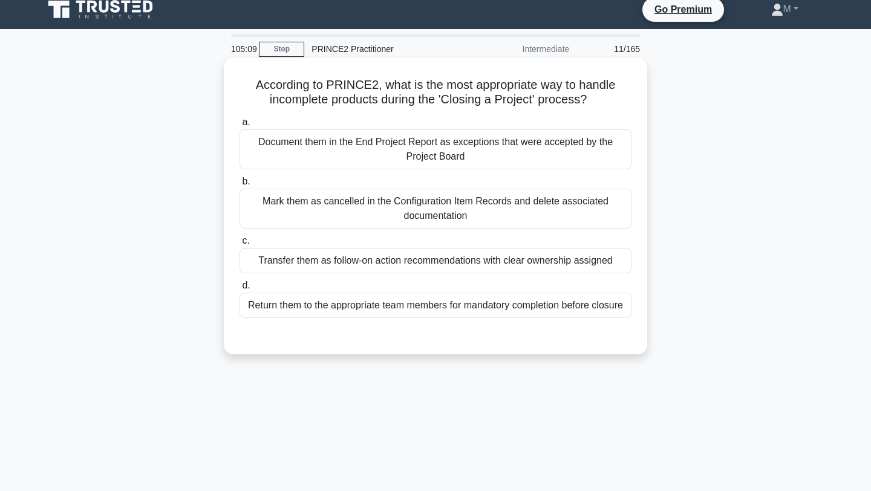
click at [478, 258] on div "Transfer them as follow-on action recommendations with clear ownership assigned" at bounding box center [435, 260] width 392 height 25
click at [239, 245] on input "c. Transfer them as follow-on action recommendations with clear ownership assig…" at bounding box center [239, 241] width 0 height 8
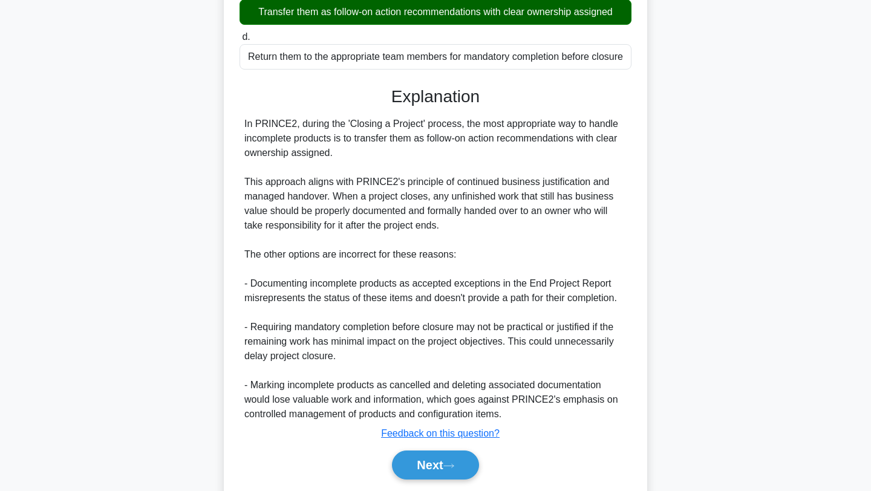
scroll to position [299, 0]
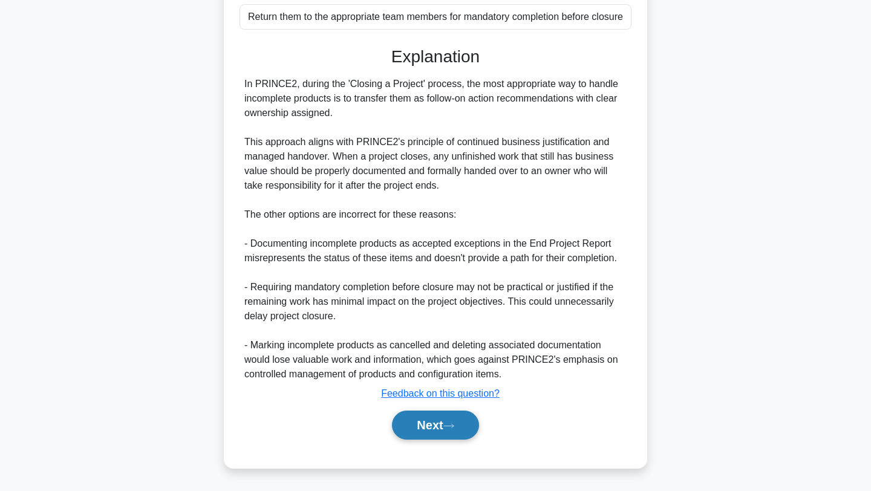
click at [441, 423] on button "Next" at bounding box center [435, 425] width 86 height 29
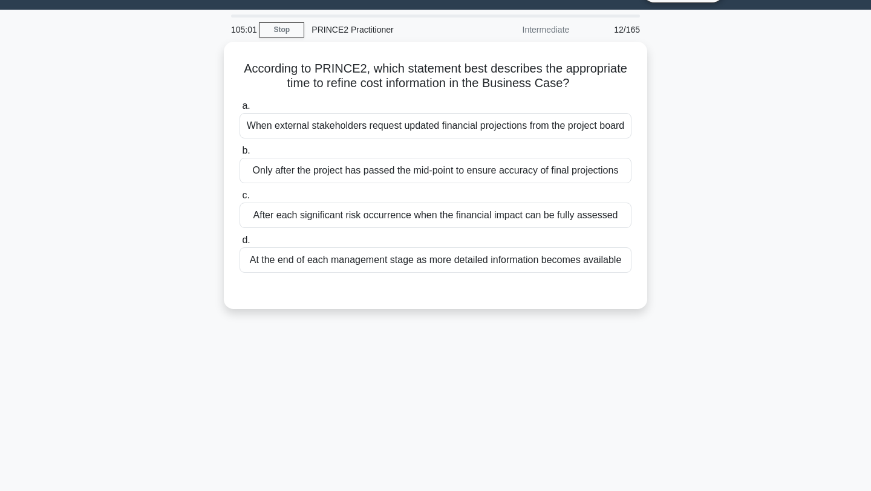
scroll to position [4, 0]
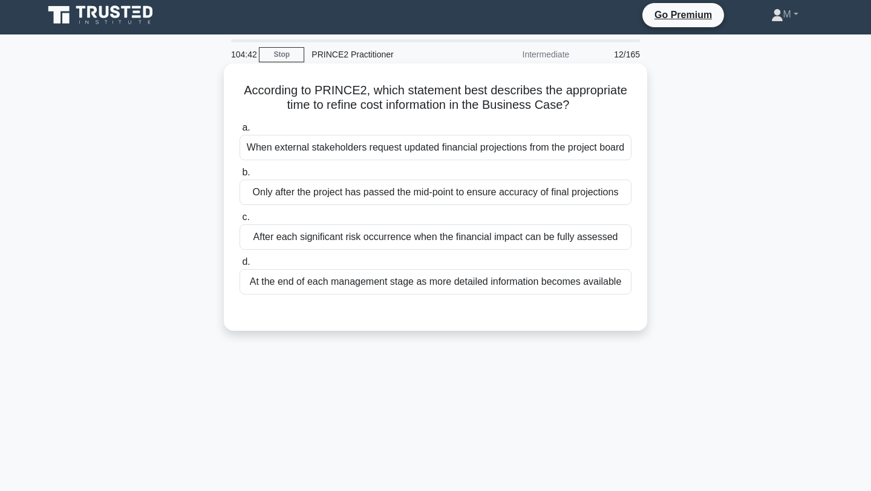
click at [416, 288] on div "At the end of each management stage as more detailed information becomes availa…" at bounding box center [435, 281] width 392 height 25
click at [239, 266] on input "d. At the end of each management stage as more detailed information becomes ava…" at bounding box center [239, 262] width 0 height 8
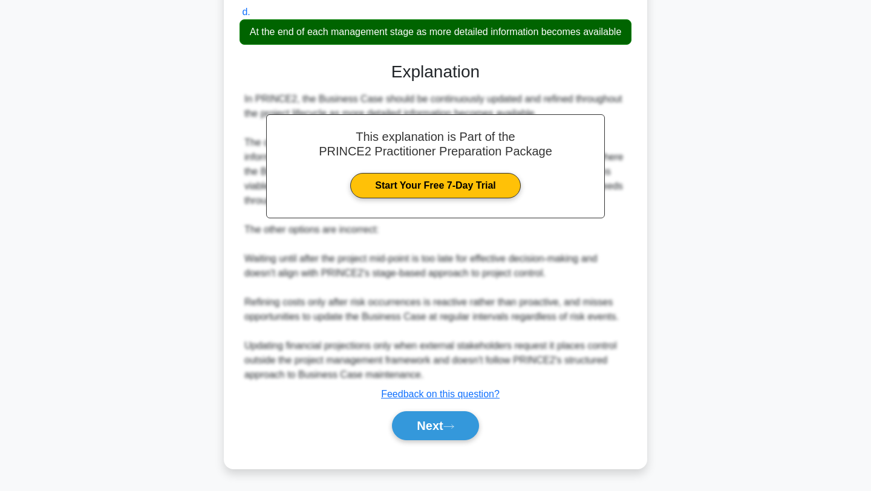
scroll to position [255, 0]
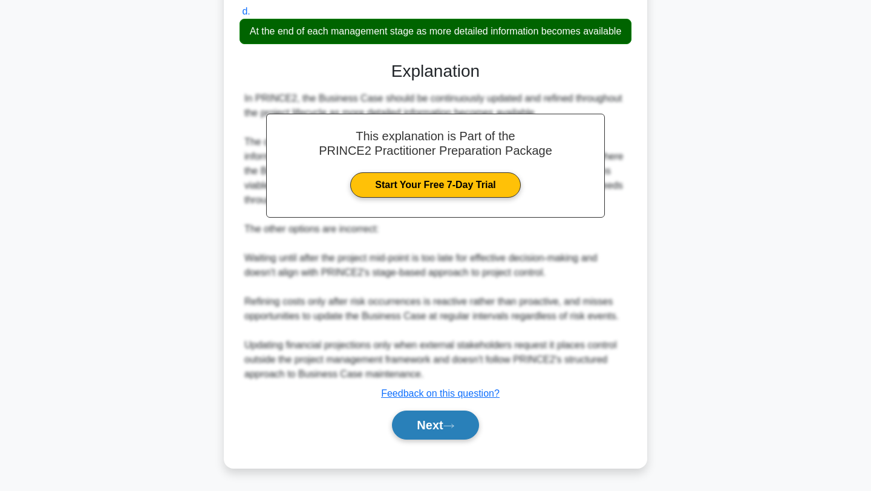
click at [424, 432] on button "Next" at bounding box center [435, 425] width 86 height 29
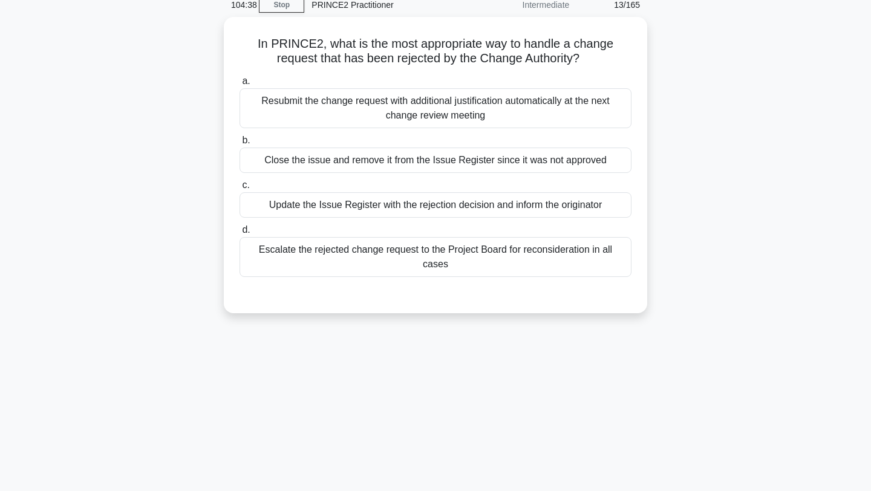
scroll to position [0, 0]
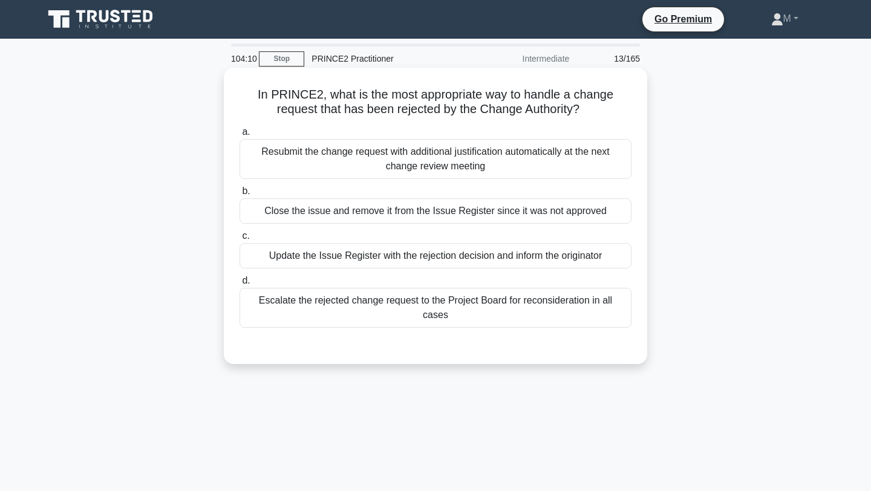
drag, startPoint x: 359, startPoint y: 304, endPoint x: 362, endPoint y: 278, distance: 26.2
click at [362, 278] on label "d. Escalate the rejected change request to the Project Board for reconsideratio…" at bounding box center [435, 300] width 392 height 54
click at [403, 164] on div "Resubmit the change request with additional justification automatically at the …" at bounding box center [435, 159] width 392 height 40
click at [239, 136] on input "a. Resubmit the change request with additional justification automatically at t…" at bounding box center [239, 132] width 0 height 8
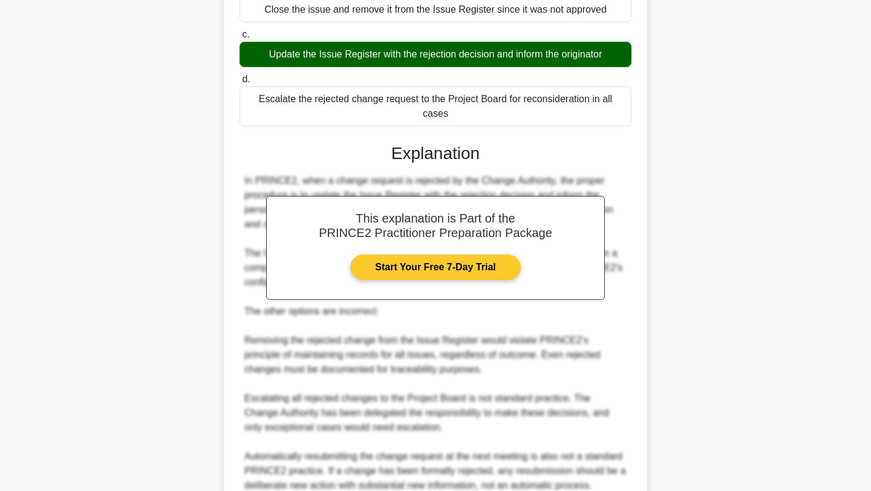
scroll to position [300, 0]
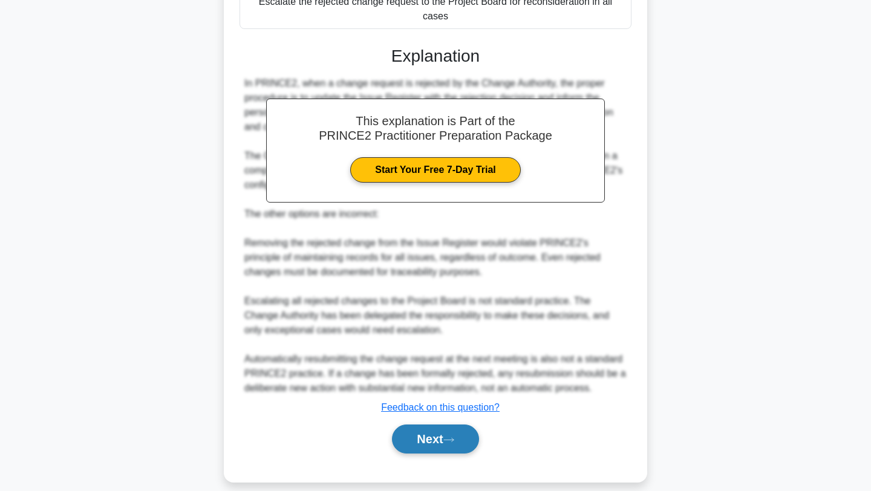
click at [423, 431] on button "Next" at bounding box center [435, 438] width 86 height 29
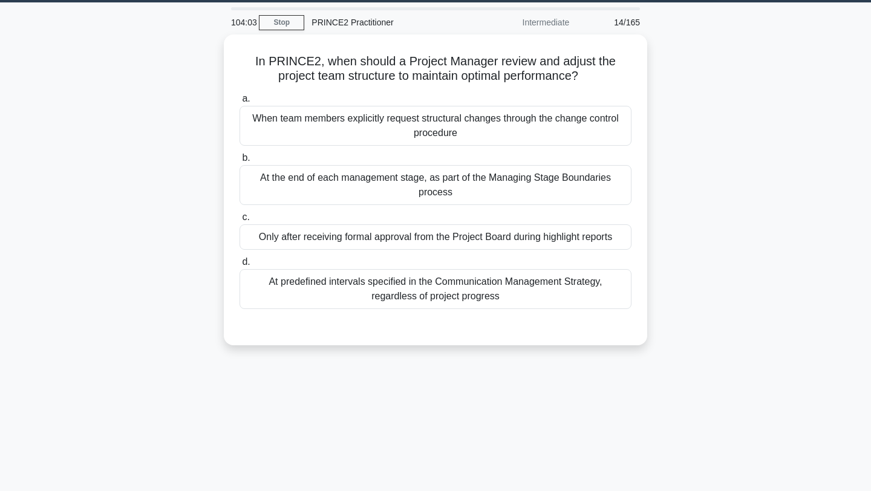
scroll to position [37, 0]
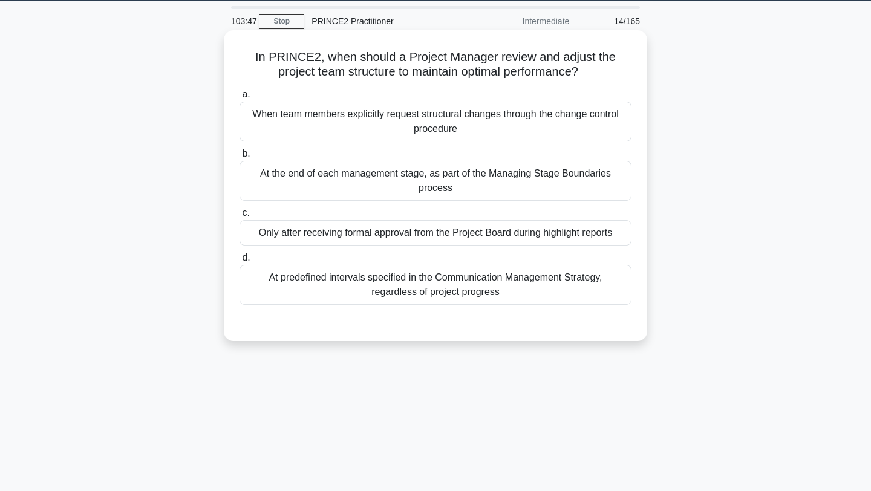
click at [442, 188] on div "At the end of each management stage, as part of the Managing Stage Boundaries p…" at bounding box center [435, 181] width 392 height 40
click at [239, 158] on input "b. At the end of each management stage, as part of the Managing Stage Boundarie…" at bounding box center [239, 154] width 0 height 8
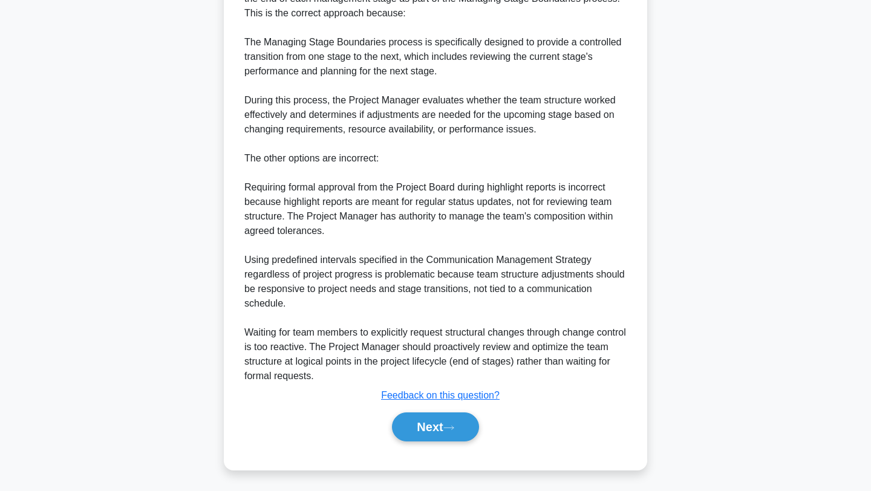
scroll to position [415, 0]
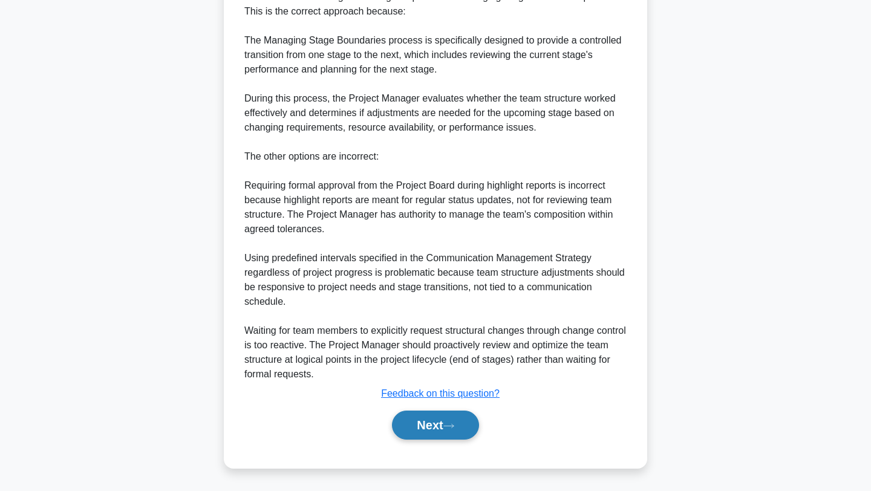
click at [435, 427] on button "Next" at bounding box center [435, 425] width 86 height 29
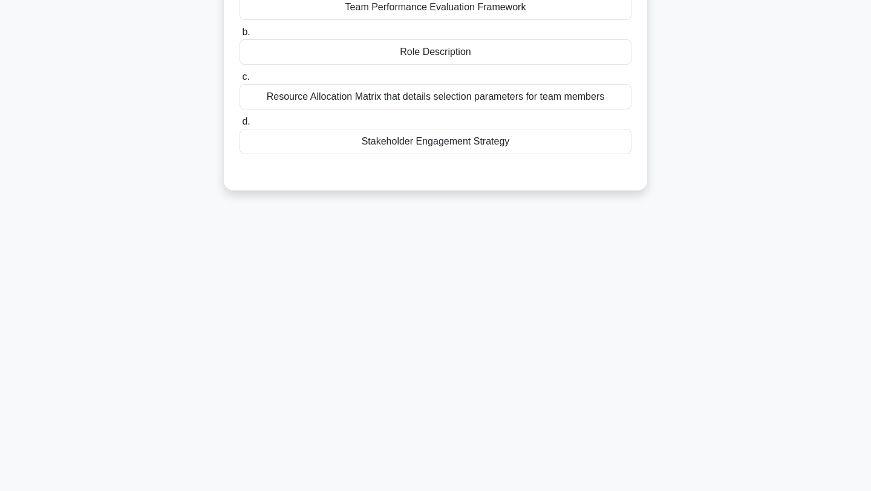
scroll to position [0, 0]
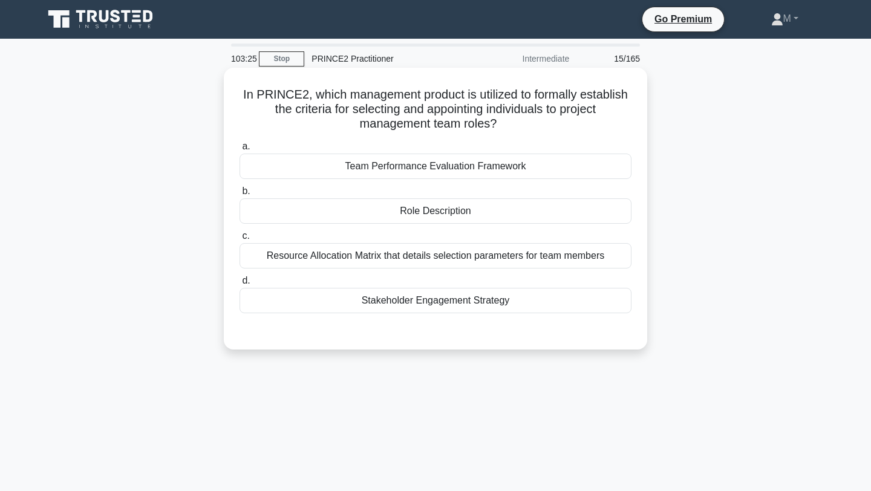
click at [434, 213] on div "Role Description" at bounding box center [435, 210] width 392 height 25
click at [239, 195] on input "b. Role Description" at bounding box center [239, 191] width 0 height 8
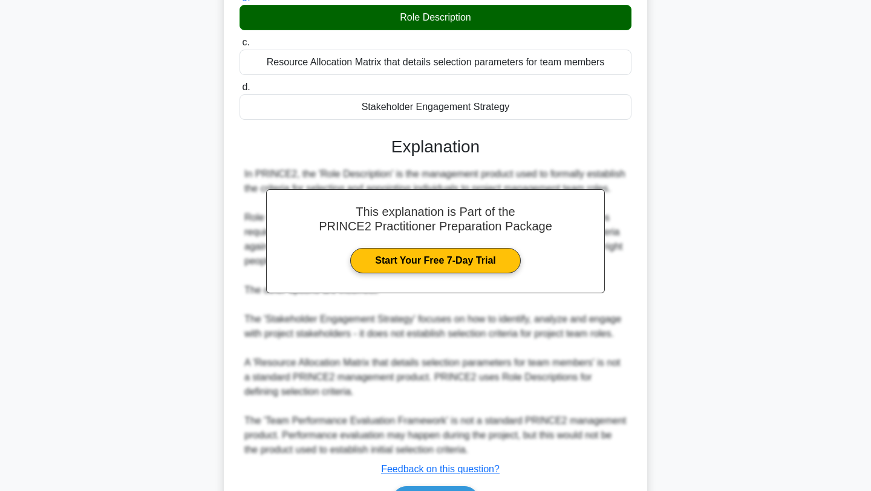
scroll to position [270, 0]
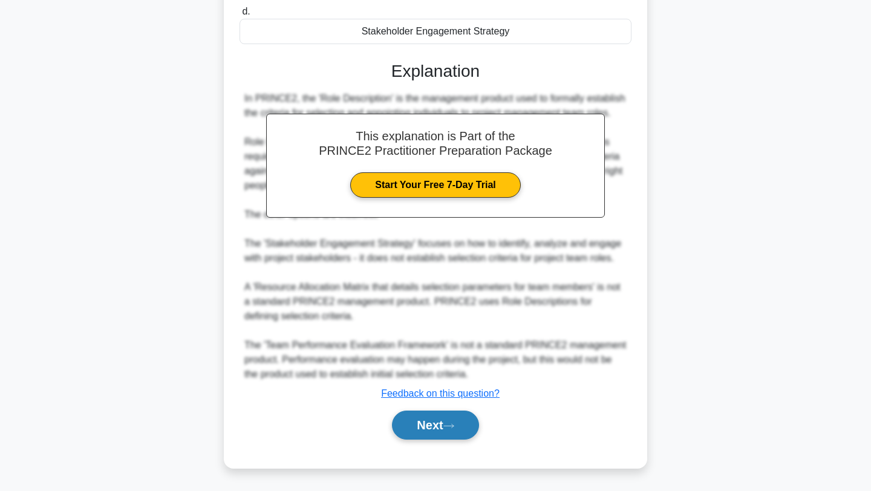
click at [431, 426] on button "Next" at bounding box center [435, 425] width 86 height 29
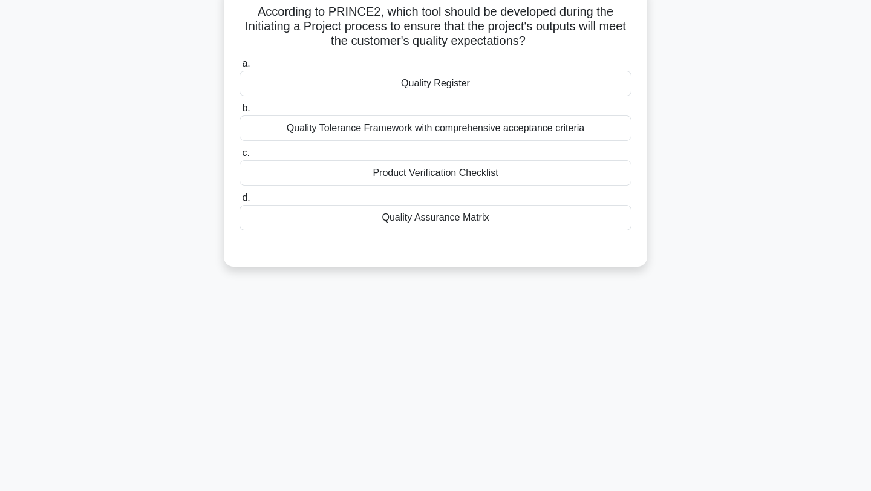
scroll to position [0, 0]
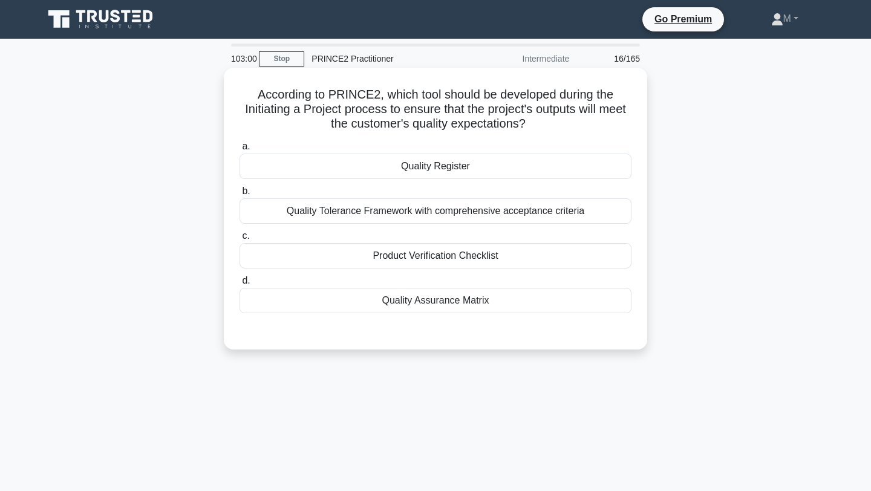
click at [466, 303] on div "Quality Assurance Matrix" at bounding box center [435, 300] width 392 height 25
click at [239, 285] on input "d. Quality Assurance Matrix" at bounding box center [239, 281] width 0 height 8
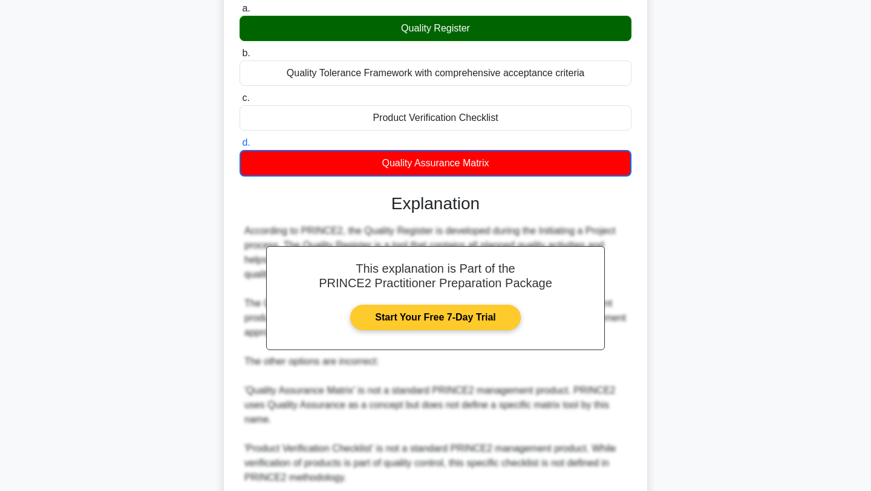
scroll to position [300, 0]
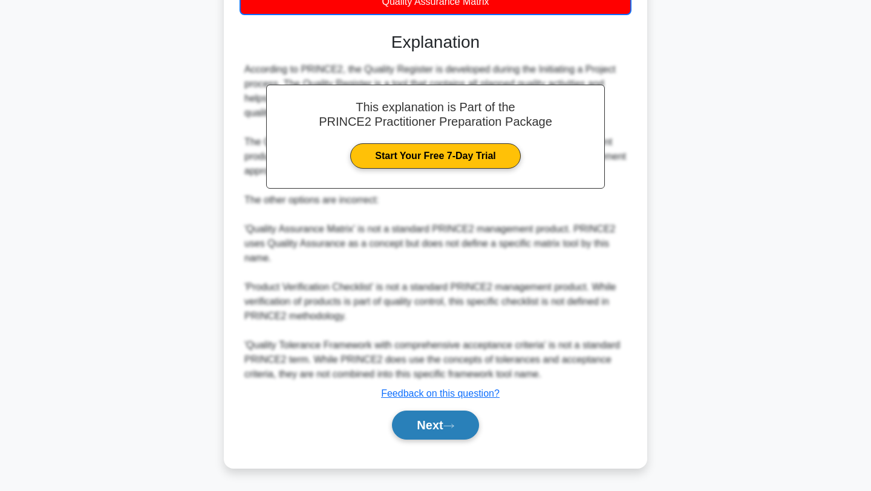
click at [434, 432] on button "Next" at bounding box center [435, 425] width 86 height 29
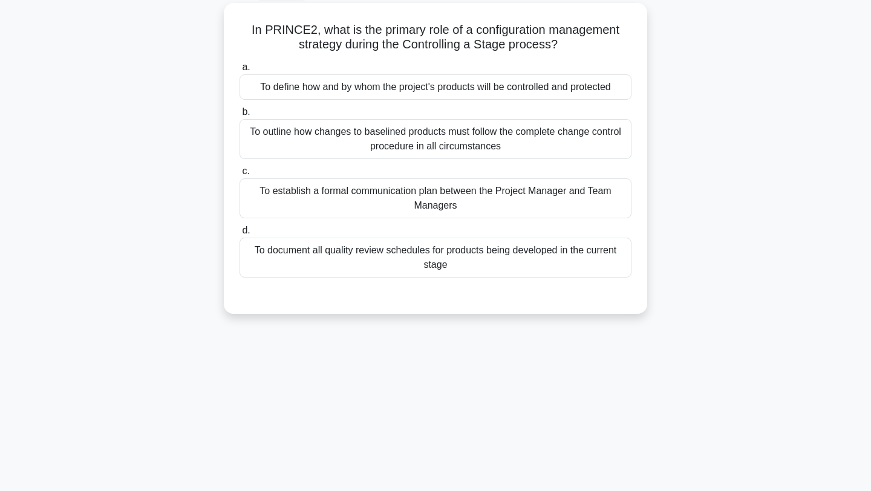
scroll to position [0, 0]
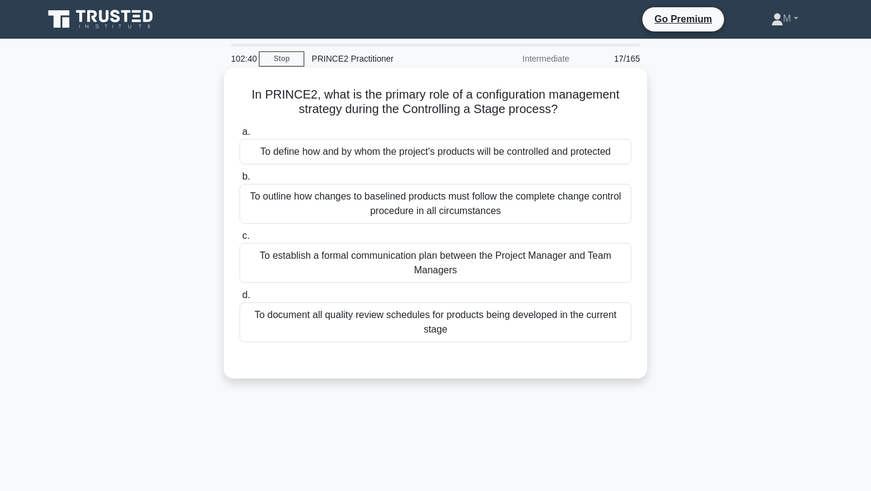
click at [463, 154] on div "To define how and by whom the project's products will be controlled and protect…" at bounding box center [435, 151] width 392 height 25
click at [239, 136] on input "a. To define how and by whom the project's products will be controlled and prot…" at bounding box center [239, 132] width 0 height 8
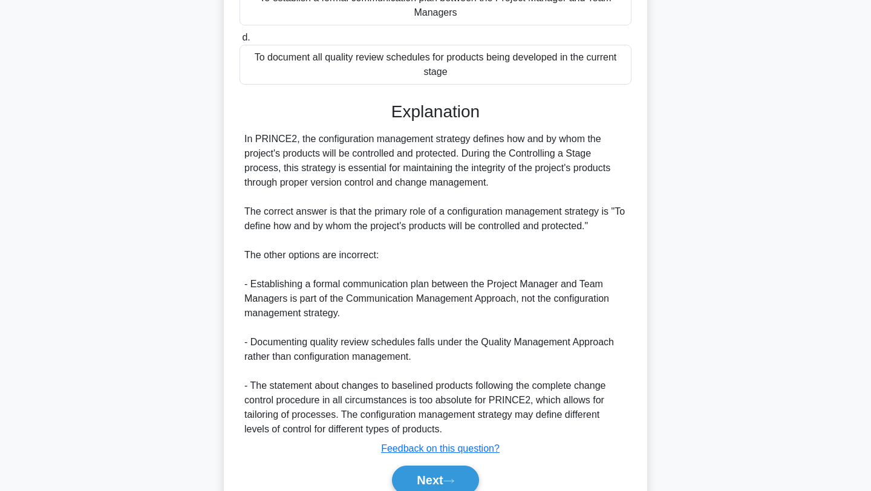
scroll to position [313, 0]
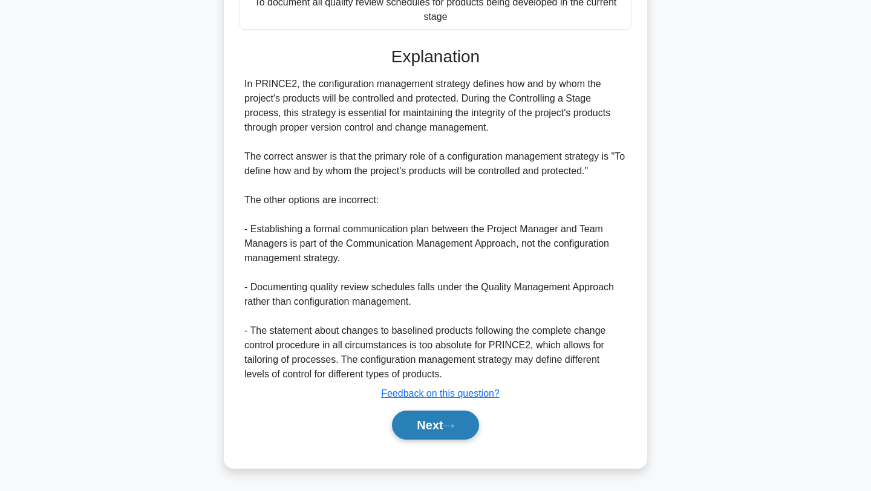
click at [419, 415] on button "Next" at bounding box center [435, 425] width 86 height 29
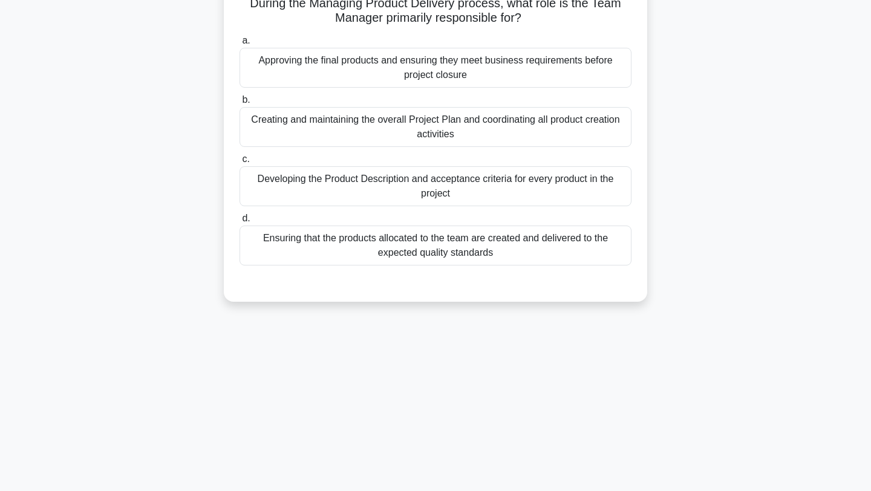
scroll to position [0, 0]
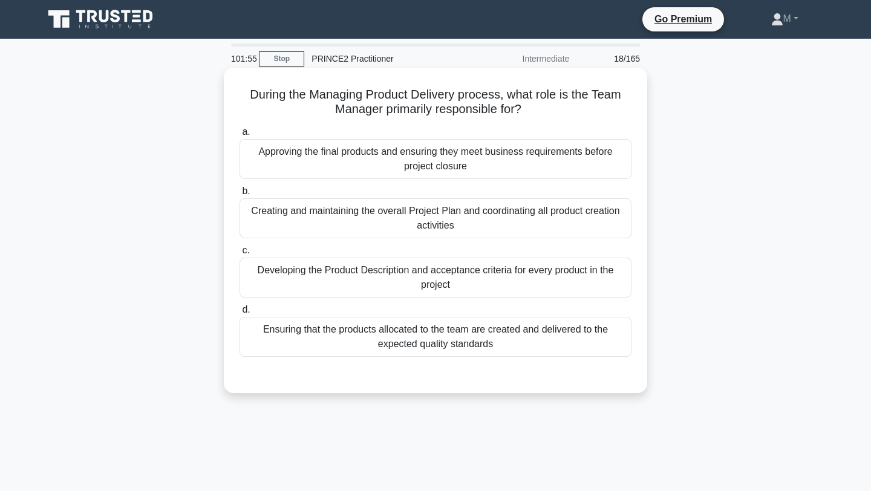
click at [413, 336] on div "Ensuring that the products allocated to the team are created and delivered to t…" at bounding box center [435, 337] width 392 height 40
click at [239, 314] on input "d. Ensuring that the products allocated to the team are created and delivered t…" at bounding box center [239, 310] width 0 height 8
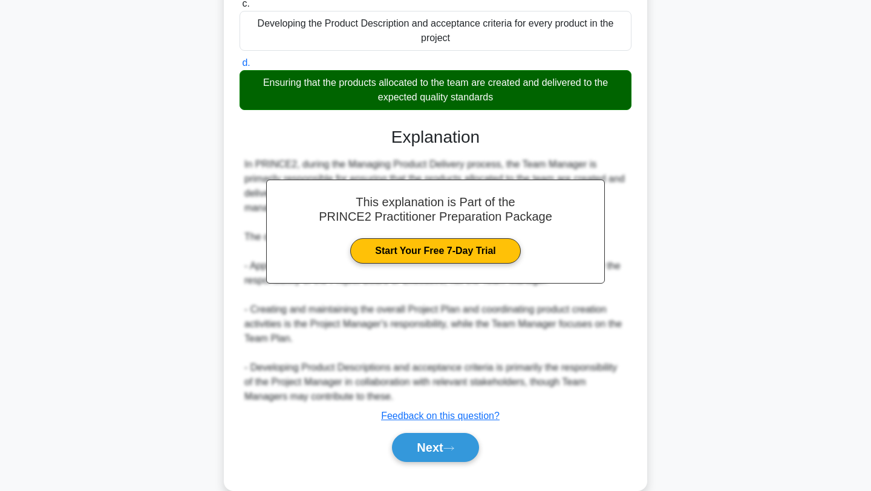
scroll to position [270, 0]
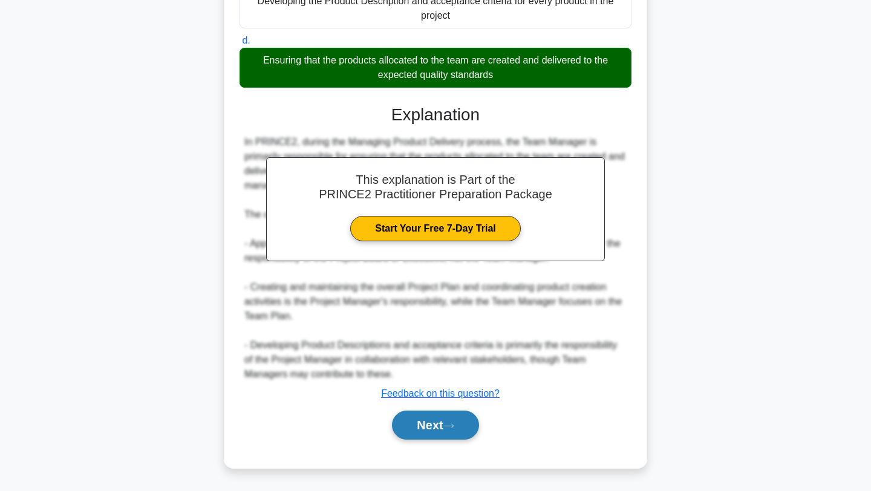
click at [429, 432] on button "Next" at bounding box center [435, 425] width 86 height 29
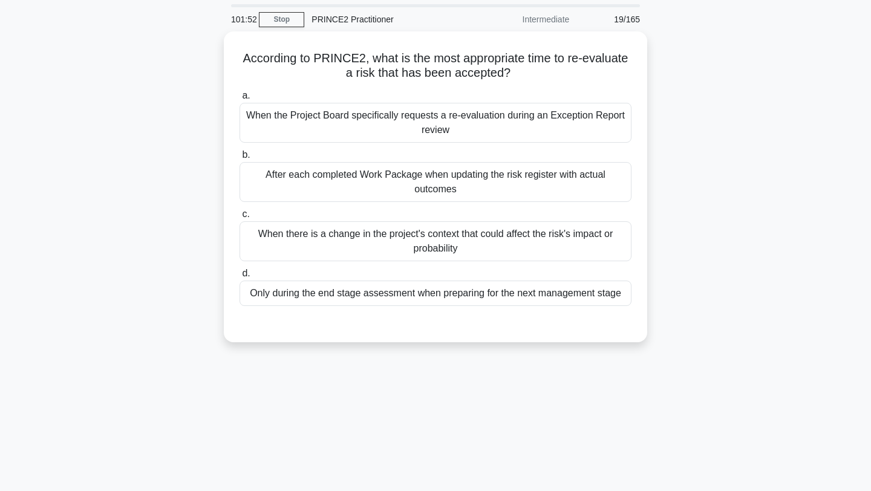
scroll to position [0, 0]
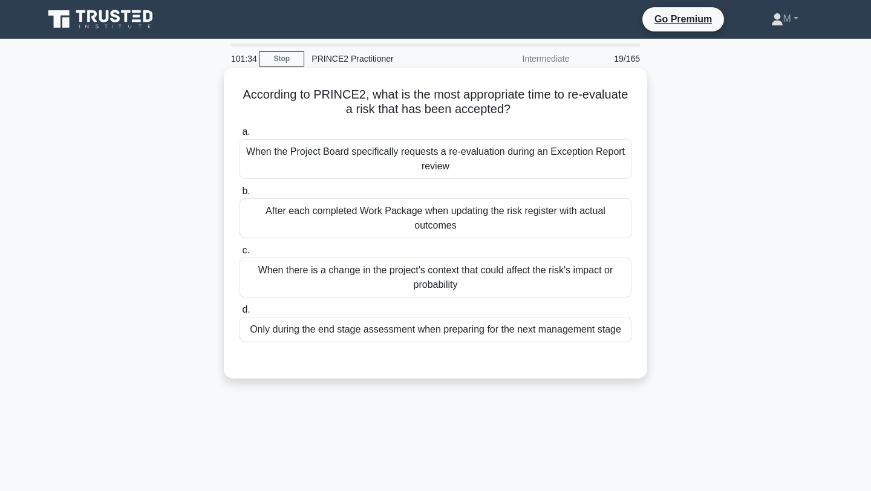
click at [473, 285] on div "When there is a change in the project's context that could affect the risk's im…" at bounding box center [435, 278] width 392 height 40
click at [239, 255] on input "c. When there is a change in the project's context that could affect the risk's…" at bounding box center [239, 251] width 0 height 8
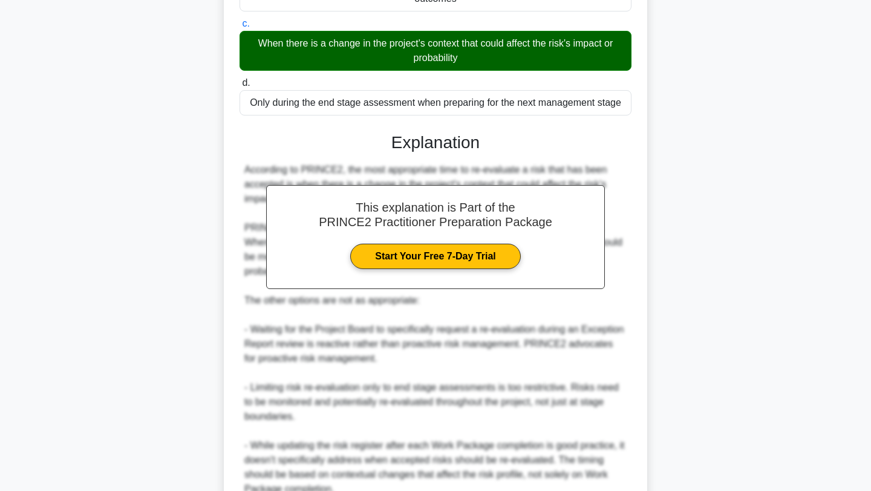
scroll to position [320, 0]
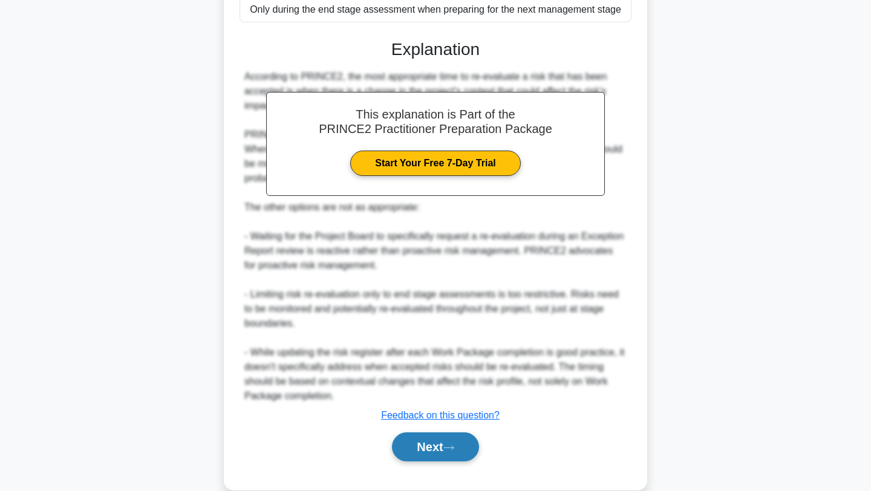
click at [435, 438] on button "Next" at bounding box center [435, 446] width 86 height 29
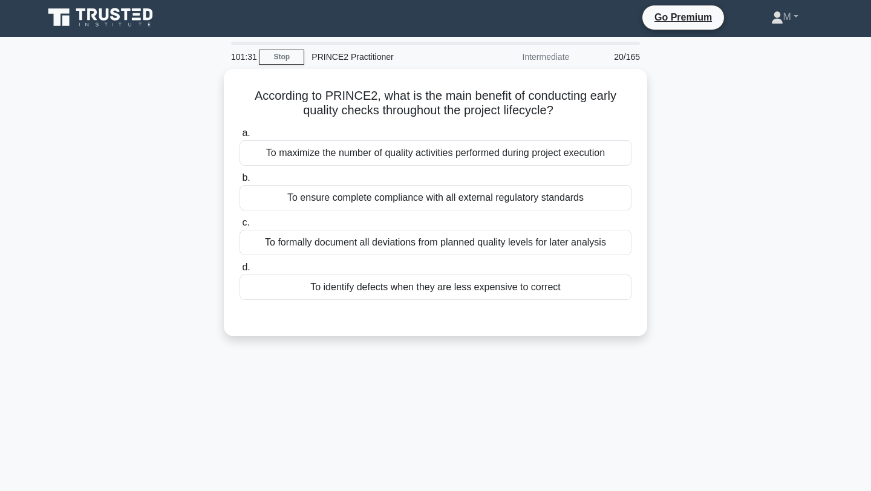
scroll to position [0, 0]
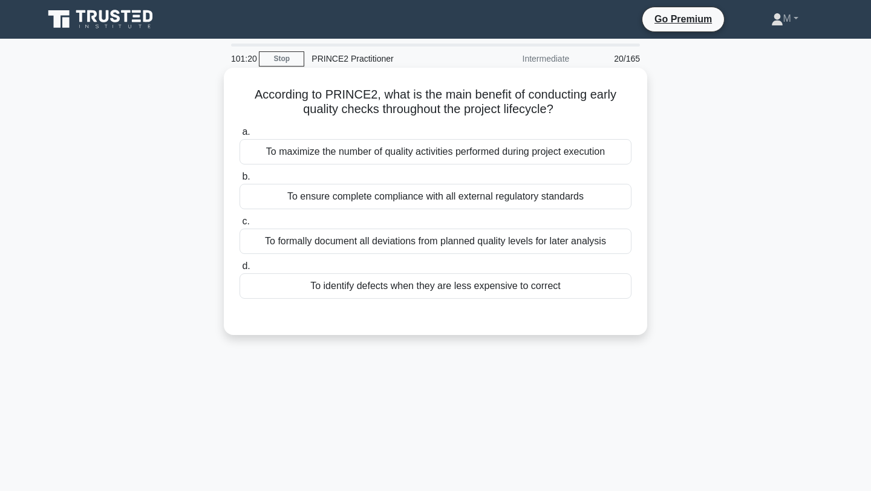
click at [436, 158] on div "To maximize the number of quality activities performed during project execution" at bounding box center [435, 151] width 392 height 25
click at [239, 136] on input "a. To maximize the number of quality activities performed during project execut…" at bounding box center [239, 132] width 0 height 8
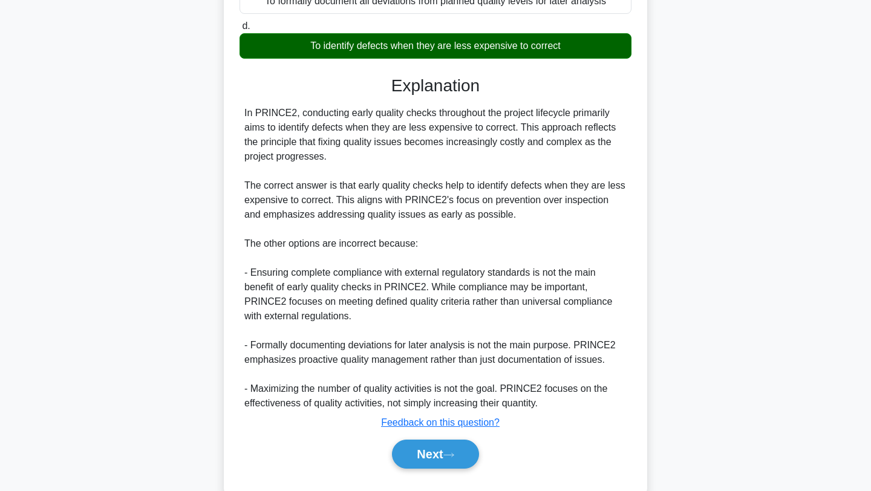
scroll to position [242, 0]
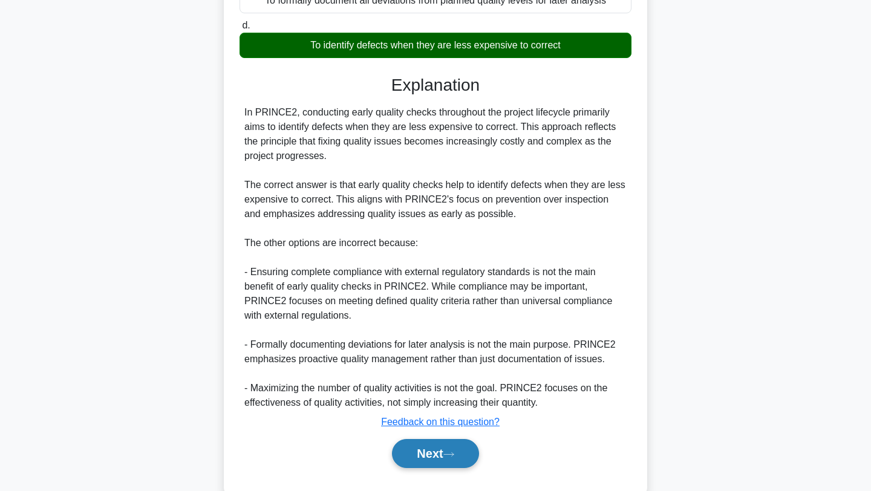
click at [427, 449] on button "Next" at bounding box center [435, 453] width 86 height 29
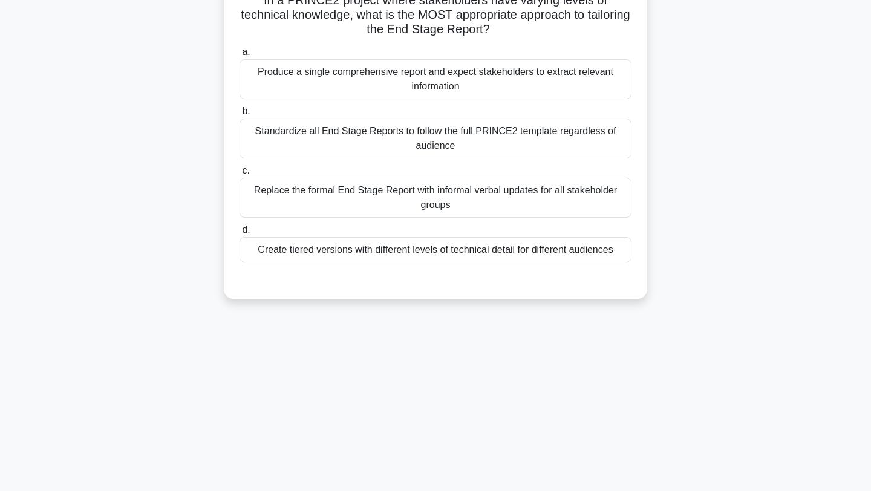
scroll to position [0, 0]
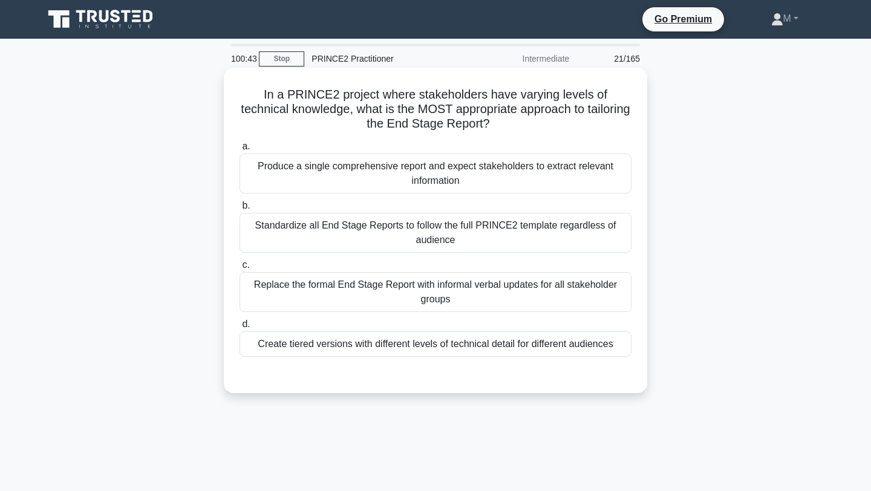
click at [379, 348] on div "Create tiered versions with different levels of technical detail for different …" at bounding box center [435, 343] width 392 height 25
click at [239, 328] on input "d. Create tiered versions with different levels of technical detail for differe…" at bounding box center [239, 324] width 0 height 8
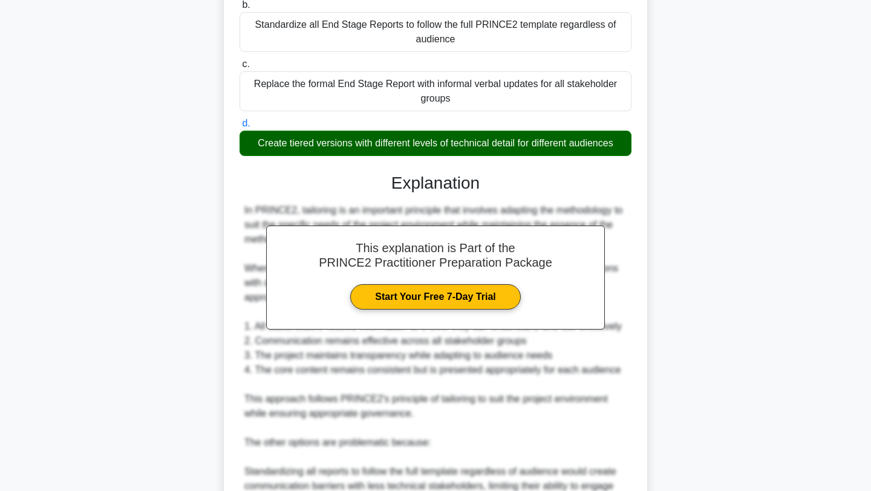
scroll to position [444, 0]
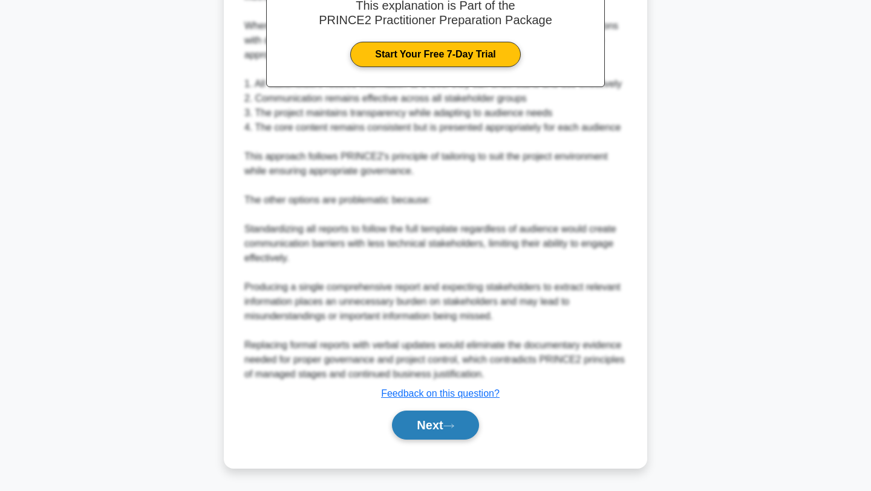
click at [415, 417] on button "Next" at bounding box center [435, 425] width 86 height 29
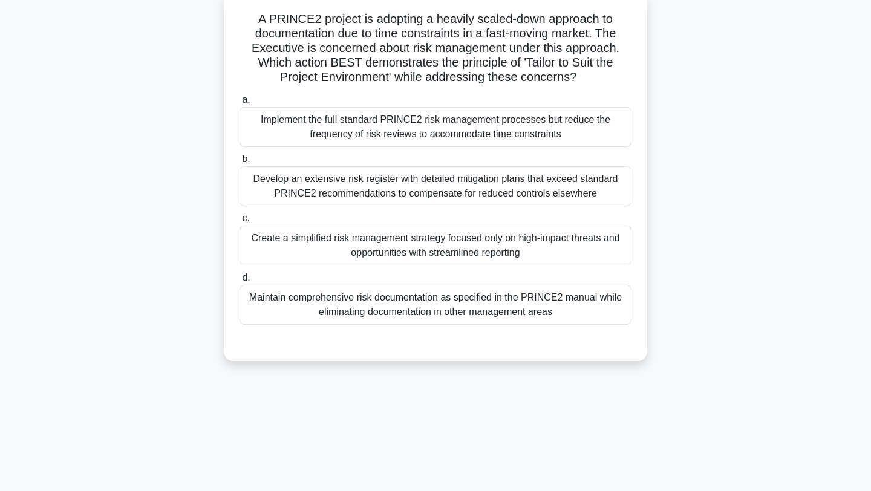
scroll to position [0, 0]
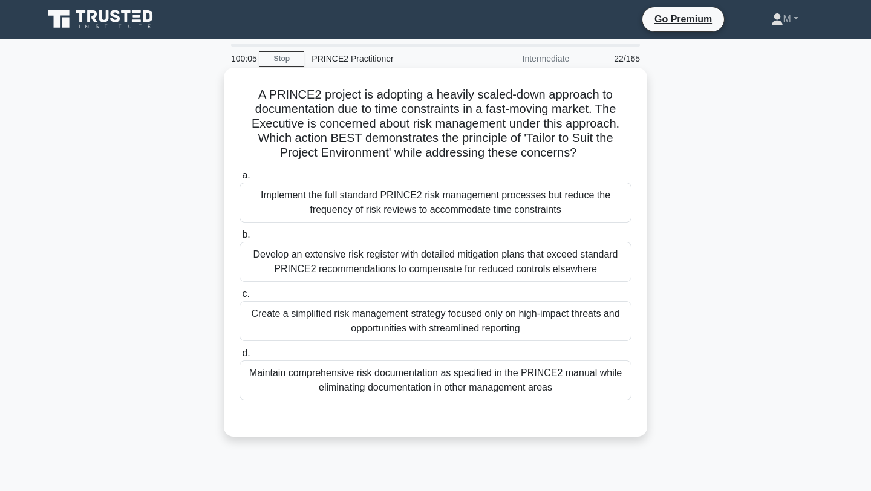
click at [380, 317] on div "Create a simplified risk management strategy focused only on high-impact threat…" at bounding box center [435, 321] width 392 height 40
click at [239, 298] on input "c. Create a simplified risk management strategy focused only on high-impact thr…" at bounding box center [239, 294] width 0 height 8
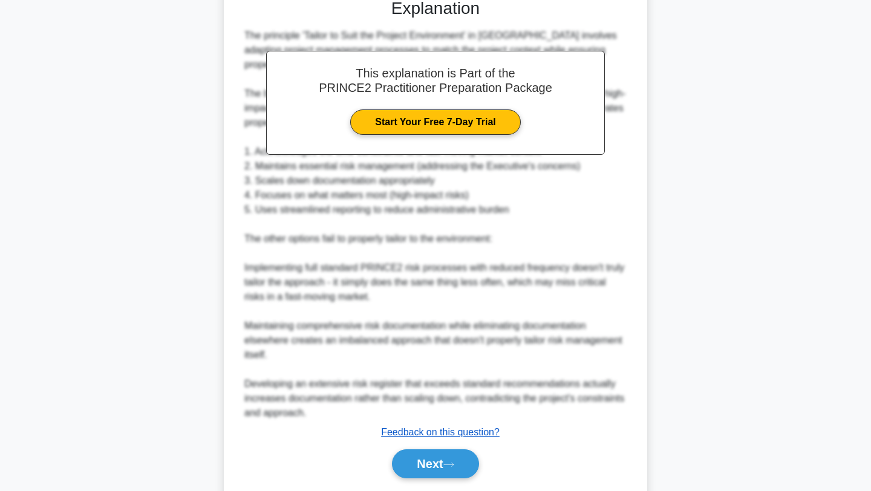
scroll to position [458, 0]
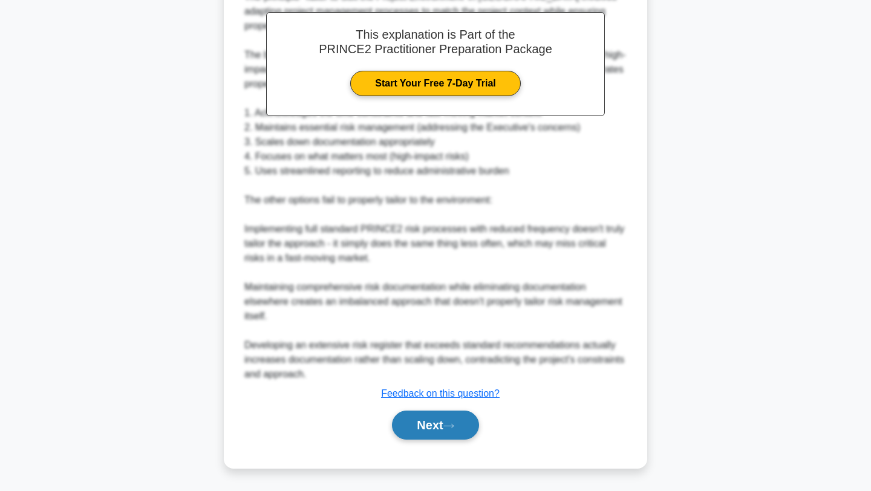
click at [409, 421] on button "Next" at bounding box center [435, 425] width 86 height 29
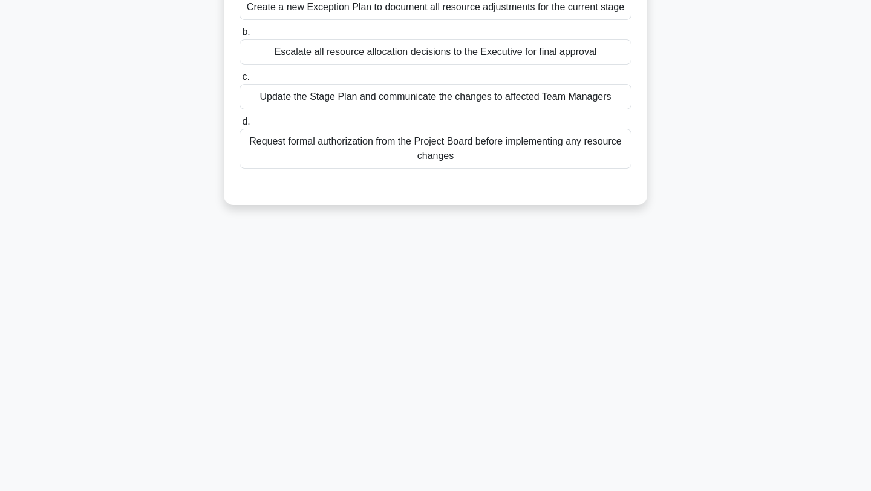
scroll to position [0, 0]
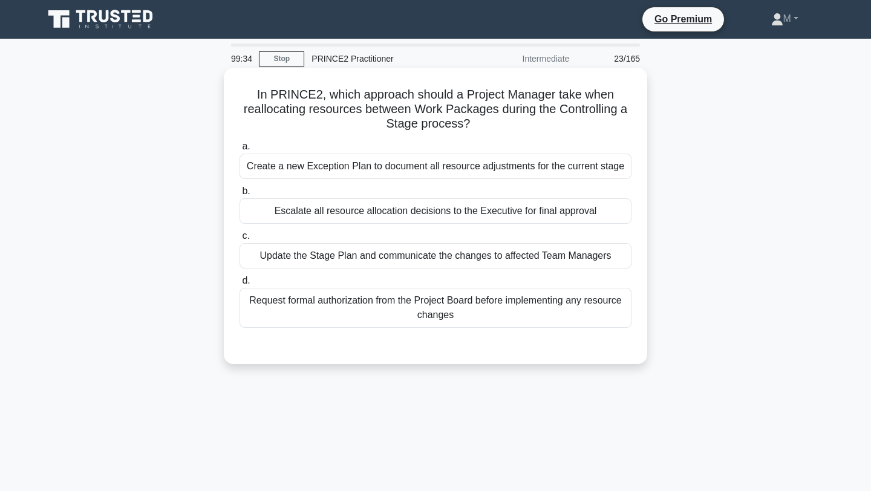
click at [482, 211] on div "Escalate all resource allocation decisions to the Executive for final approval" at bounding box center [435, 210] width 392 height 25
click at [239, 195] on input "b. Escalate all resource allocation decisions to the Executive for final approv…" at bounding box center [239, 191] width 0 height 8
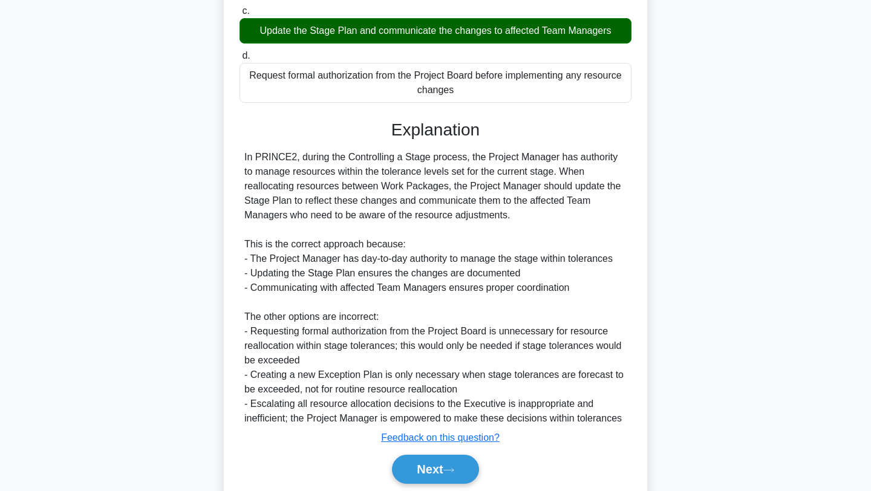
scroll to position [227, 0]
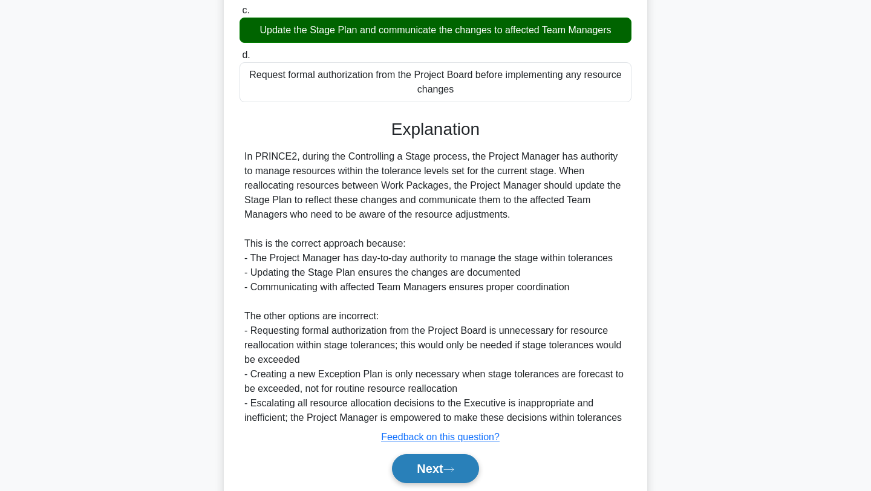
click at [434, 469] on button "Next" at bounding box center [435, 468] width 86 height 29
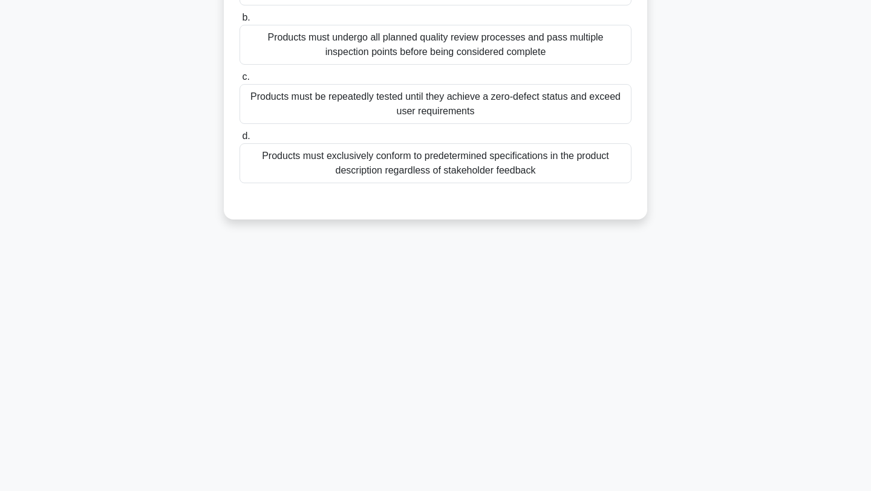
scroll to position [0, 0]
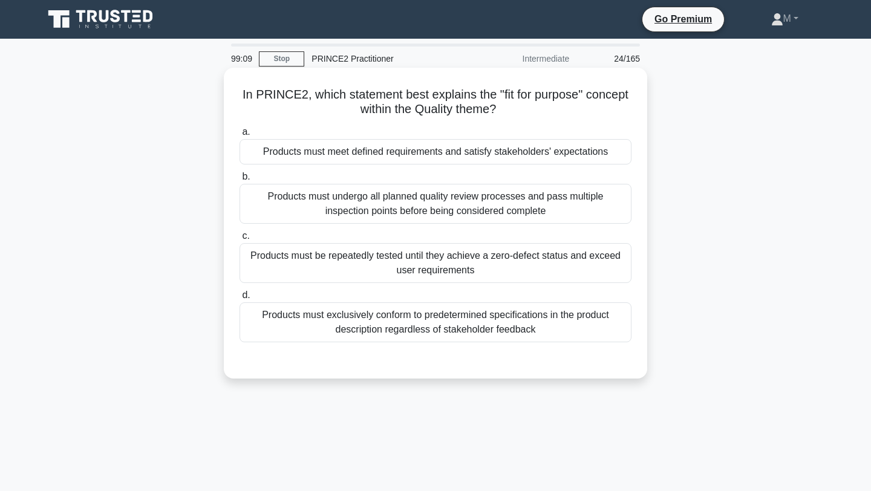
click at [484, 157] on div "Products must meet defined requirements and satisfy stakeholders' expectations" at bounding box center [435, 151] width 392 height 25
click at [239, 136] on input "a. Products must meet defined requirements and satisfy stakeholders' expectatio…" at bounding box center [239, 132] width 0 height 8
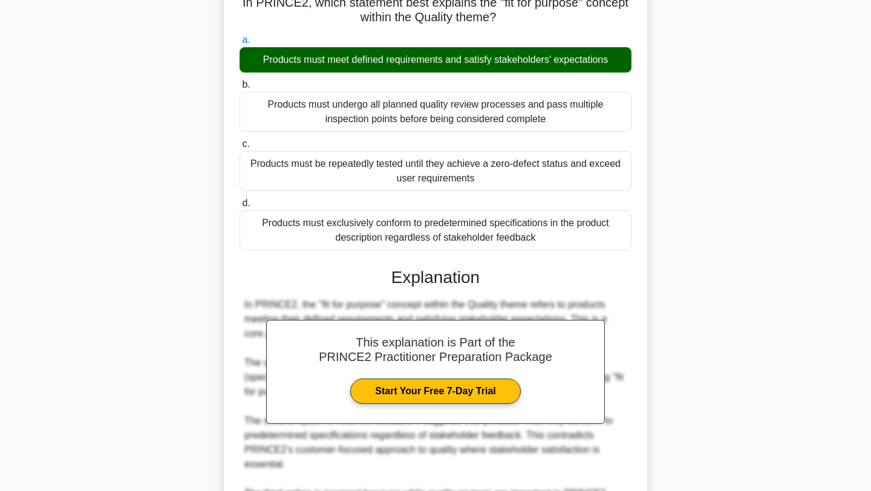
scroll to position [313, 0]
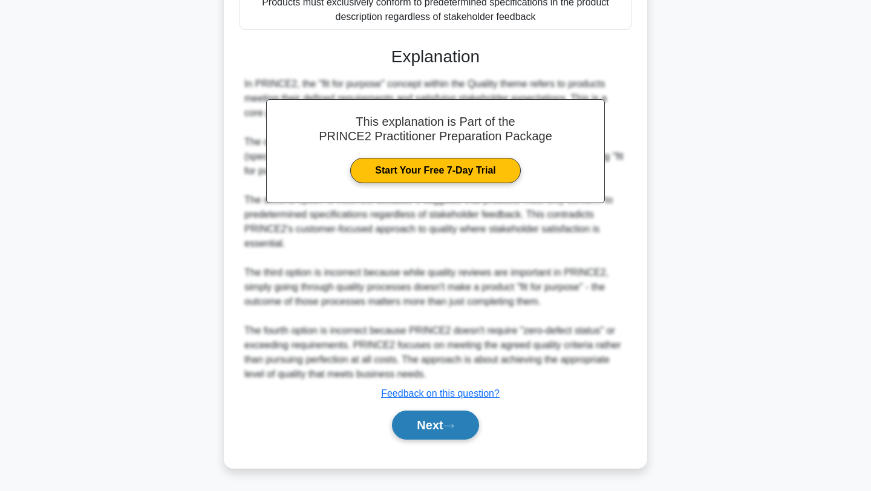
click at [453, 423] on icon at bounding box center [448, 426] width 11 height 7
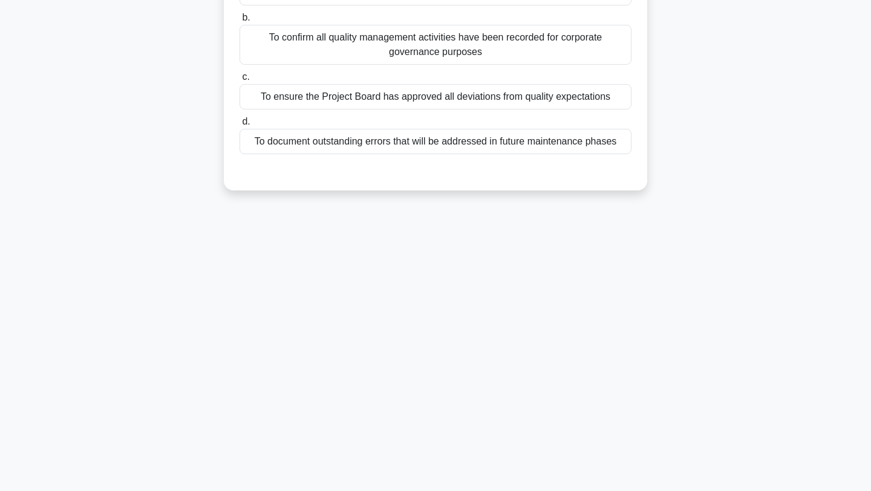
scroll to position [0, 0]
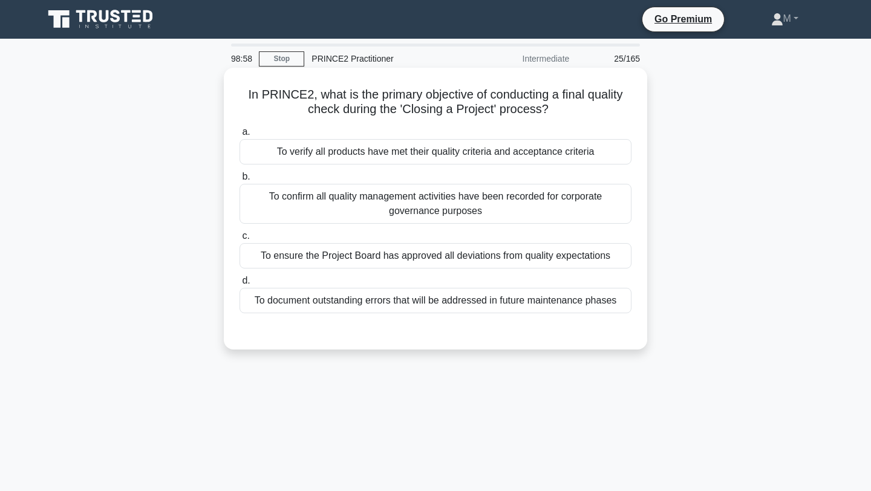
click at [508, 160] on div "To verify all products have met their quality criteria and acceptance criteria" at bounding box center [435, 151] width 392 height 25
click at [239, 136] on input "a. To verify all products have met their quality criteria and acceptance criter…" at bounding box center [239, 132] width 0 height 8
